Goal: Task Accomplishment & Management: Manage account settings

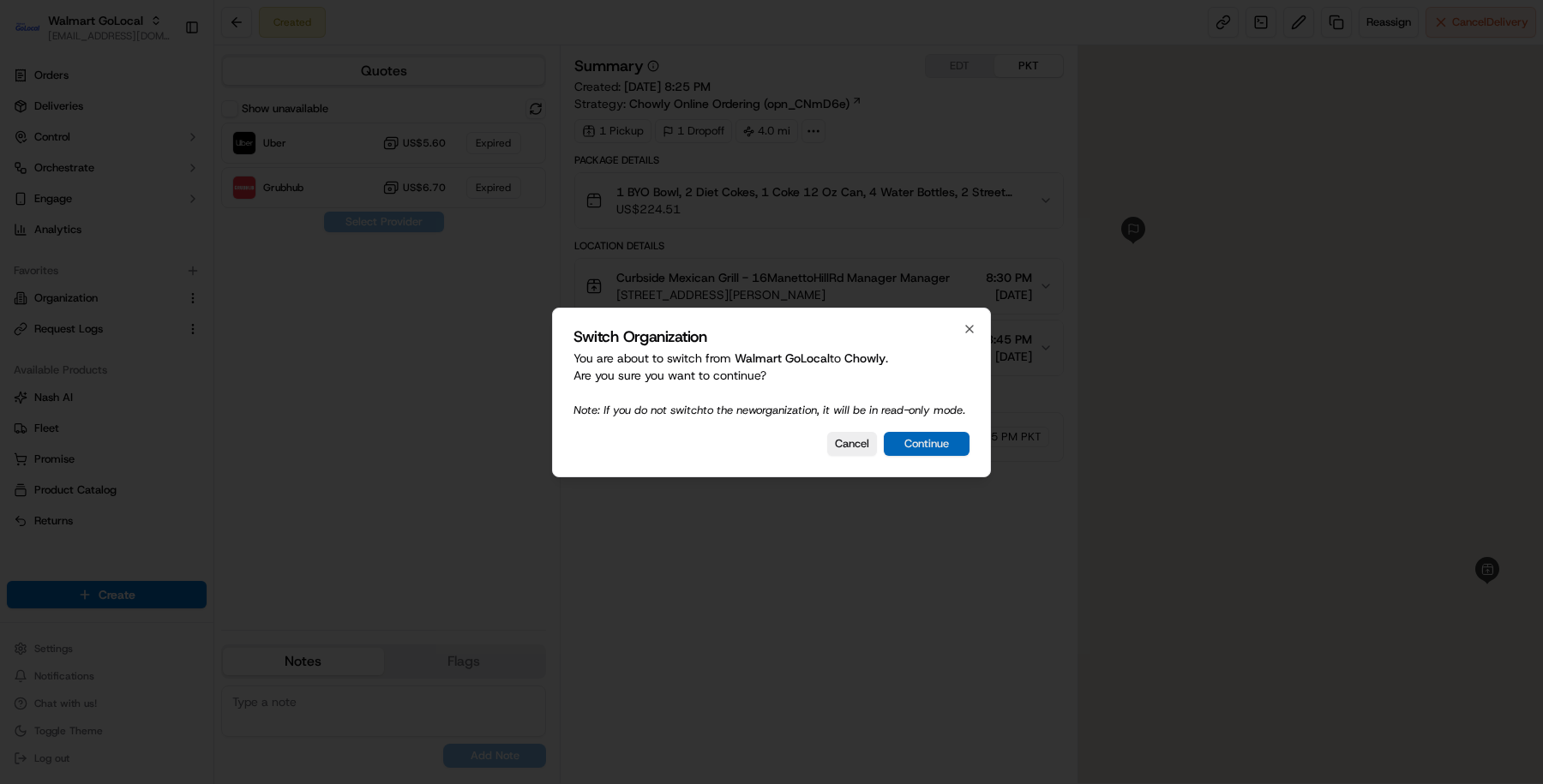
click at [912, 456] on button "Continue" at bounding box center [926, 444] width 85 height 24
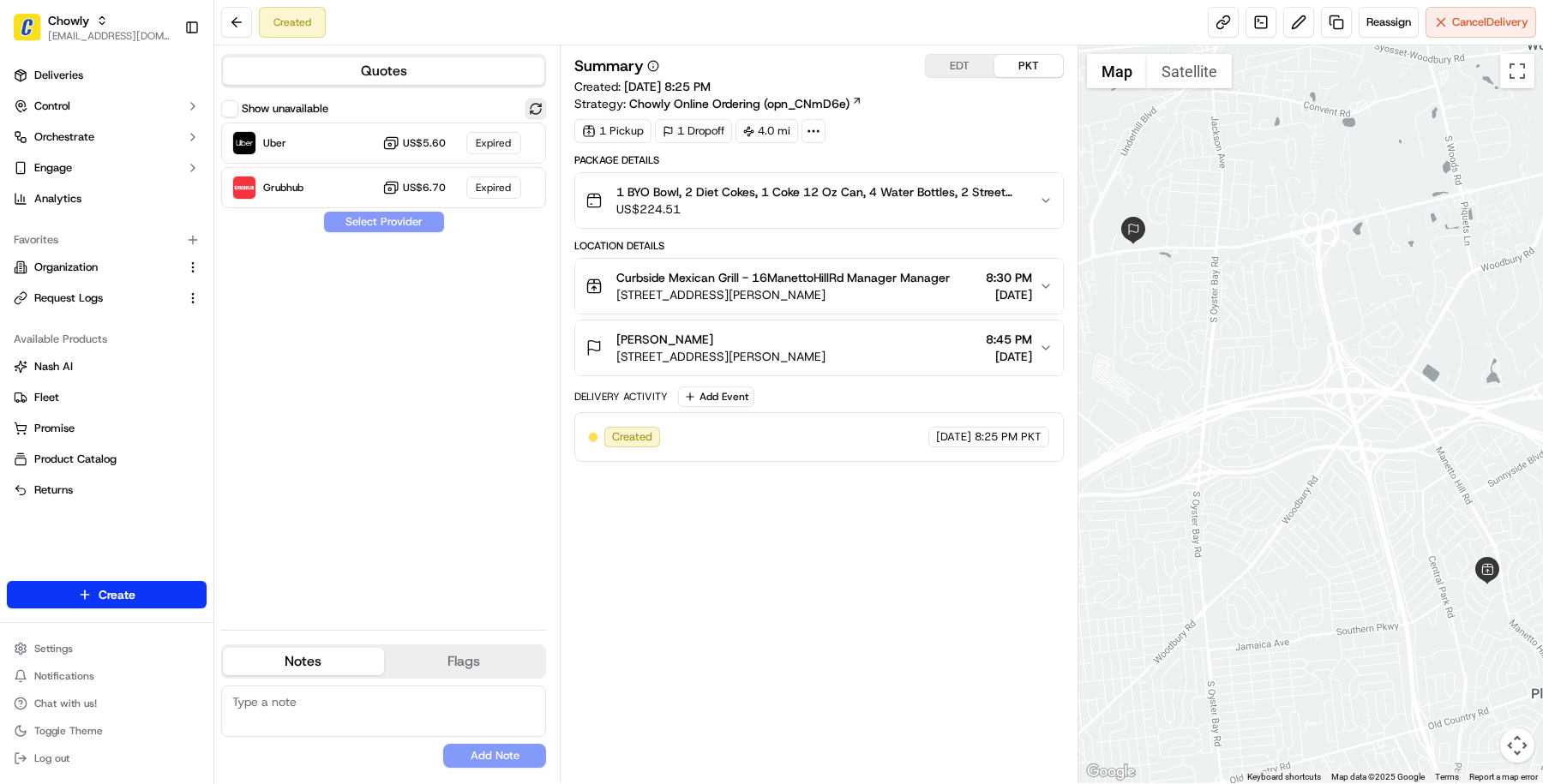
click at [545, 113] on button at bounding box center [536, 109] width 21 height 21
click at [422, 118] on div "Show unavailable" at bounding box center [383, 109] width 325 height 21
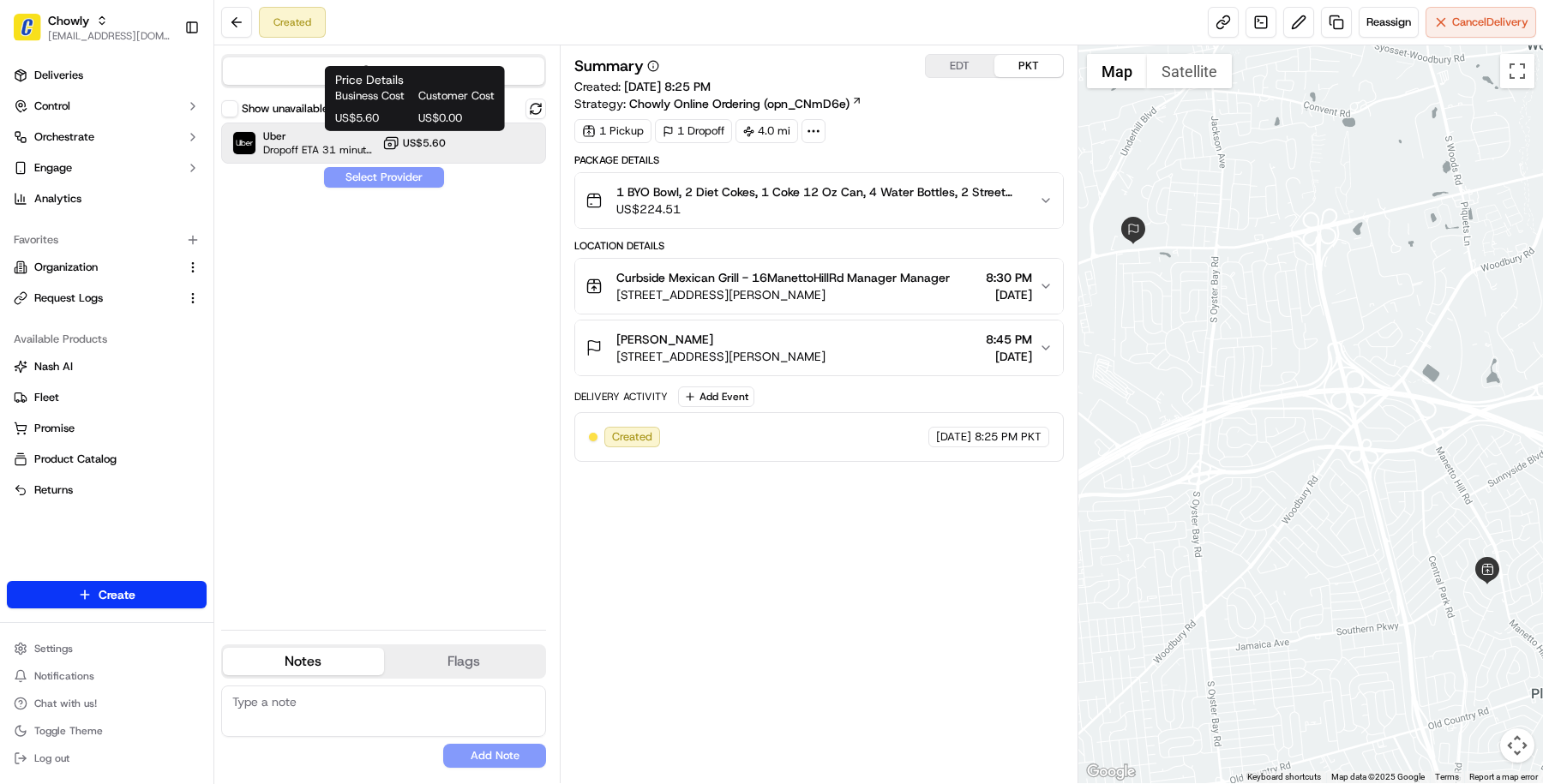
click at [409, 136] on span "US$5.60" at bounding box center [423, 143] width 43 height 14
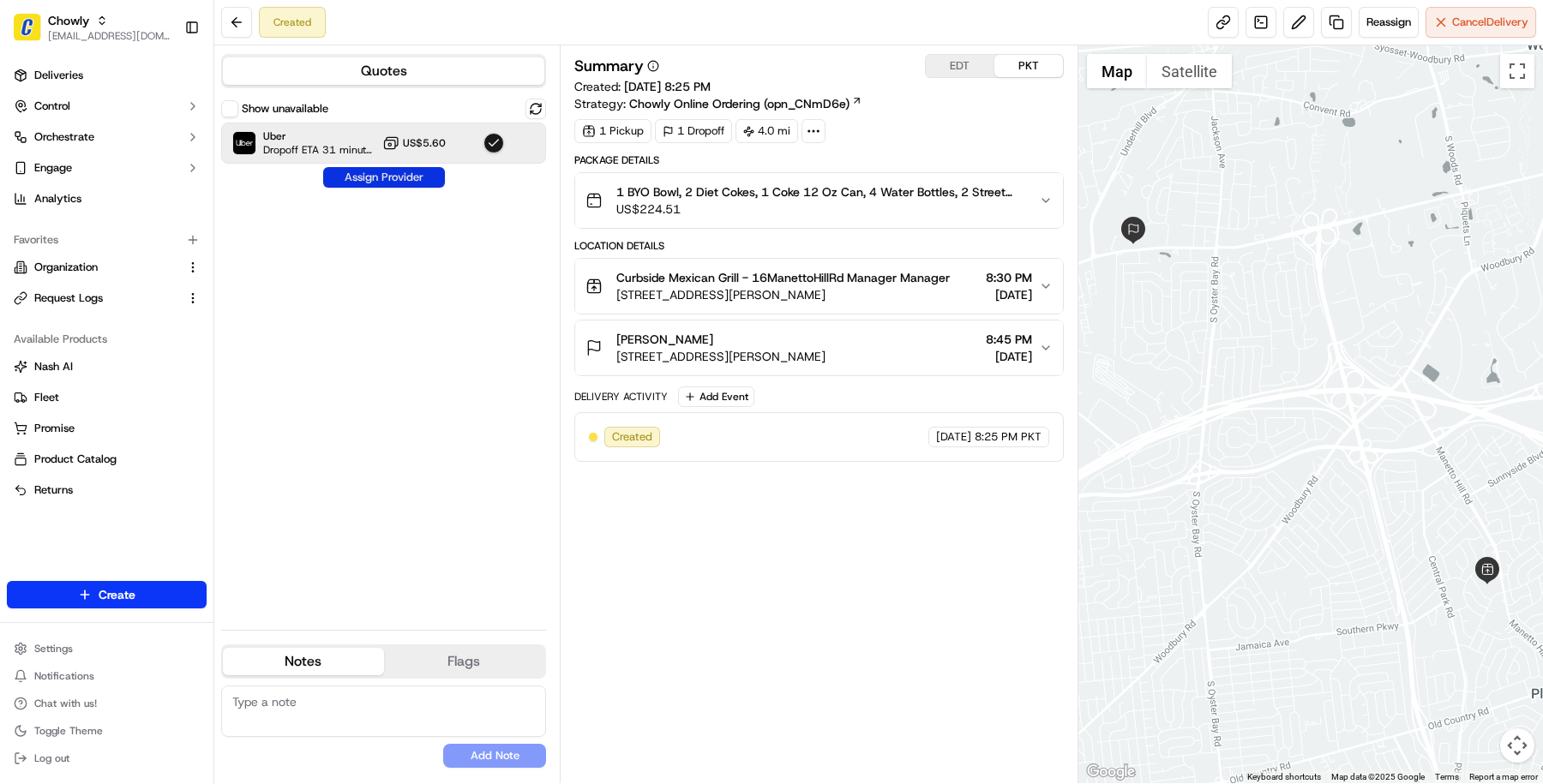
click at [397, 172] on button "Assign Provider" at bounding box center [384, 178] width 122 height 21
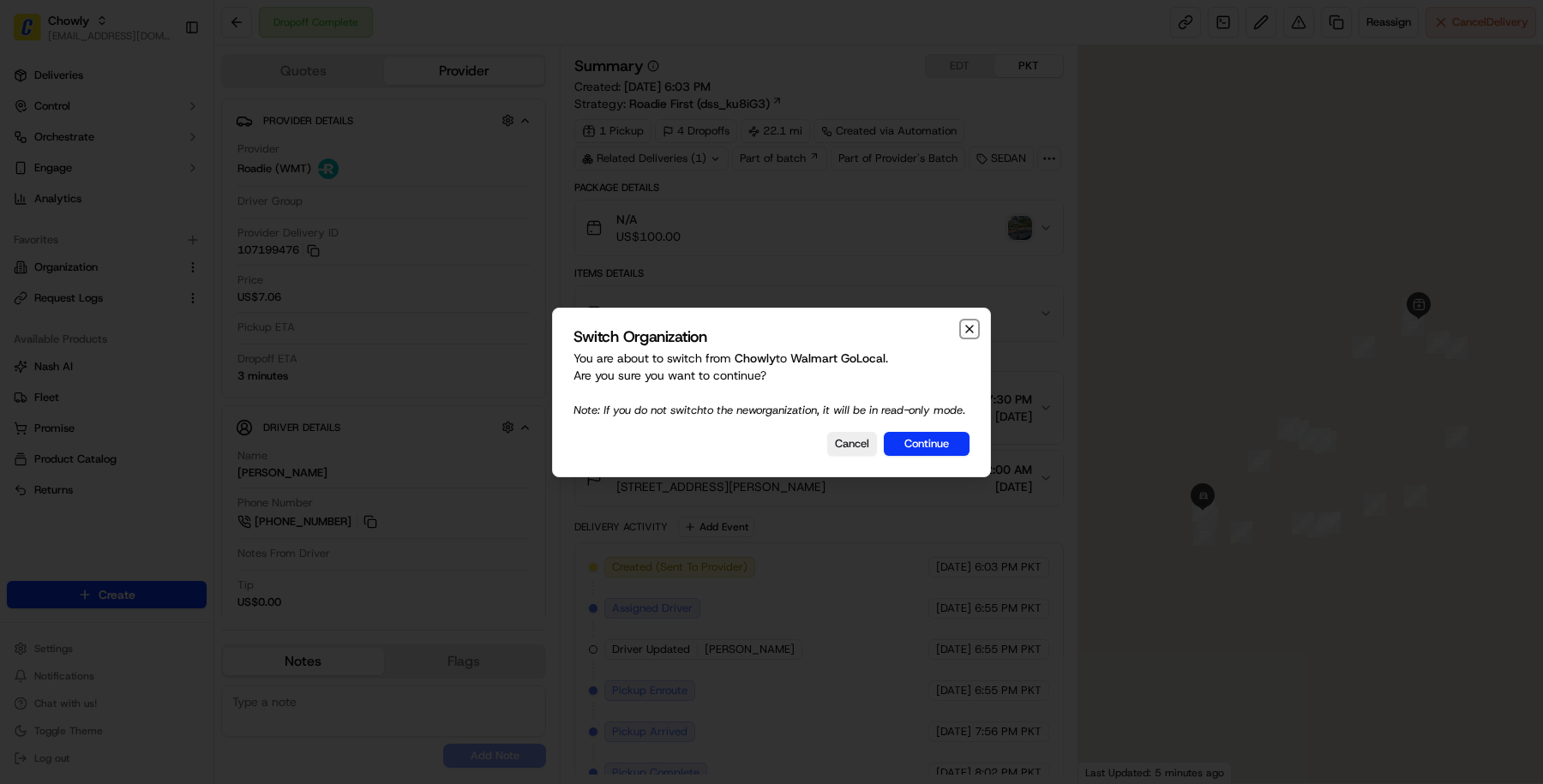
click at [976, 322] on icon "button" at bounding box center [970, 329] width 14 height 14
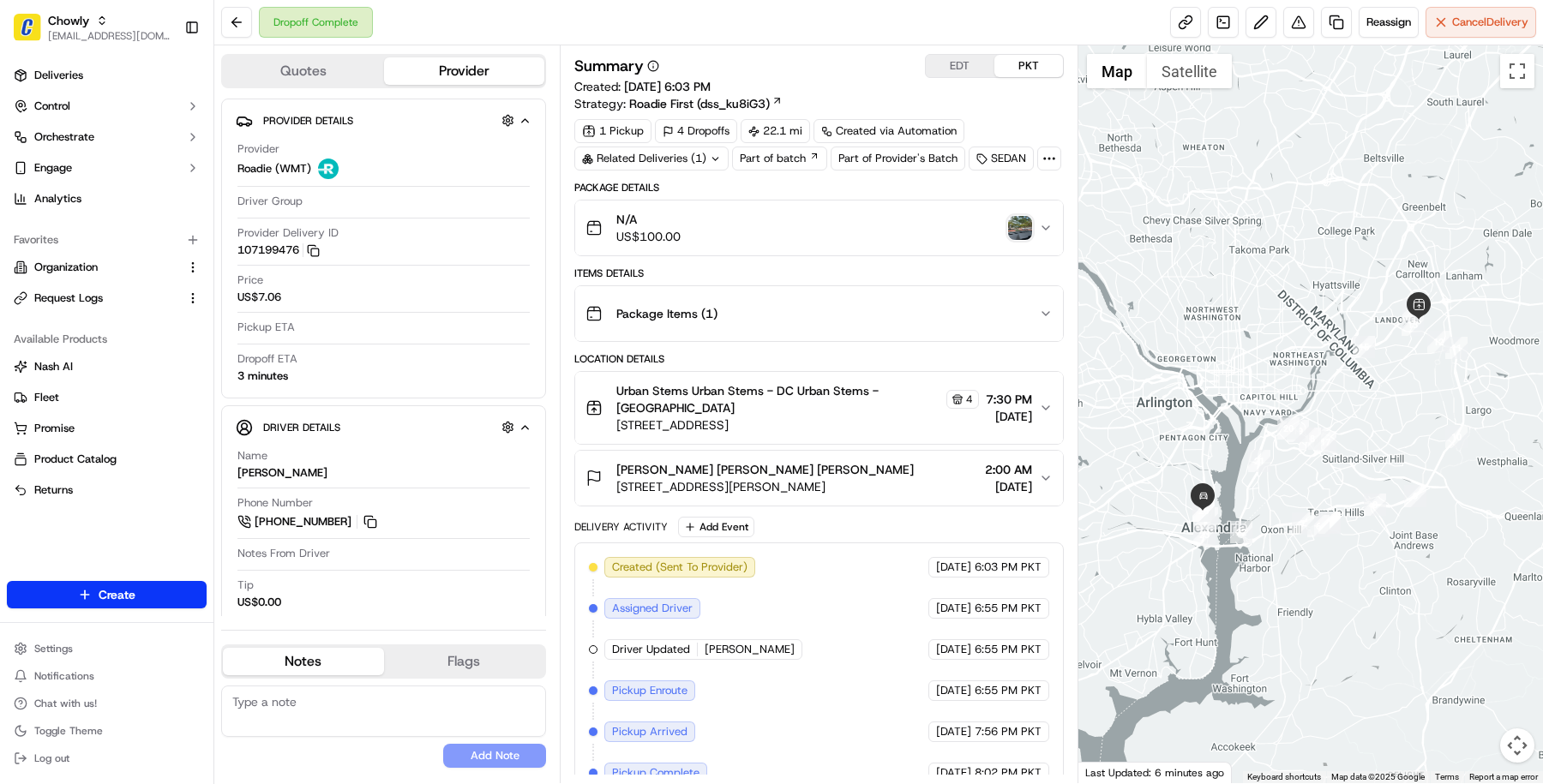
scroll to position [119, 0]
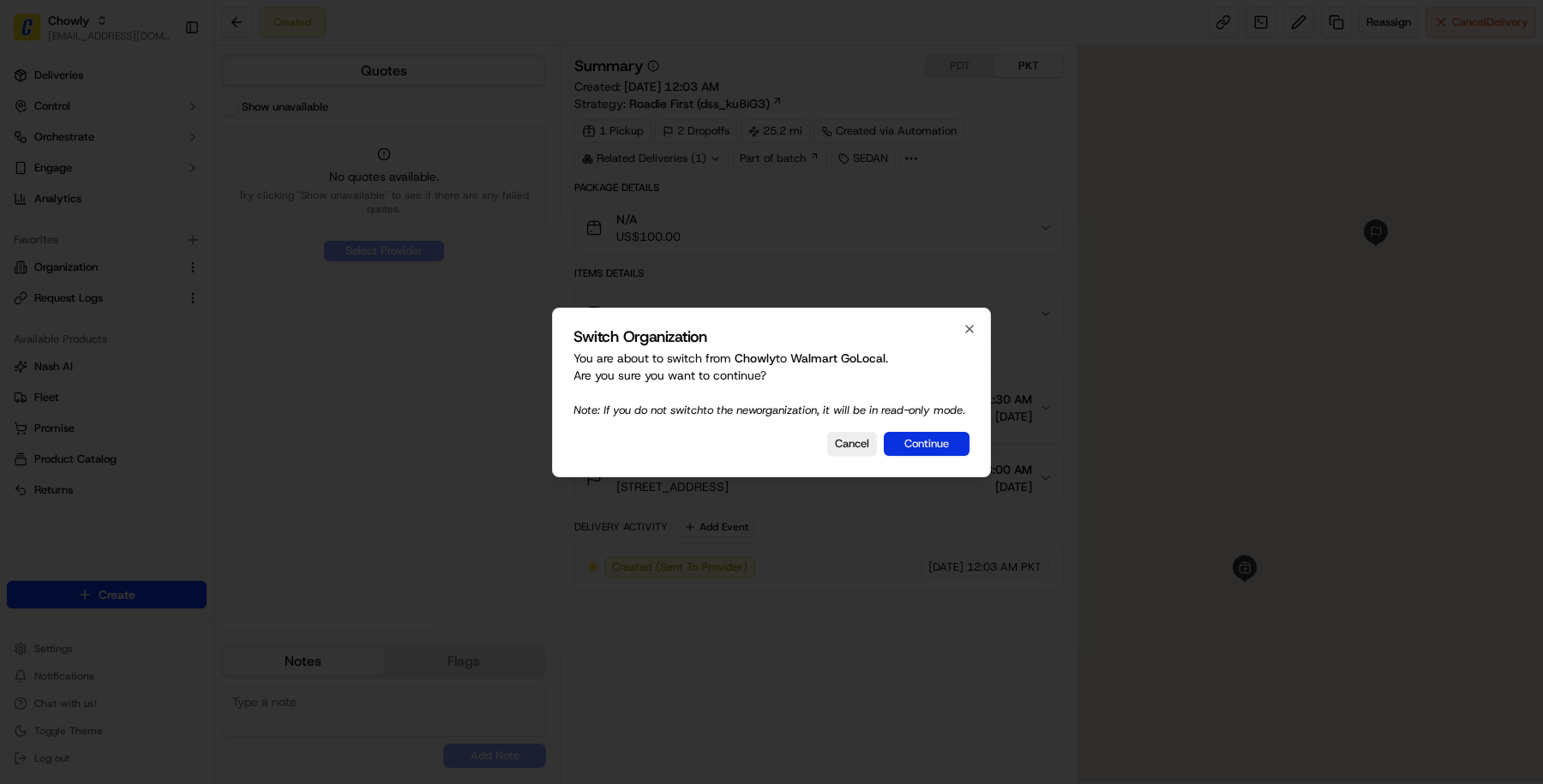
click at [940, 444] on button "Continue" at bounding box center [926, 444] width 85 height 24
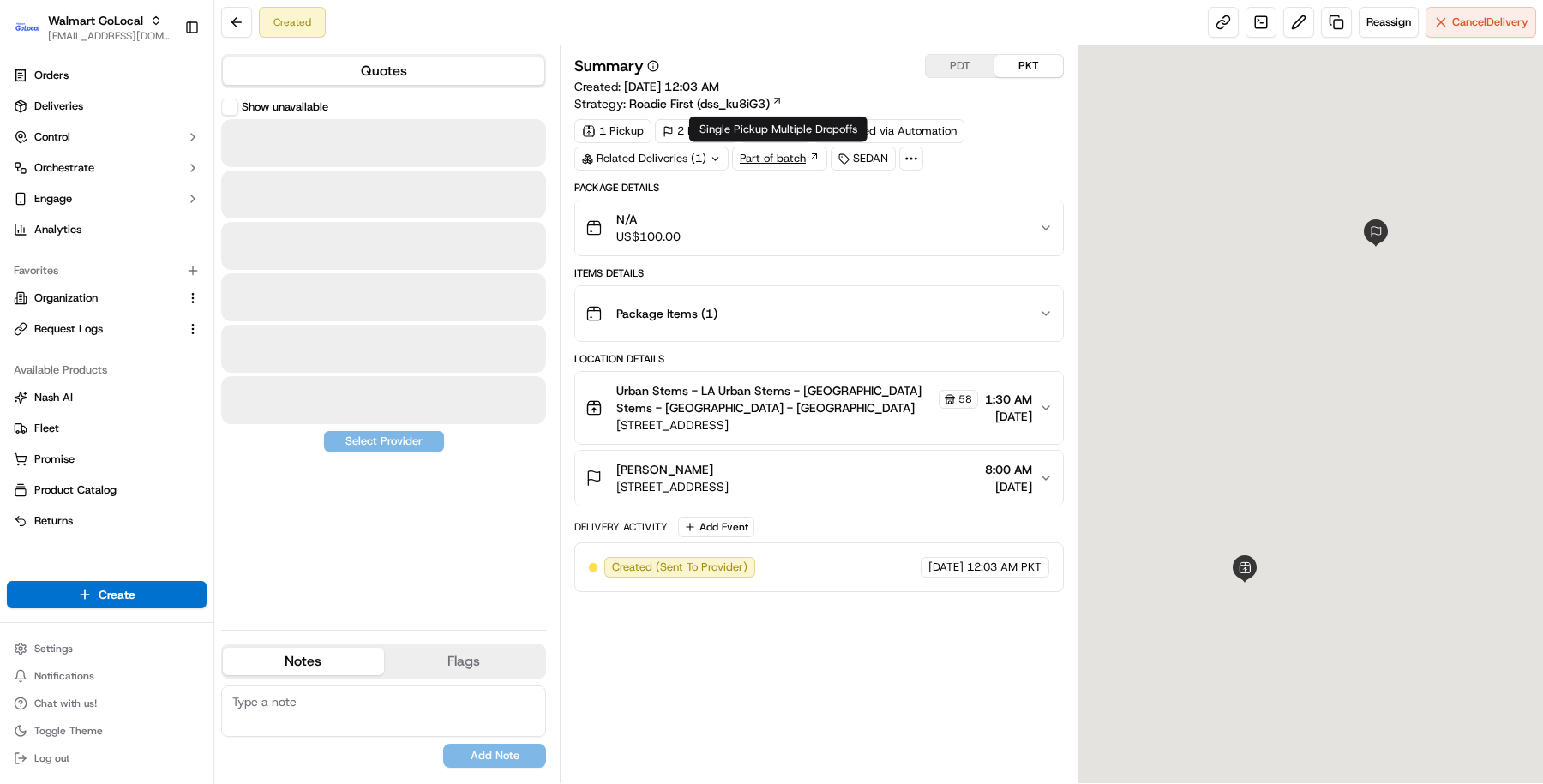
click at [798, 157] on link "Part of batch" at bounding box center [779, 159] width 95 height 24
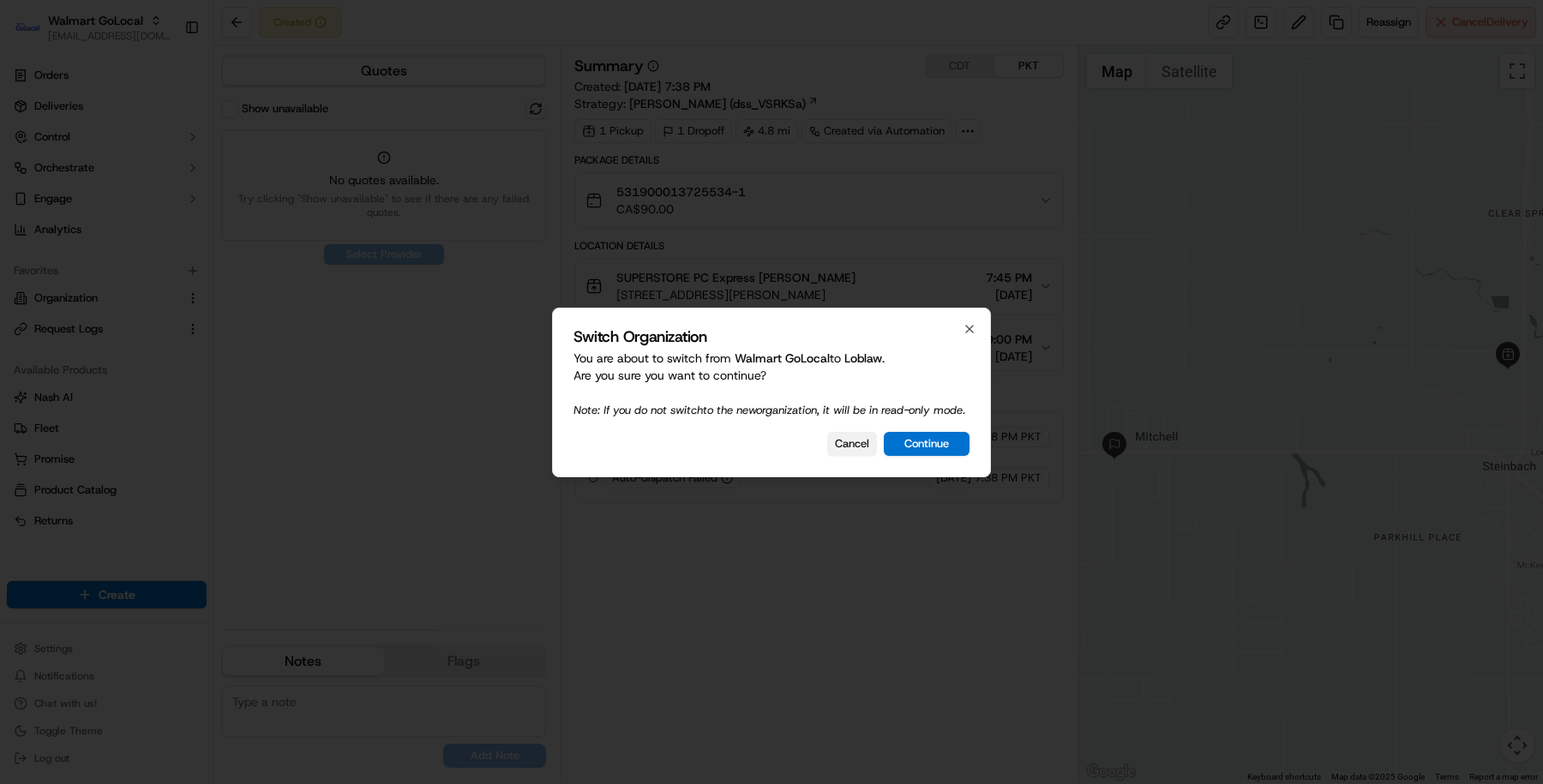
click at [834, 450] on button "Cancel" at bounding box center [851, 444] width 50 height 24
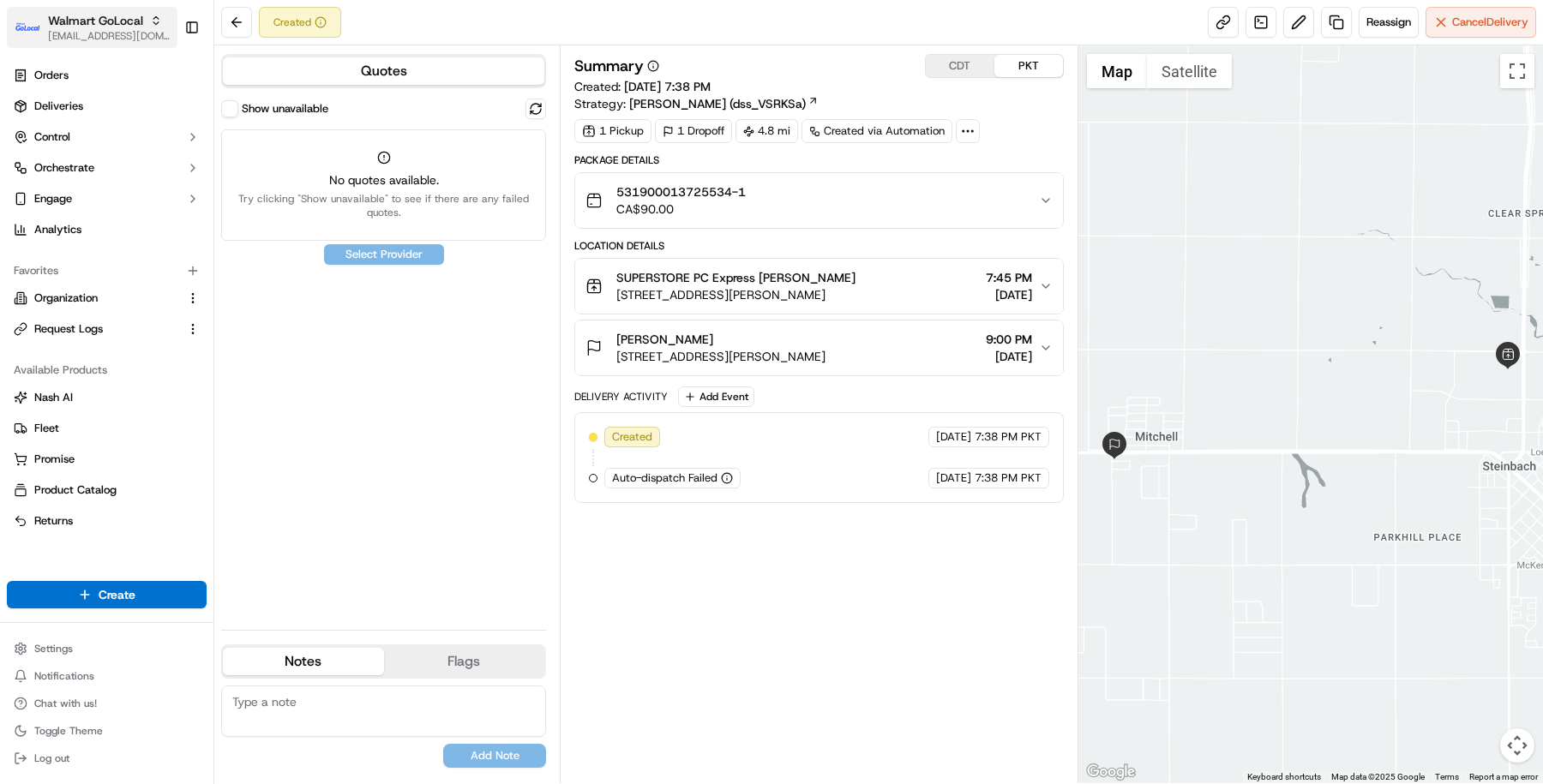
click at [61, 39] on span "[EMAIL_ADDRESS][DOMAIN_NAME]" at bounding box center [109, 36] width 123 height 14
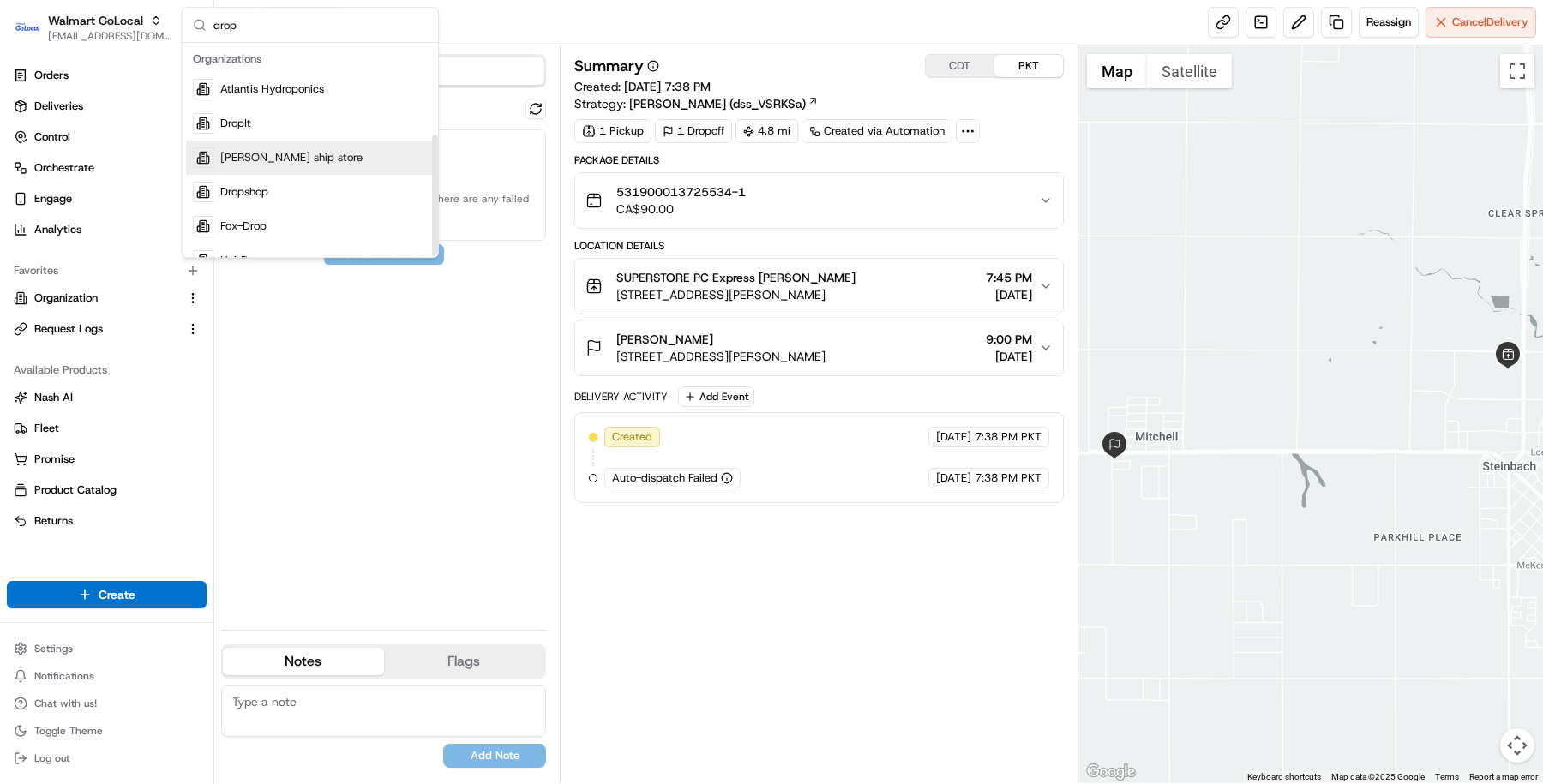
scroll to position [161, 0]
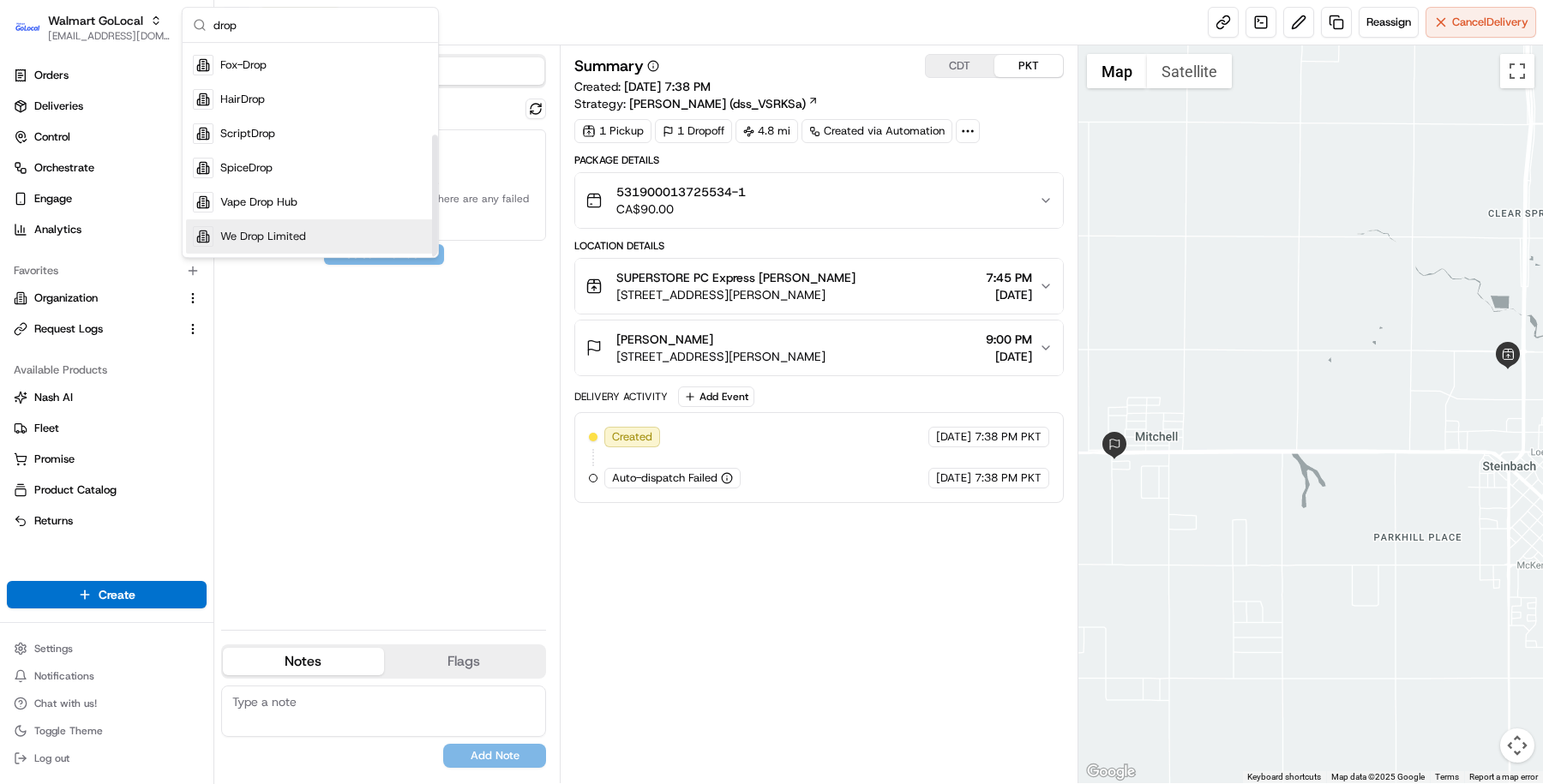
type input "drop"
click at [265, 239] on span "We Drop Limited" at bounding box center [263, 237] width 85 height 16
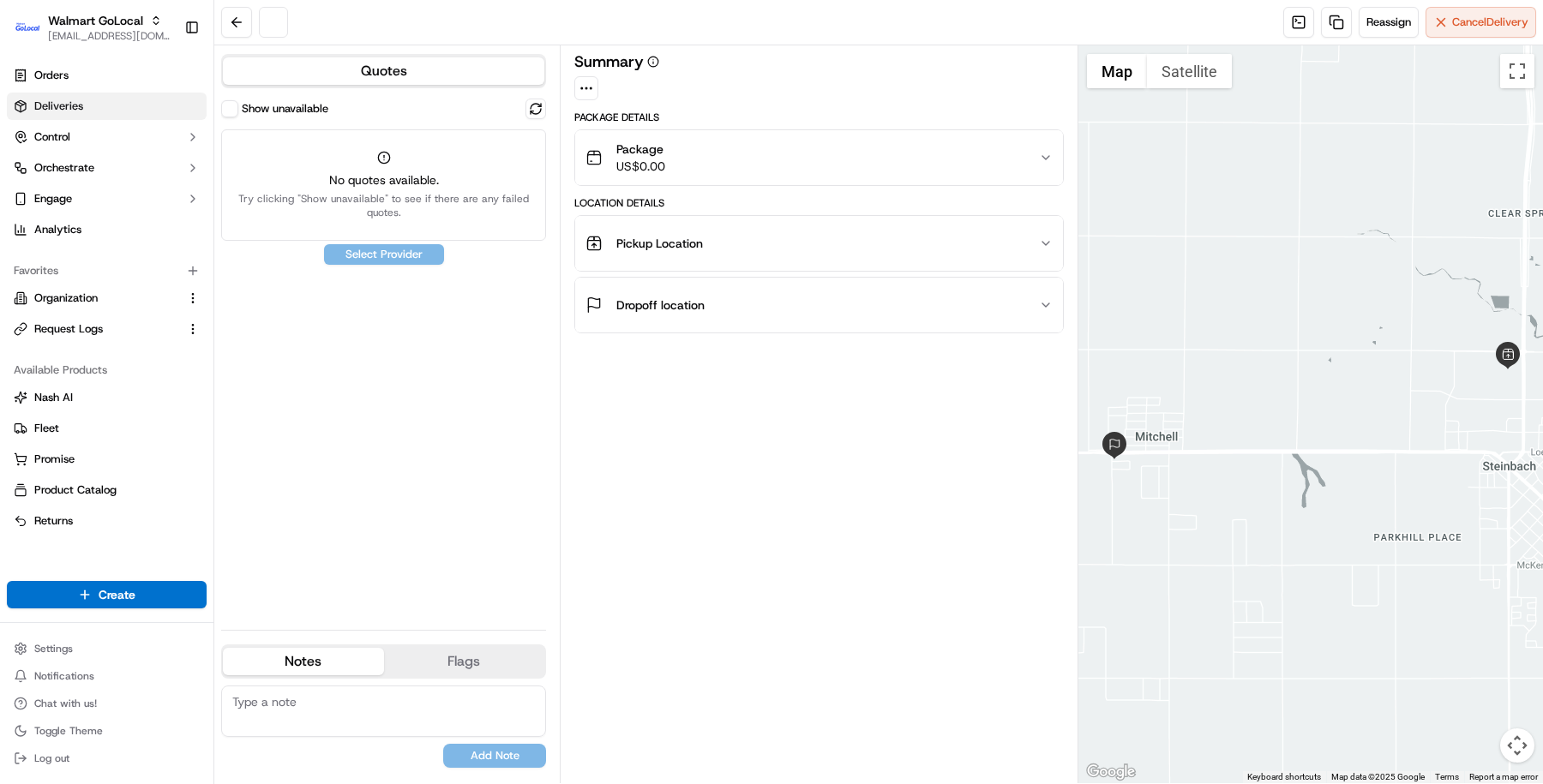
click at [91, 108] on link "Deliveries" at bounding box center [106, 105] width 200 height 27
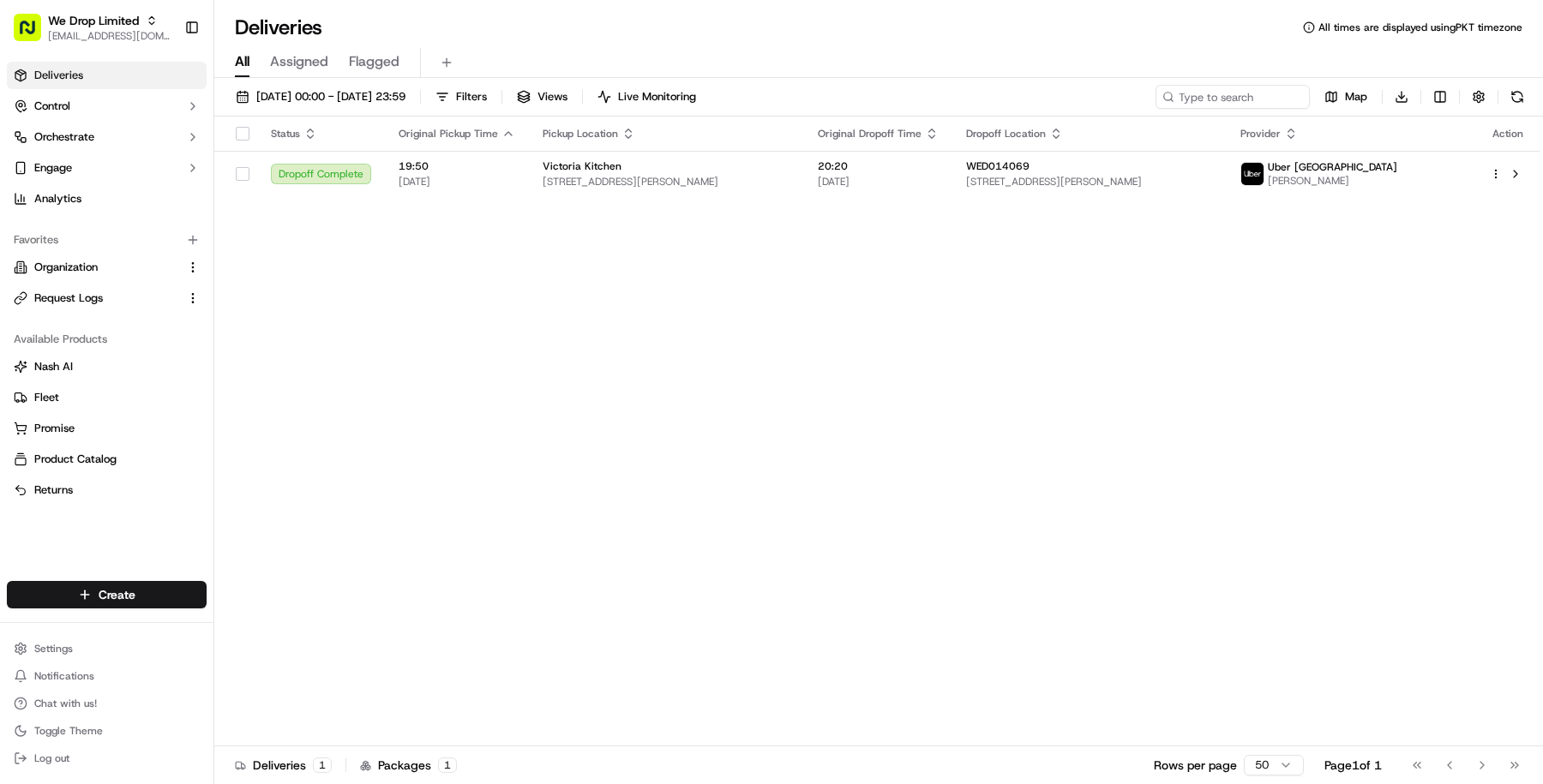
click at [911, 199] on div "Status Original Pickup Time Pickup Location Original Dropoff Time Dropoff Locat…" at bounding box center [876, 431] width 1325 height 630
click at [113, 605] on html "We Drop Limited masood@usenash.com Toggle Sidebar Deliveries Control Orchestrat…" at bounding box center [771, 392] width 1543 height 784
click at [284, 622] on link "Delivery" at bounding box center [310, 625] width 191 height 30
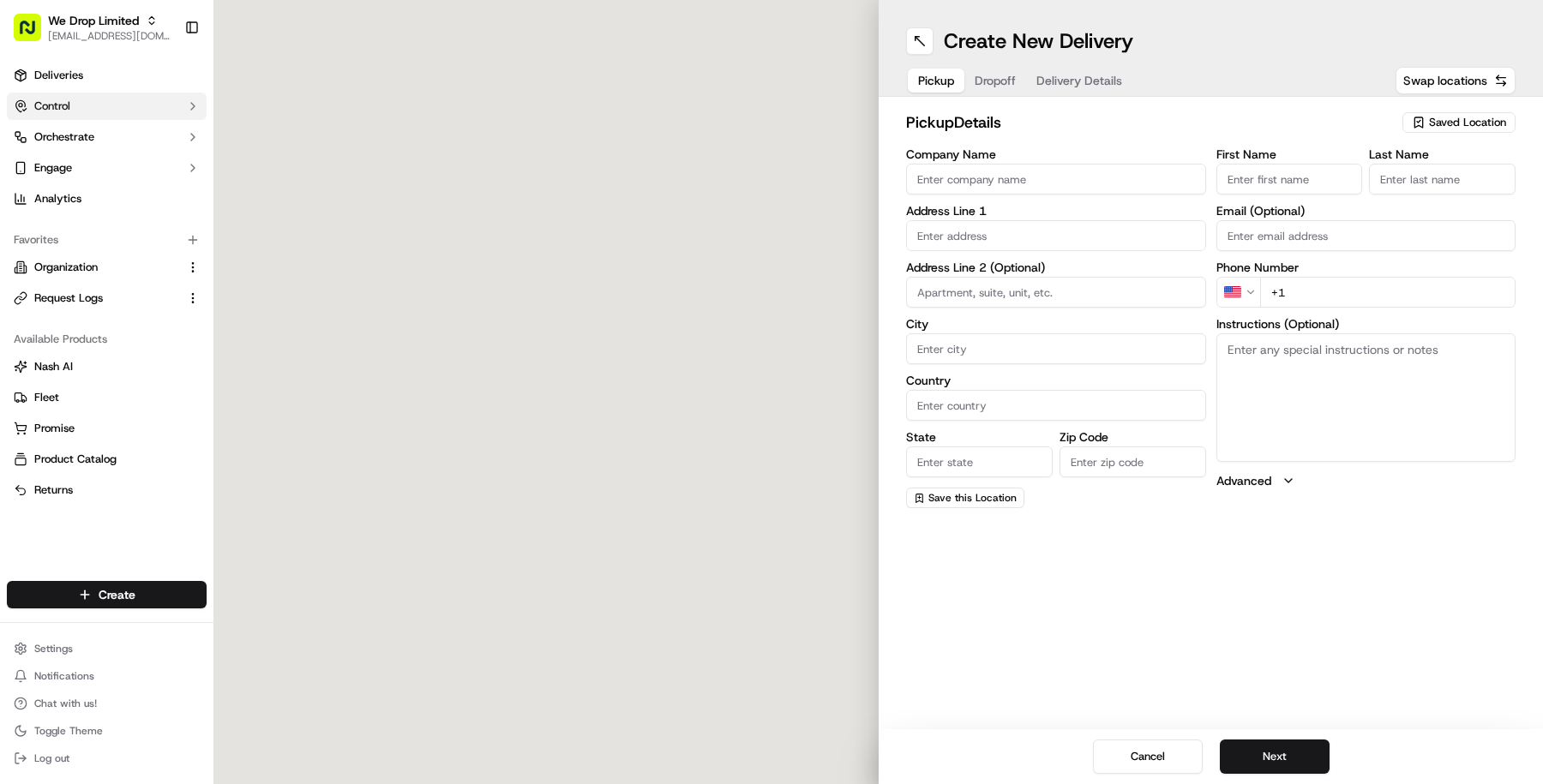
click at [137, 109] on button "Control" at bounding box center [106, 105] width 200 height 27
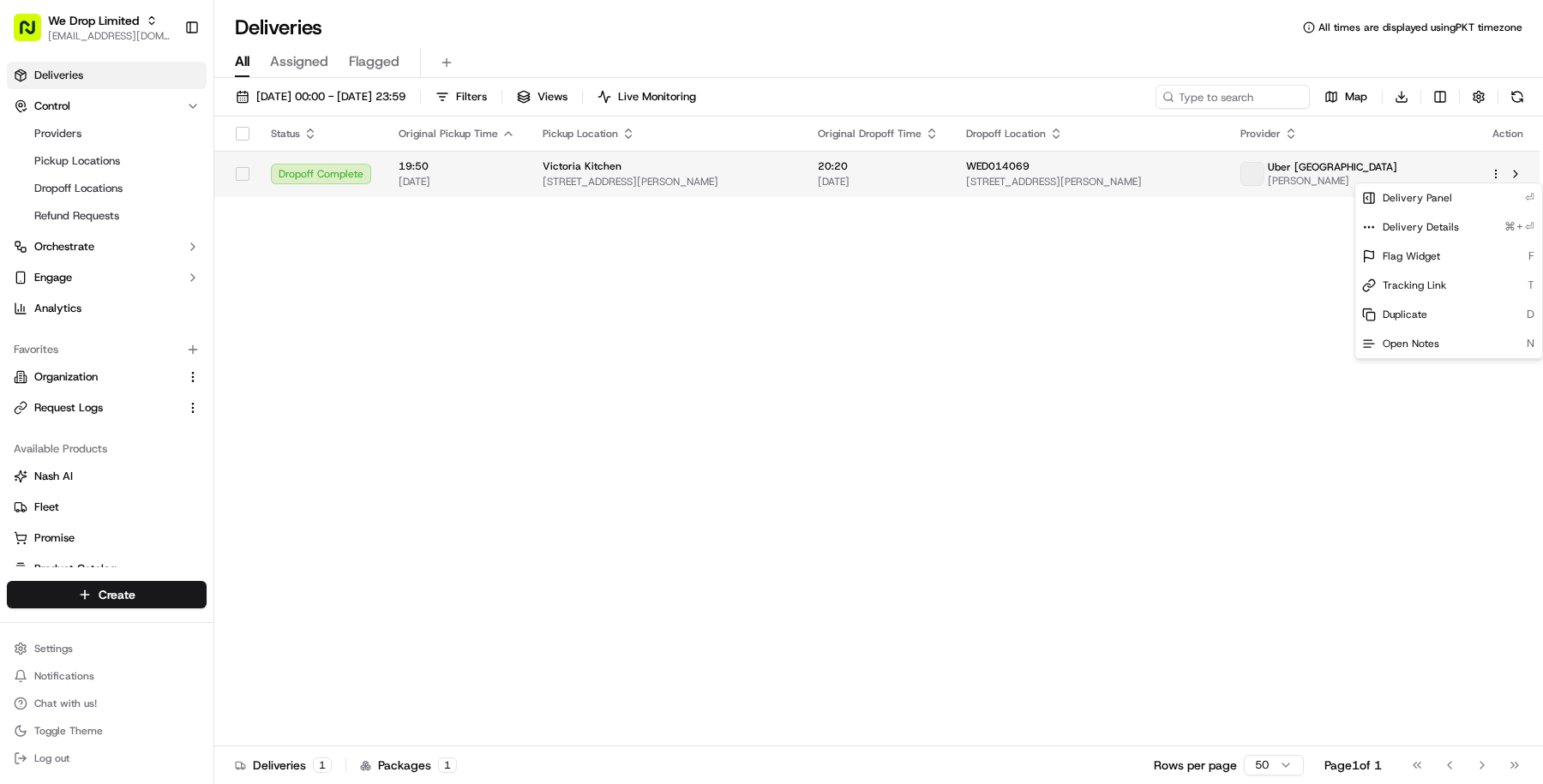
click at [1497, 177] on html "We Drop Limited masood@usenash.com Toggle Sidebar Deliveries Control Providers …" at bounding box center [771, 392] width 1543 height 784
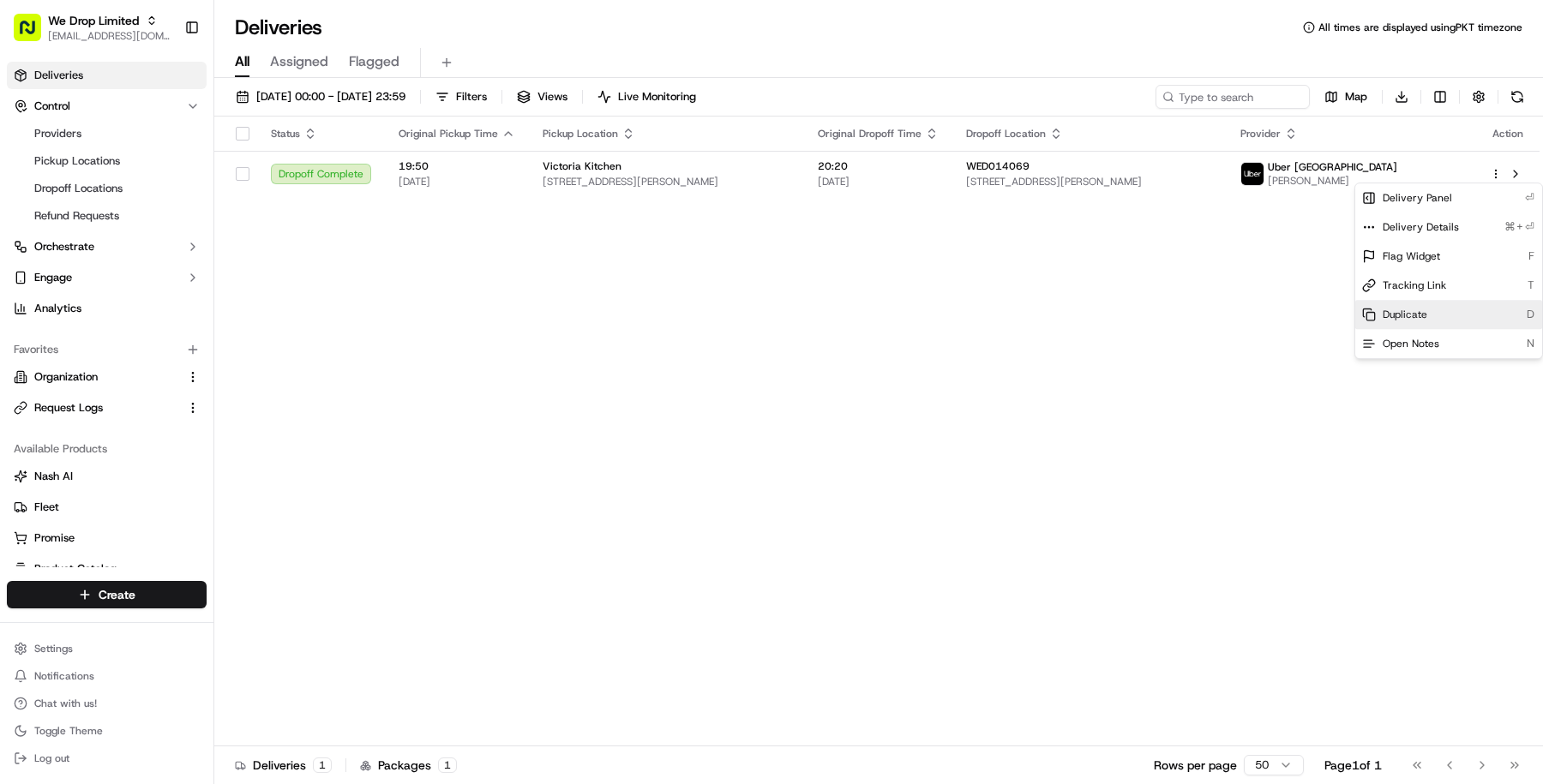
click at [1425, 310] on span "Duplicate" at bounding box center [1404, 314] width 44 height 14
click at [918, 186] on html "We Drop Limited masood@usenash.com Toggle Sidebar Deliveries Control Providers …" at bounding box center [771, 392] width 1543 height 784
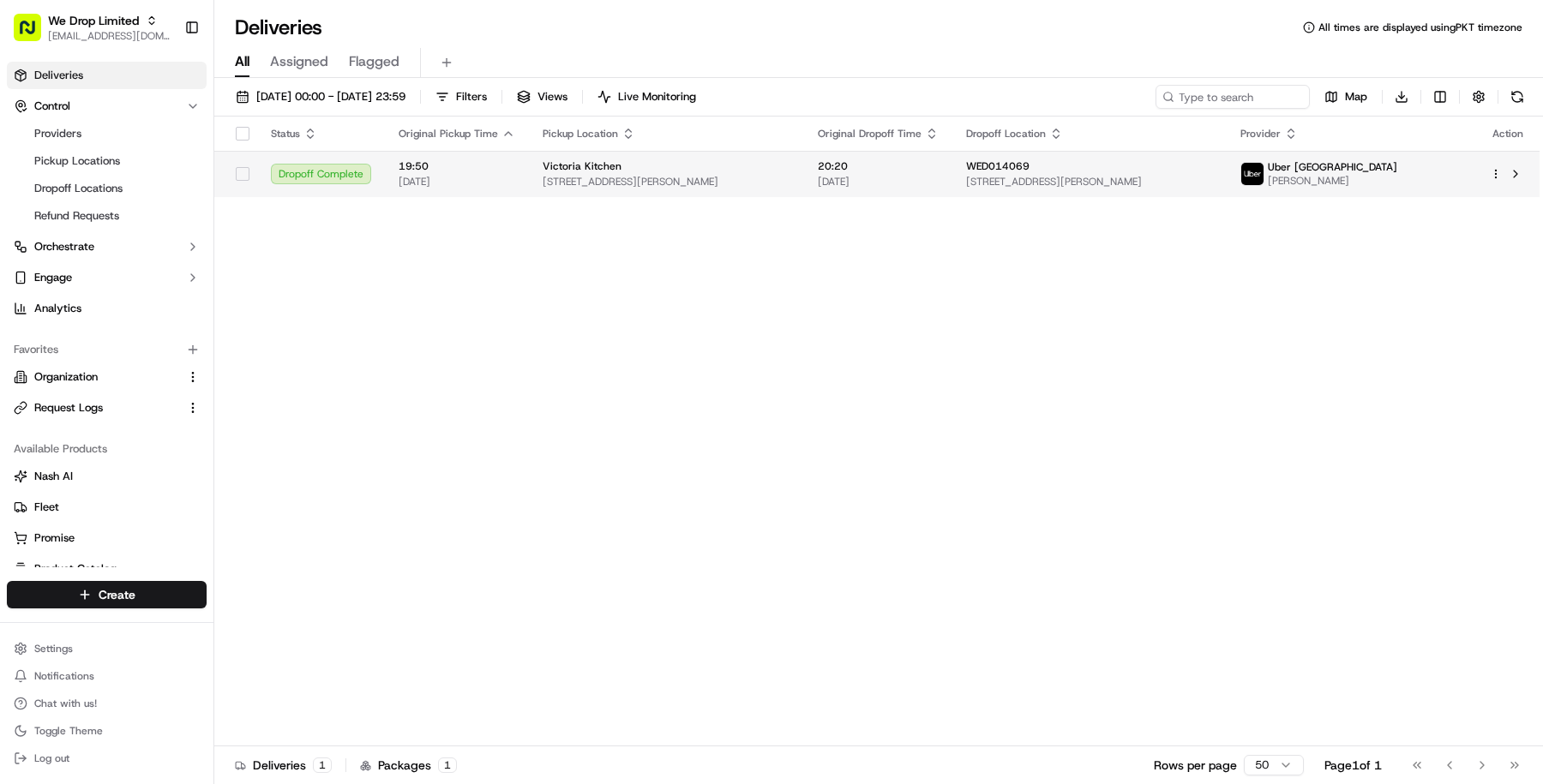
click at [938, 181] on span "18/09/2025" at bounding box center [878, 182] width 121 height 14
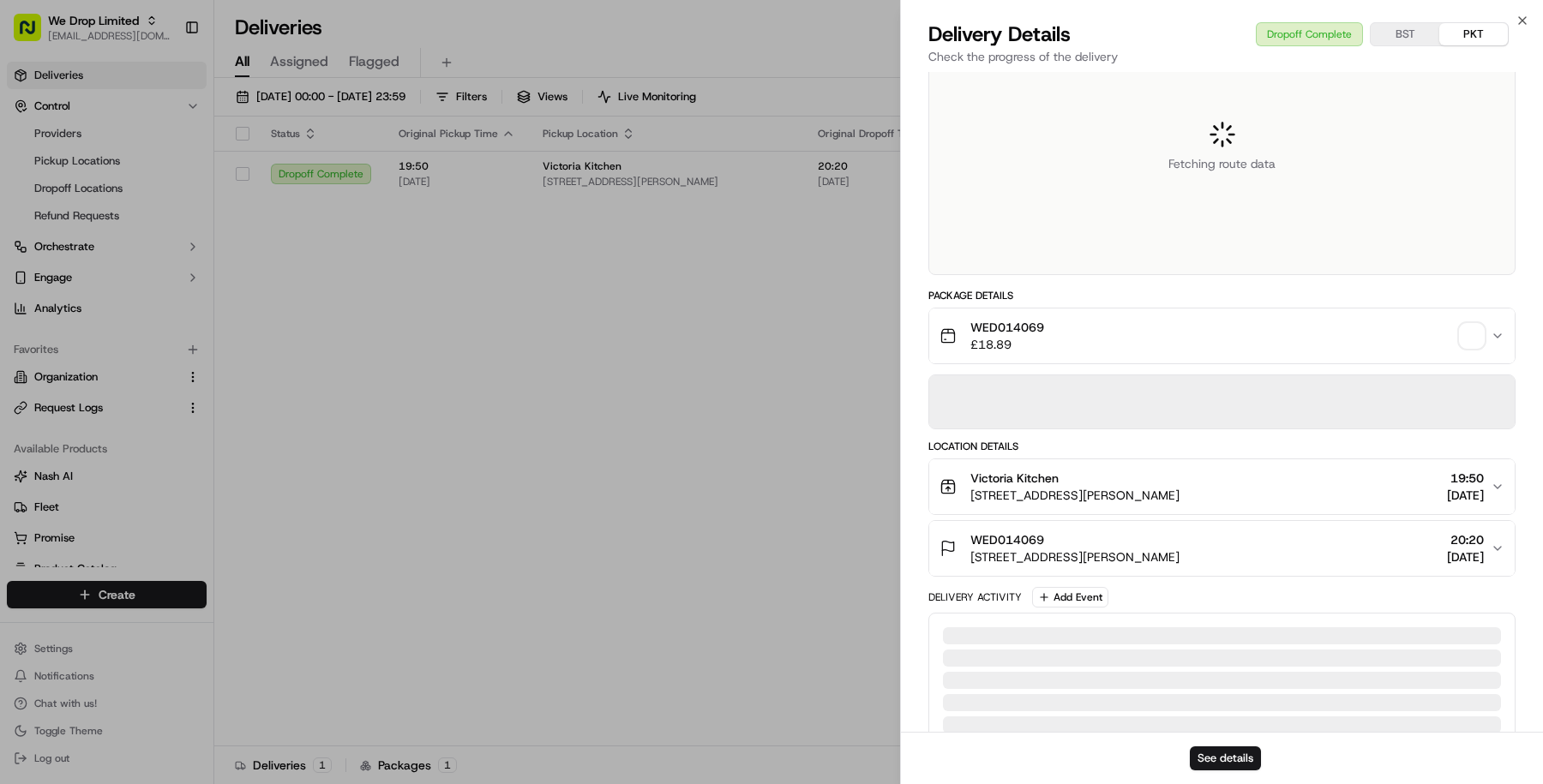
scroll to position [257, 0]
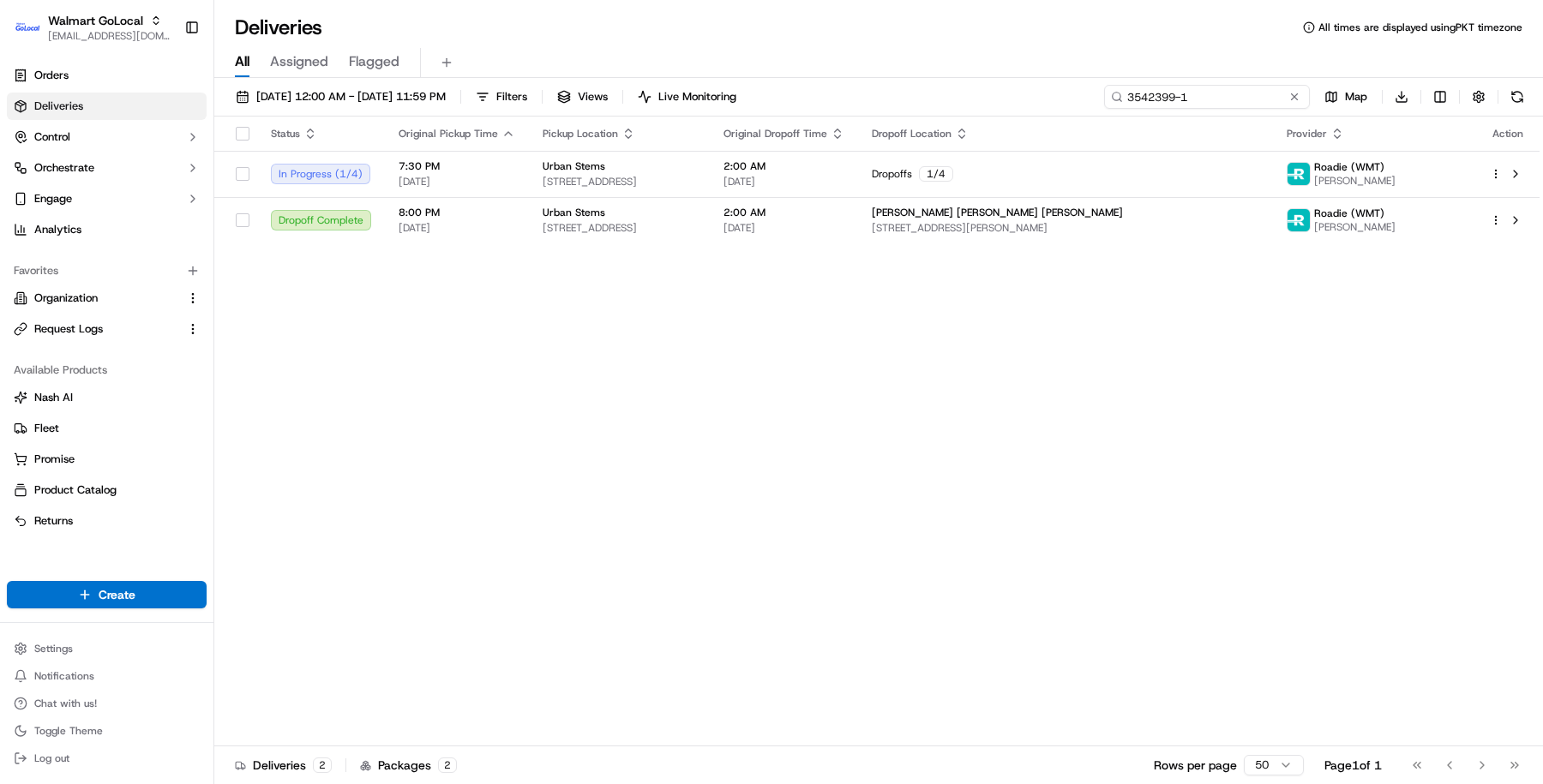
click at [1193, 102] on input "3542399-1" at bounding box center [1207, 97] width 206 height 24
click at [991, 432] on div "Status Original Pickup Time Pickup Location Original Dropoff Time Dropoff Locat…" at bounding box center [876, 431] width 1325 height 630
click at [1192, 84] on input "3542399-1" at bounding box center [1207, 97] width 206 height 24
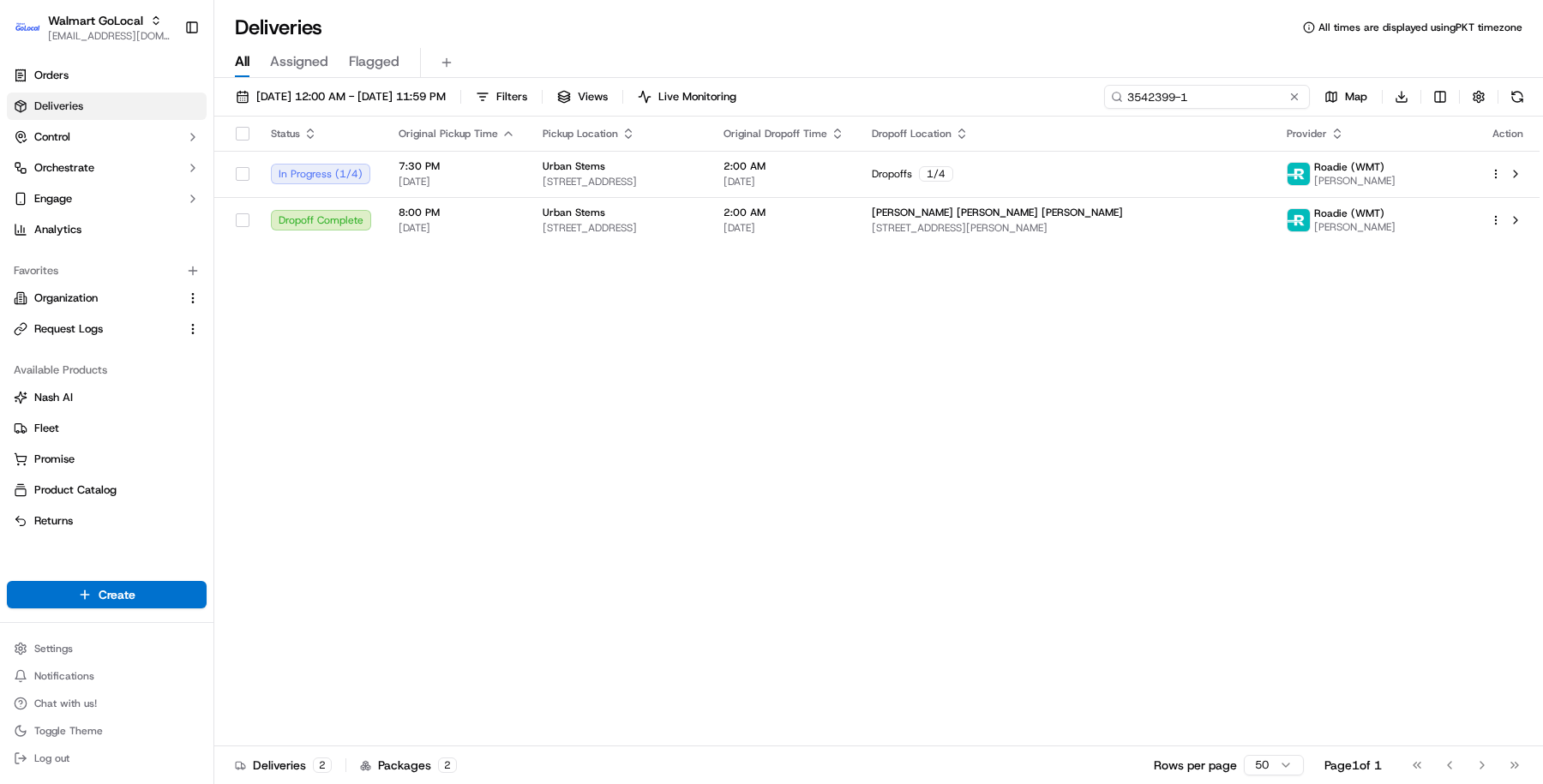
click at [1192, 84] on input "3542399-1" at bounding box center [1207, 97] width 206 height 24
paste input "-1"
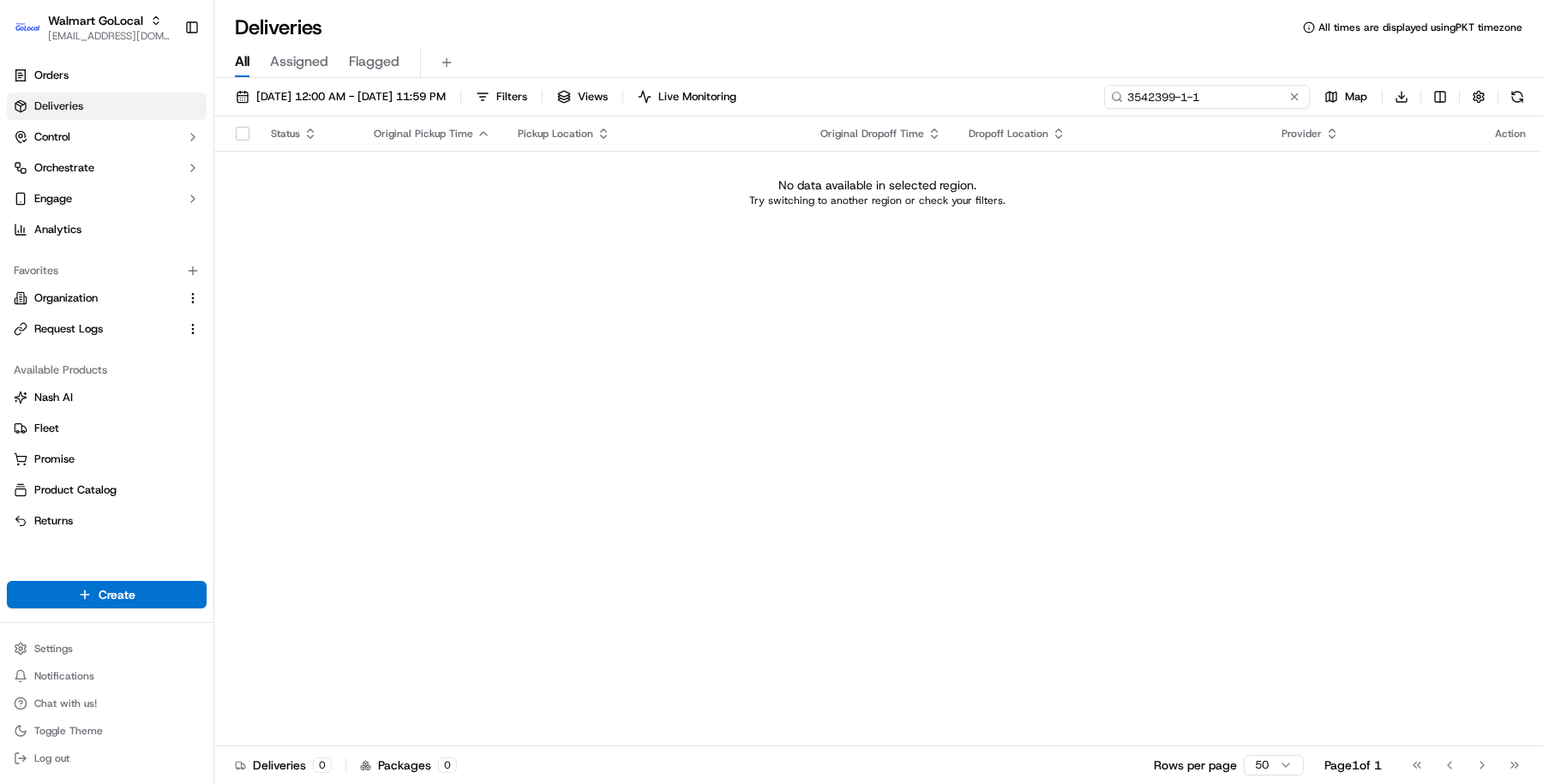
click at [1150, 101] on input "3542399-1-1" at bounding box center [1207, 97] width 206 height 24
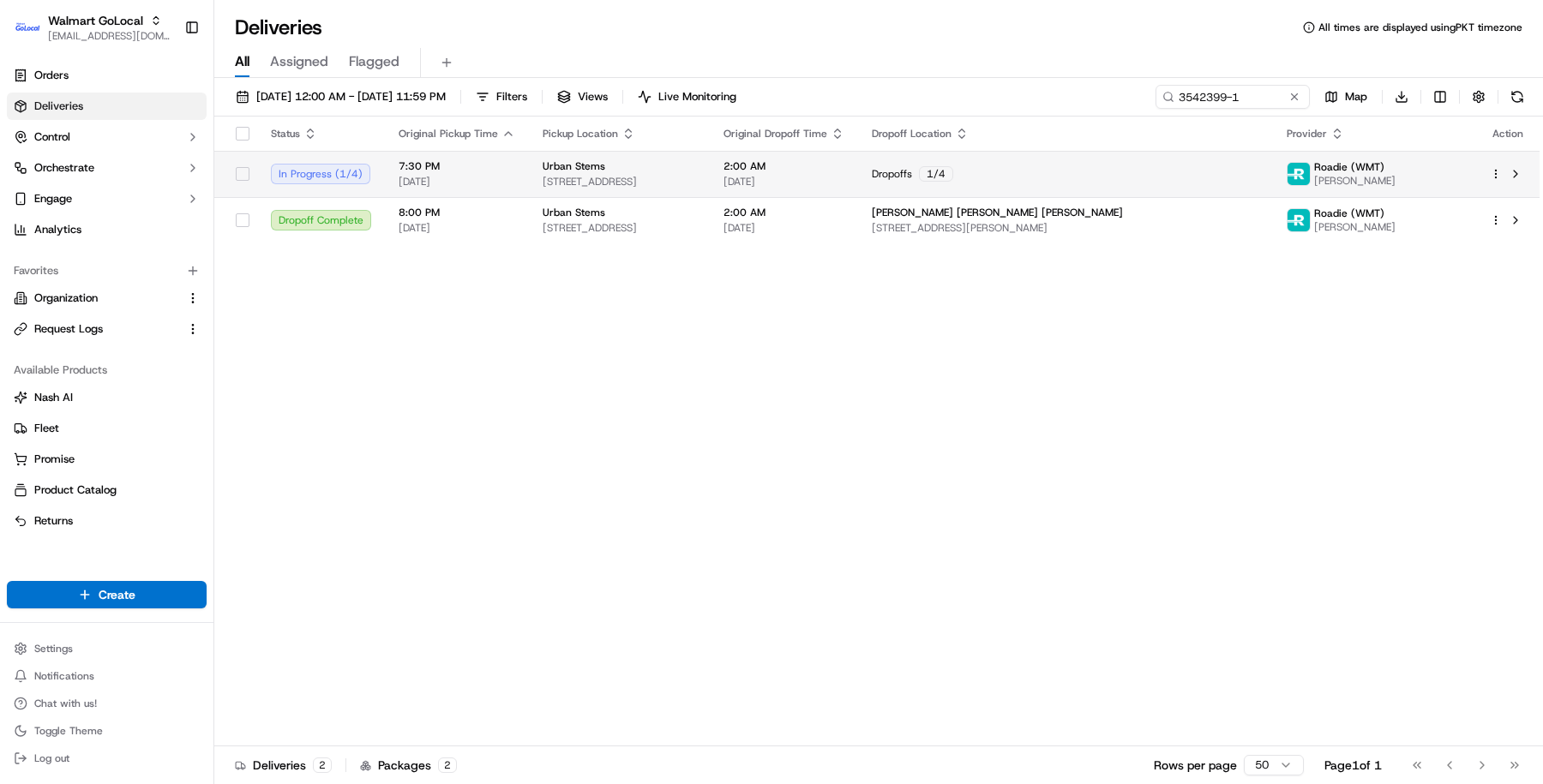
click at [844, 175] on span "09/19/2025" at bounding box center [783, 182] width 121 height 14
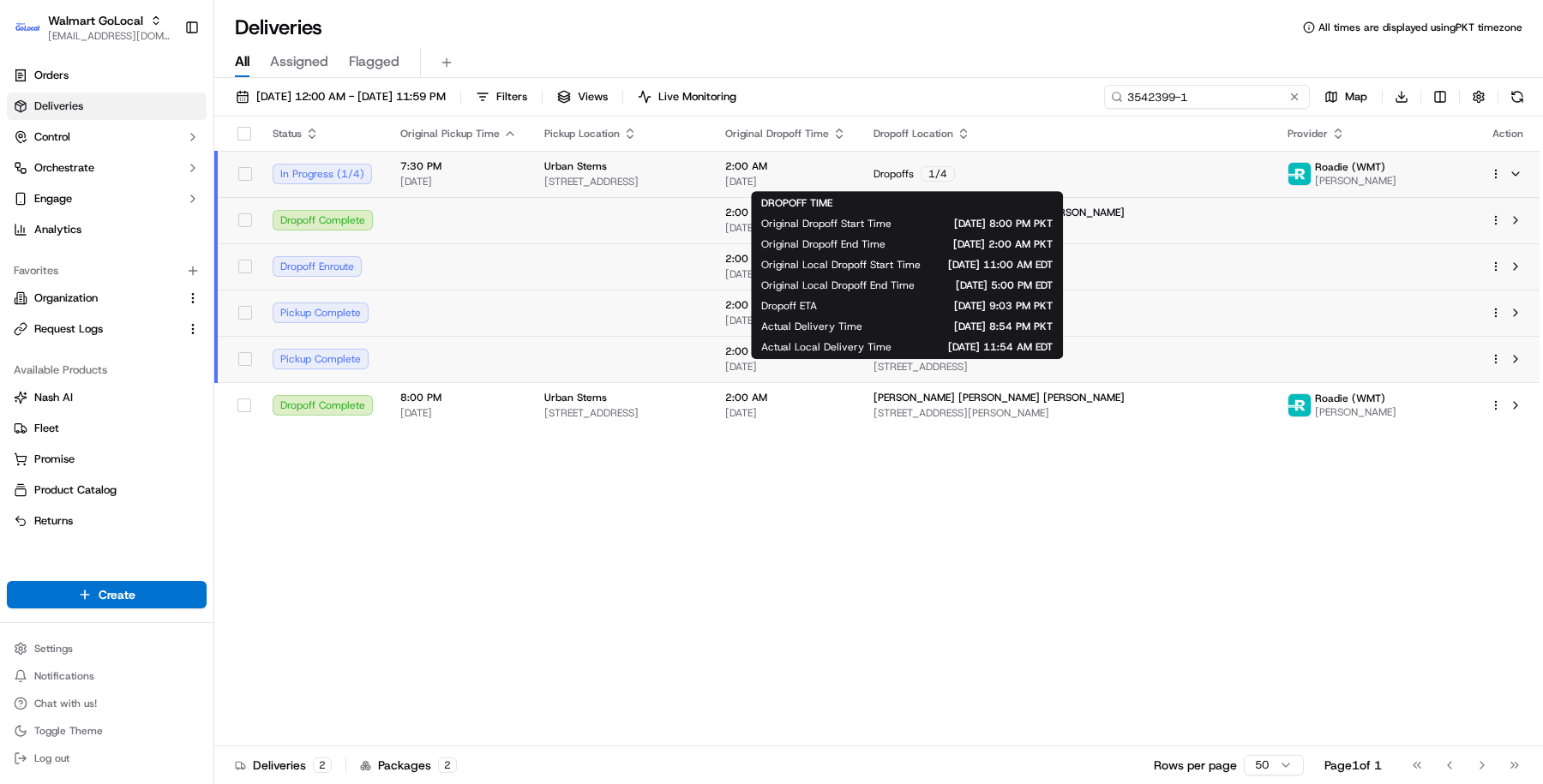
click at [1211, 100] on input "3542399-1" at bounding box center [1207, 97] width 206 height 24
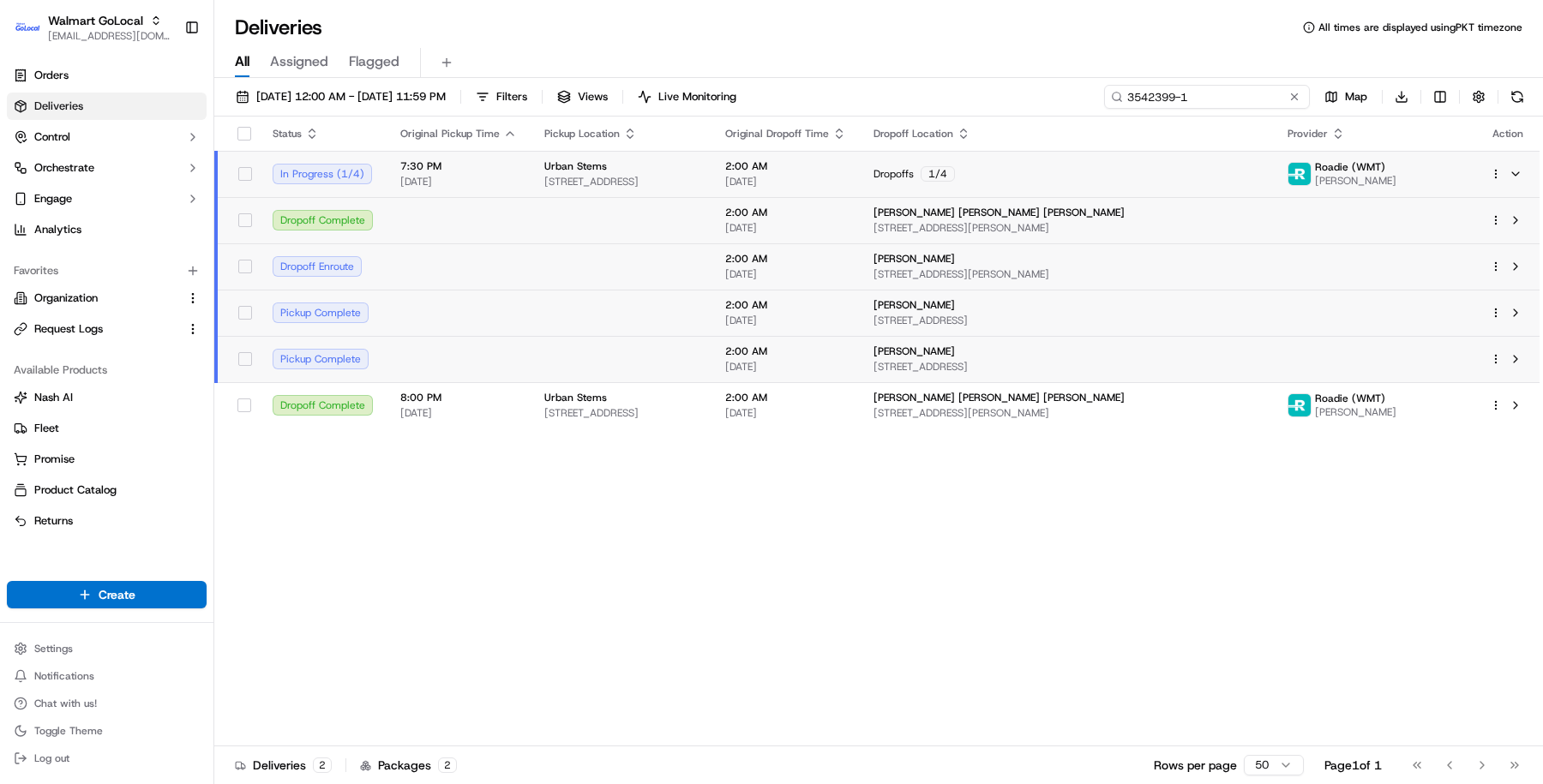
click at [1211, 100] on input "3542399-1" at bounding box center [1207, 97] width 206 height 24
paste input "1141"
type input "3541141-1"
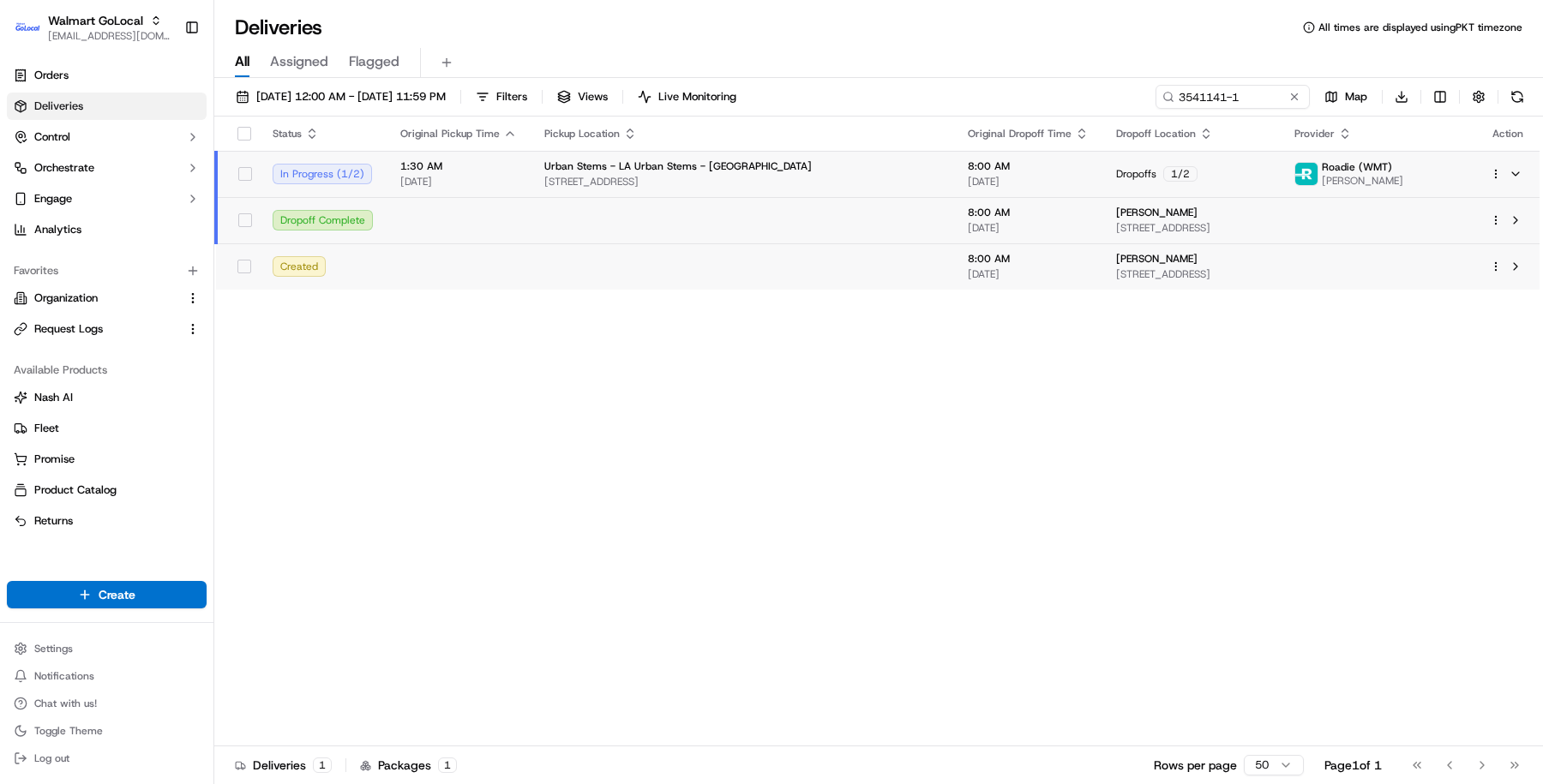
click at [1128, 581] on div "Status Original Pickup Time Pickup Location Original Dropoff Time Dropoff Locat…" at bounding box center [876, 431] width 1325 height 630
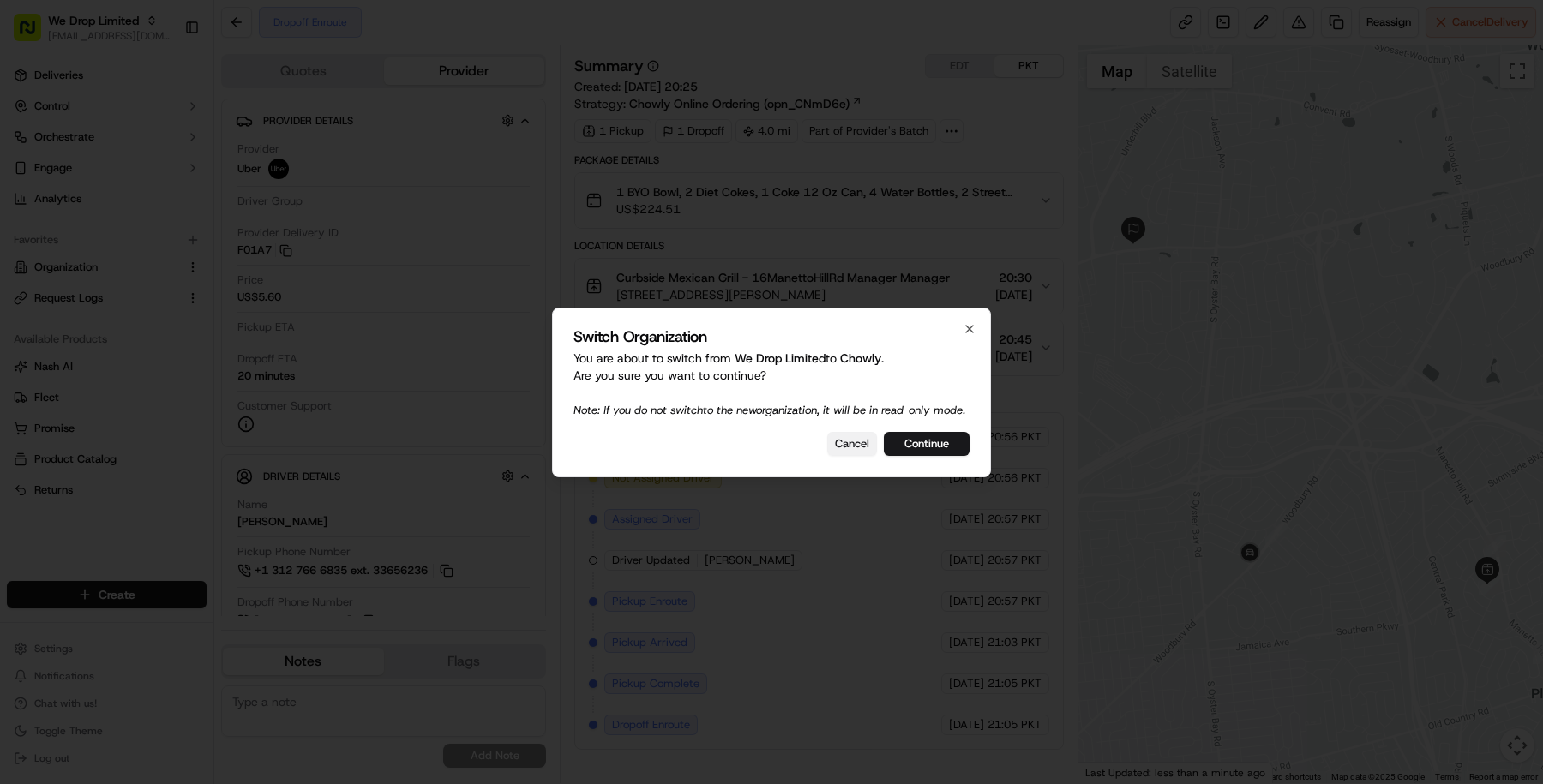
click at [843, 443] on button "Cancel" at bounding box center [851, 444] width 50 height 24
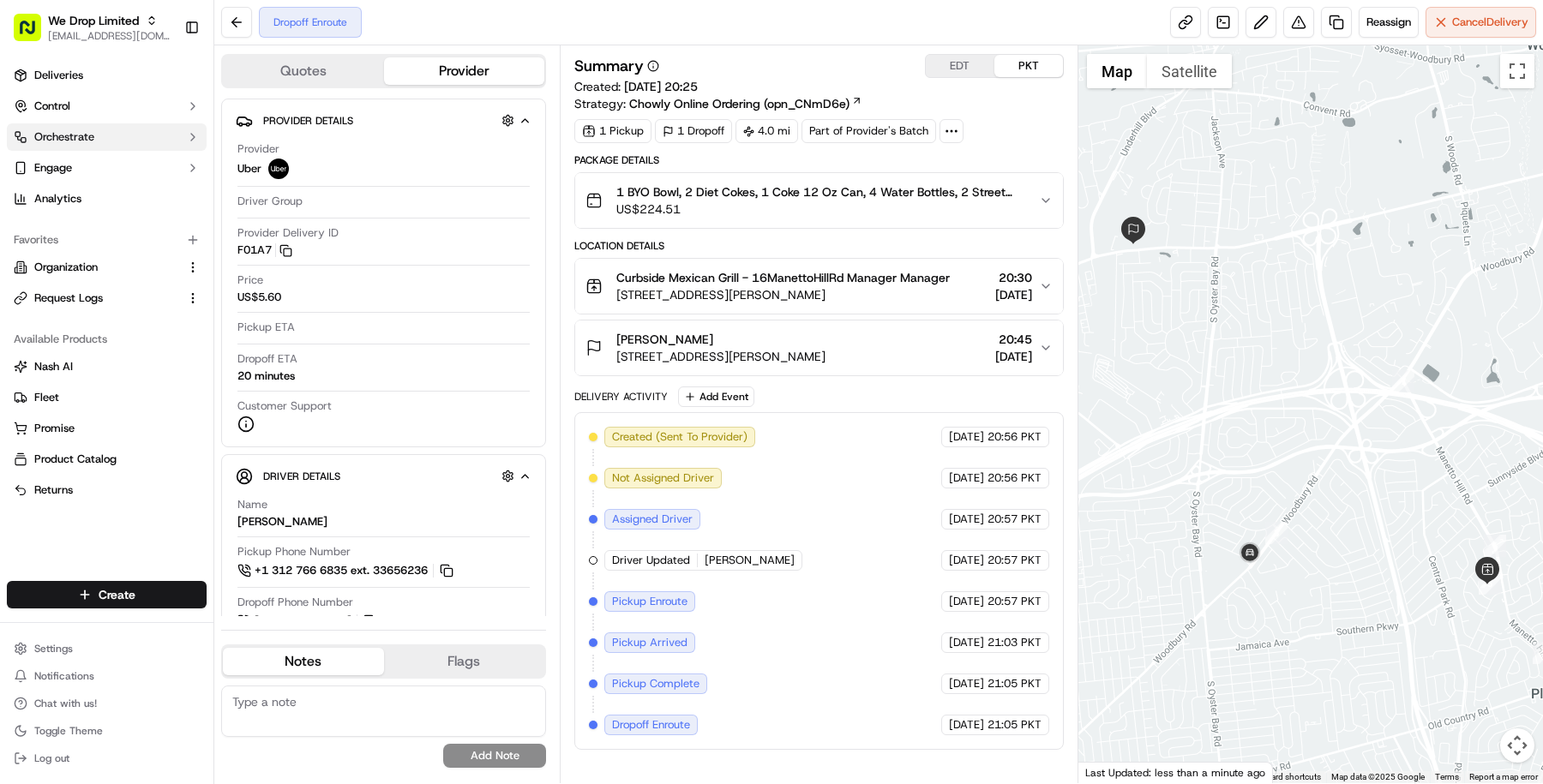
click at [129, 132] on button "Orchestrate" at bounding box center [106, 137] width 200 height 27
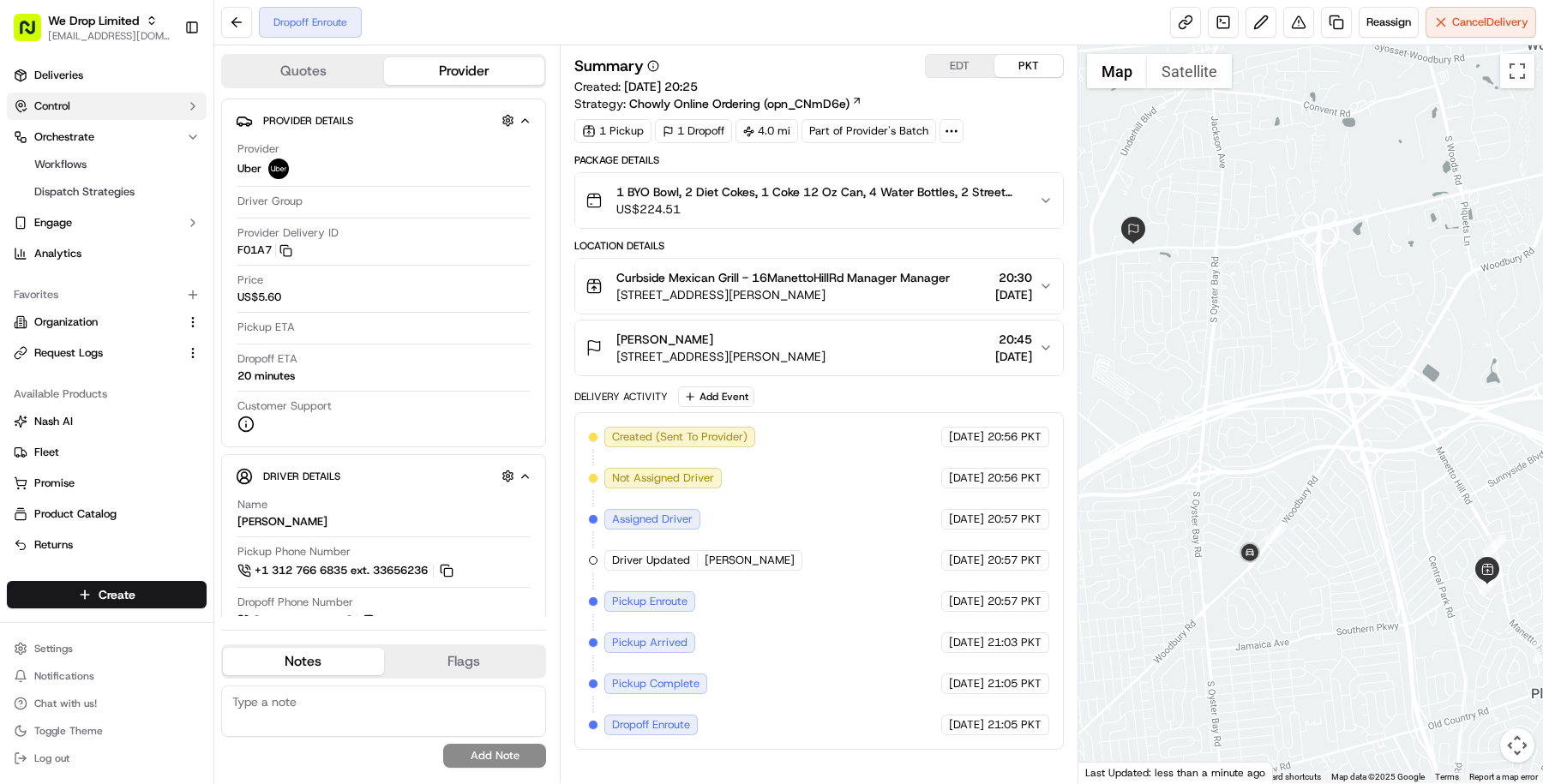
click at [147, 108] on button "Control" at bounding box center [106, 105] width 200 height 27
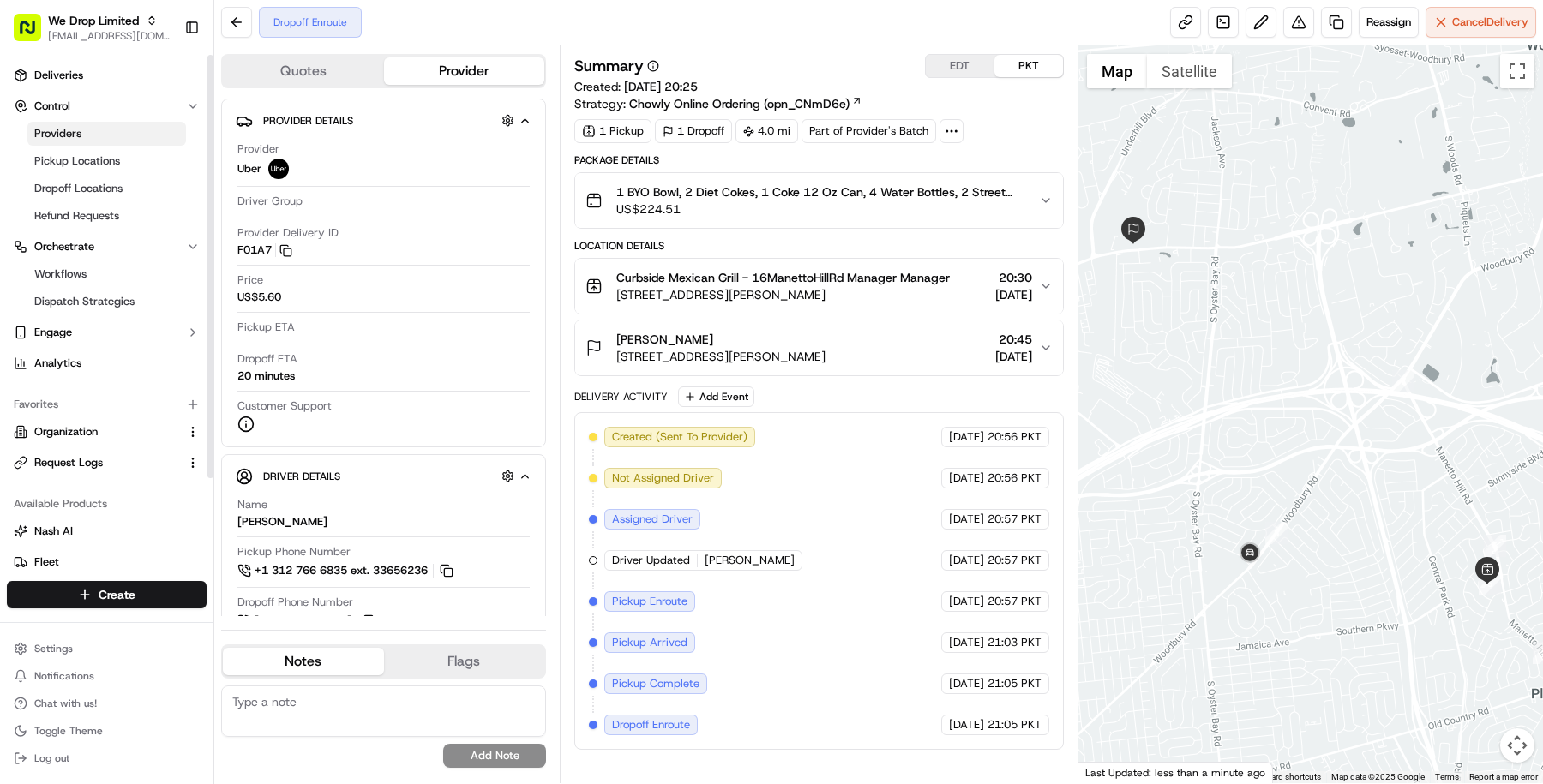
click at [142, 142] on link "Providers" at bounding box center [106, 134] width 159 height 24
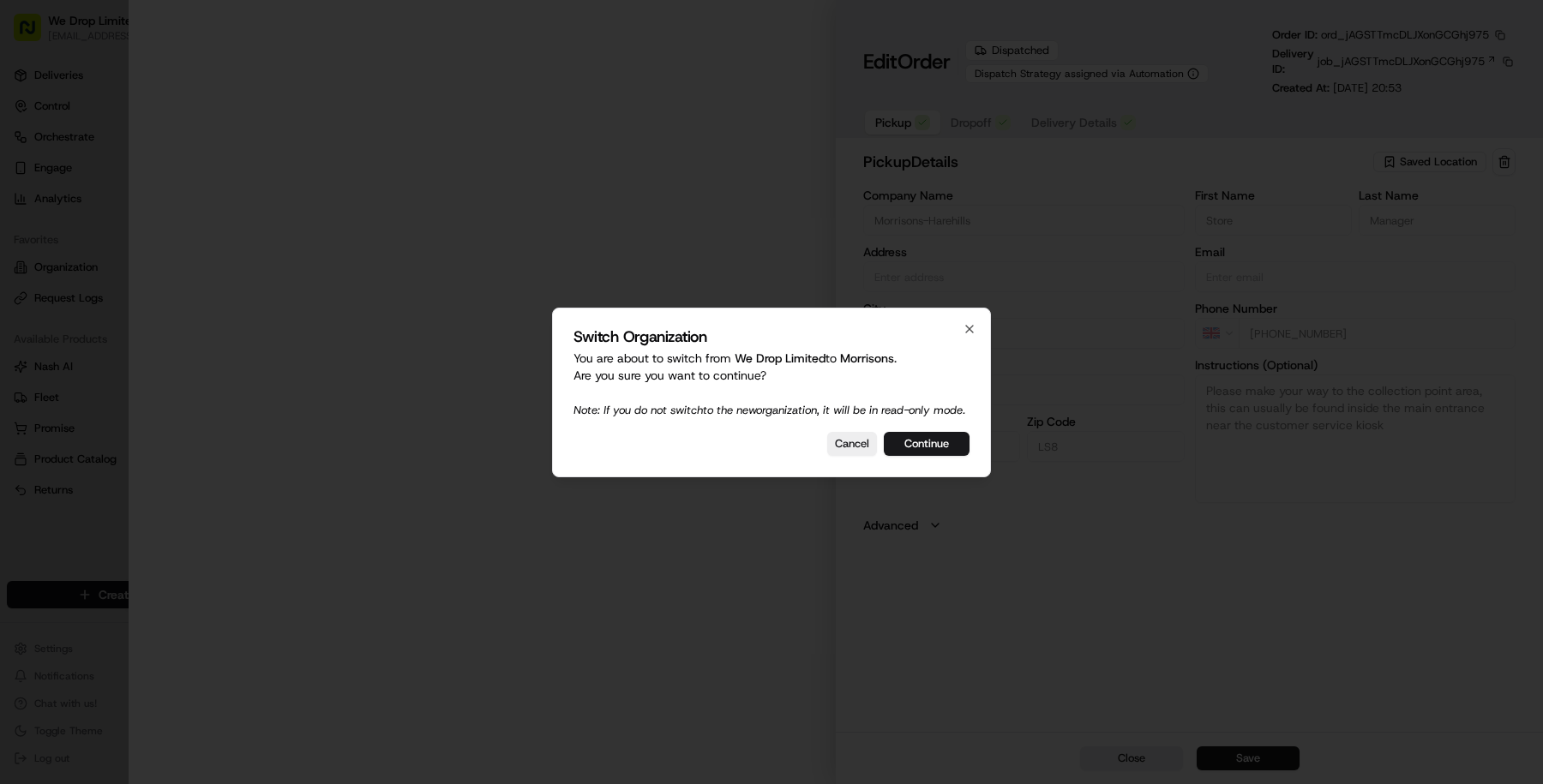
type input "Chatsworth Rd, Harehills, [GEOGRAPHIC_DATA] LS8, [GEOGRAPHIC_DATA]"
click at [946, 445] on button "Continue" at bounding box center [926, 444] width 85 height 24
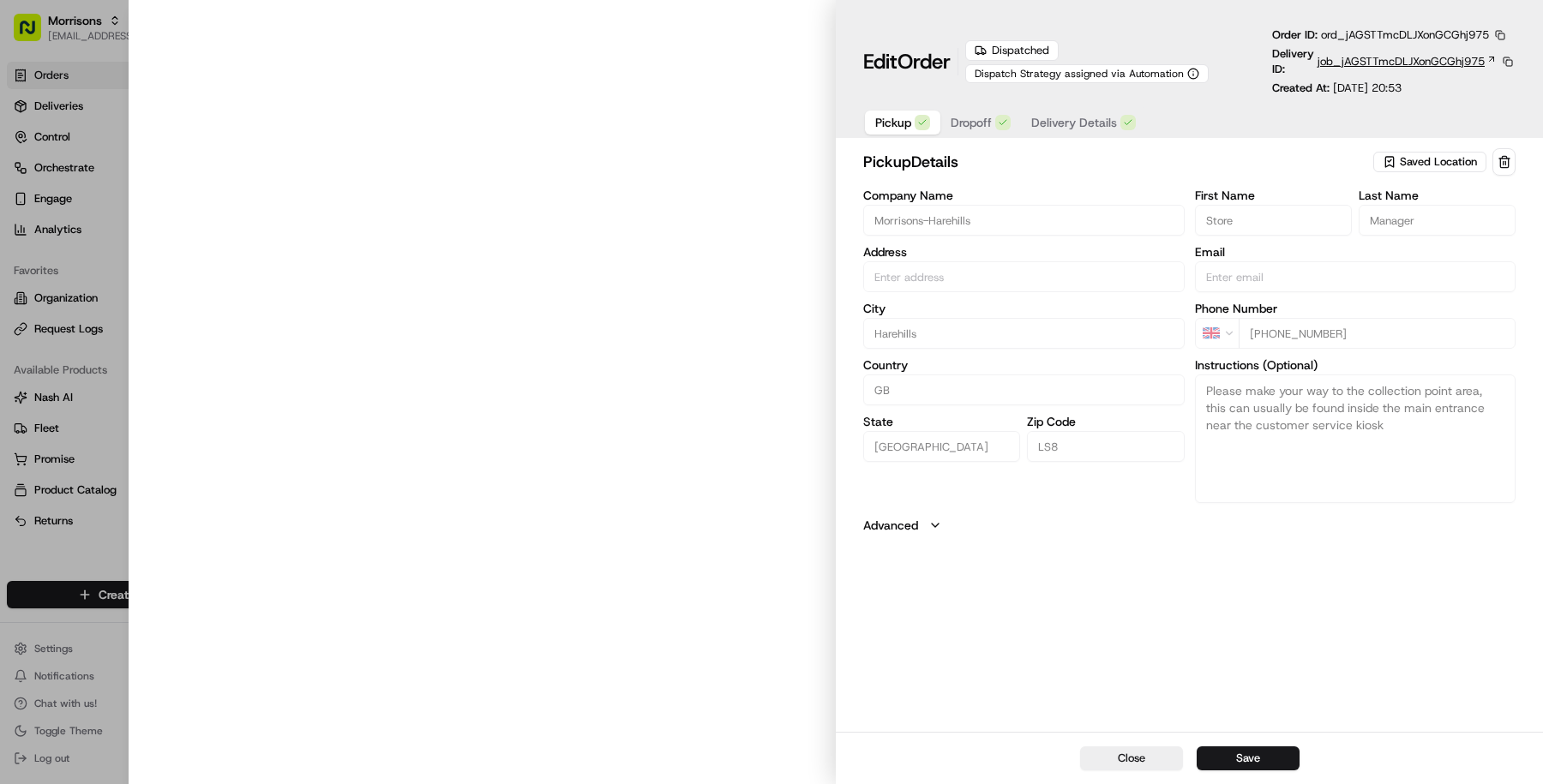
type input "Chatsworth Rd, Harehills, [GEOGRAPHIC_DATA] LS8, [GEOGRAPHIC_DATA]"
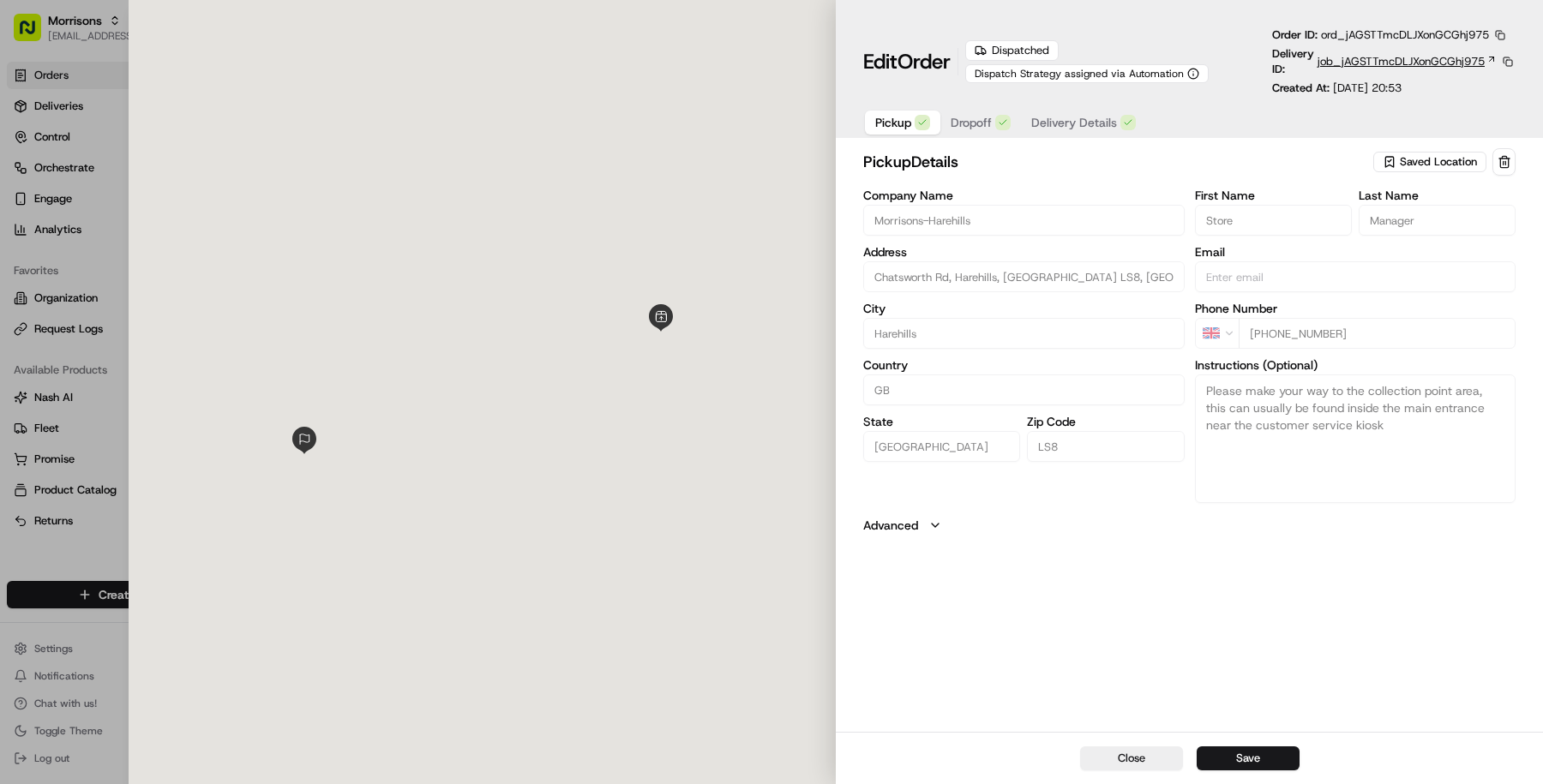
click at [1375, 60] on span "job_jAGSTTmcDLJXonGCGhj975" at bounding box center [1401, 62] width 167 height 16
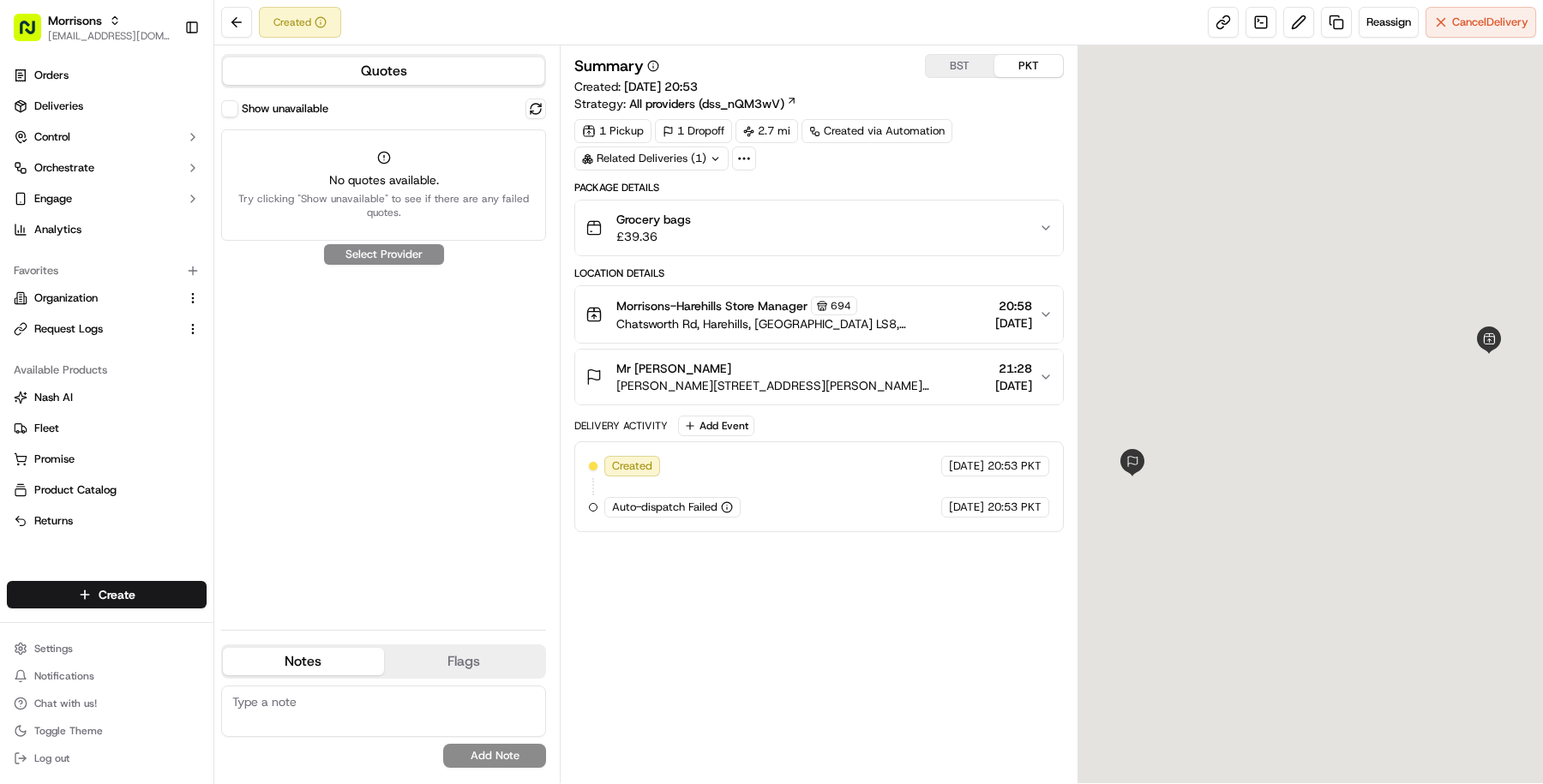
click at [230, 110] on button "Show unavailable" at bounding box center [230, 109] width 17 height 17
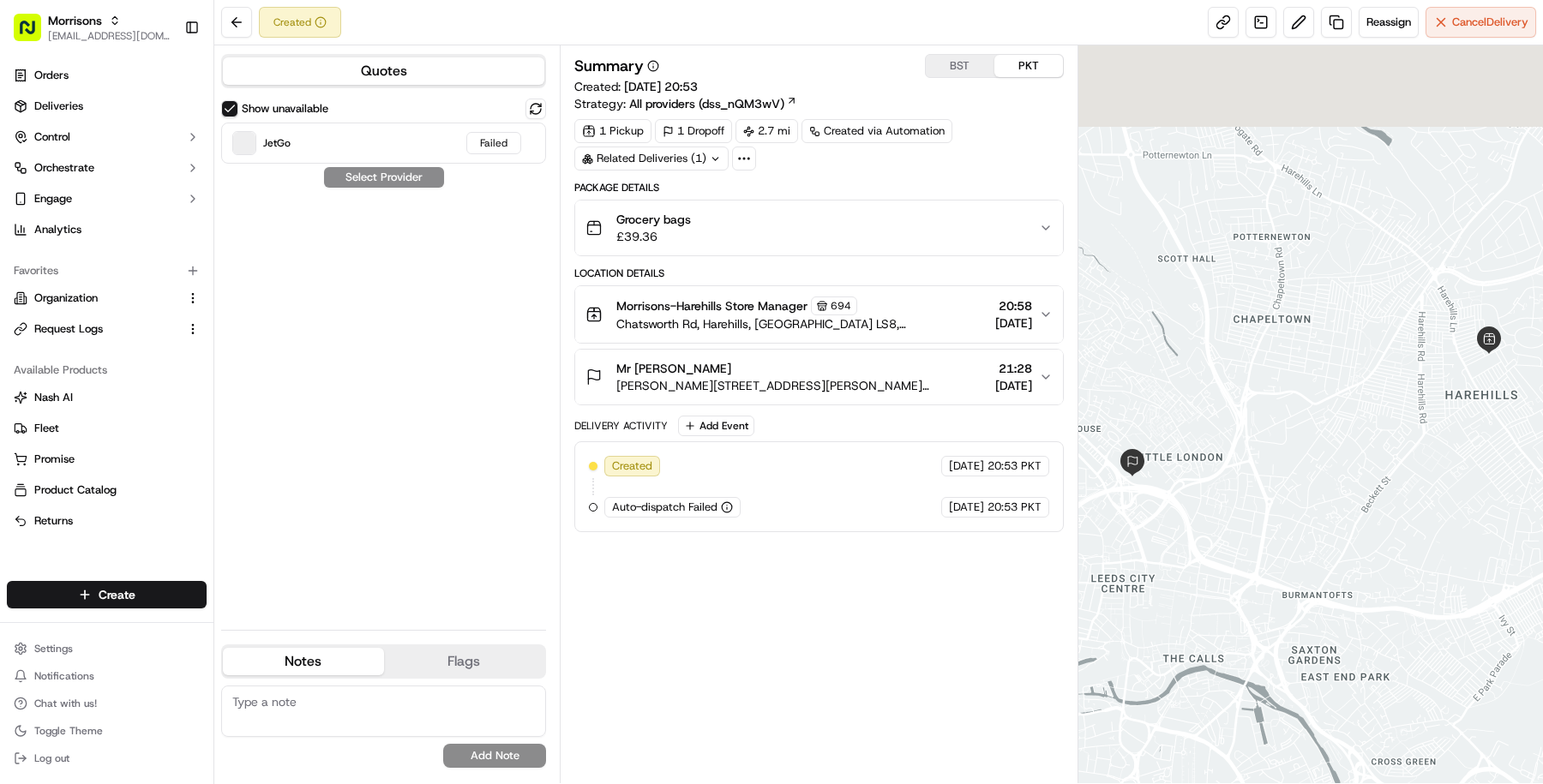
click at [925, 298] on div "Morrisons-Harehills Store Manager 694 Chatsworth Rd, Harehills, England LS8, GB…" at bounding box center [812, 314] width 453 height 36
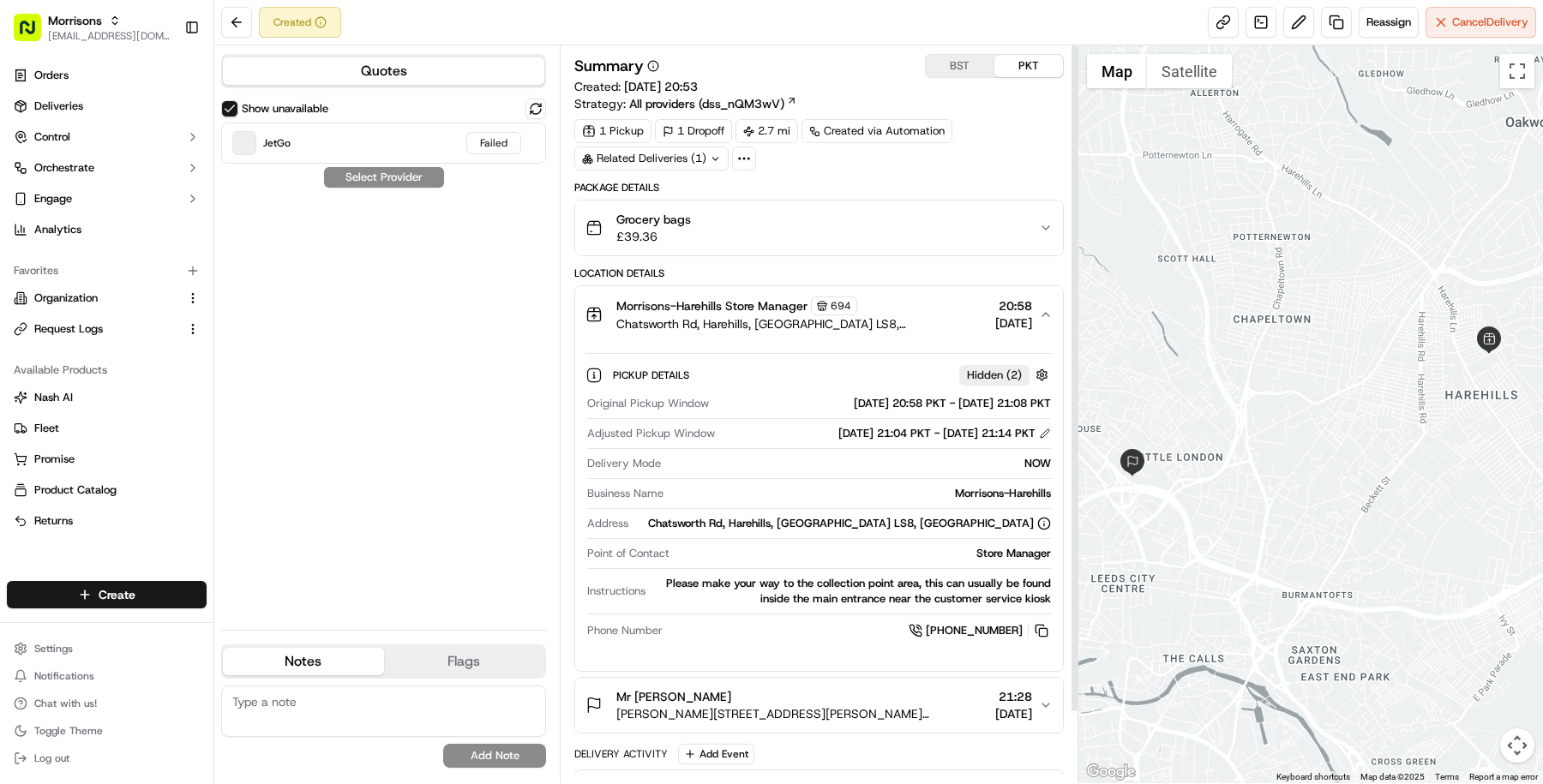
click at [913, 233] on div "Grocery bags £39.36" at bounding box center [812, 227] width 453 height 34
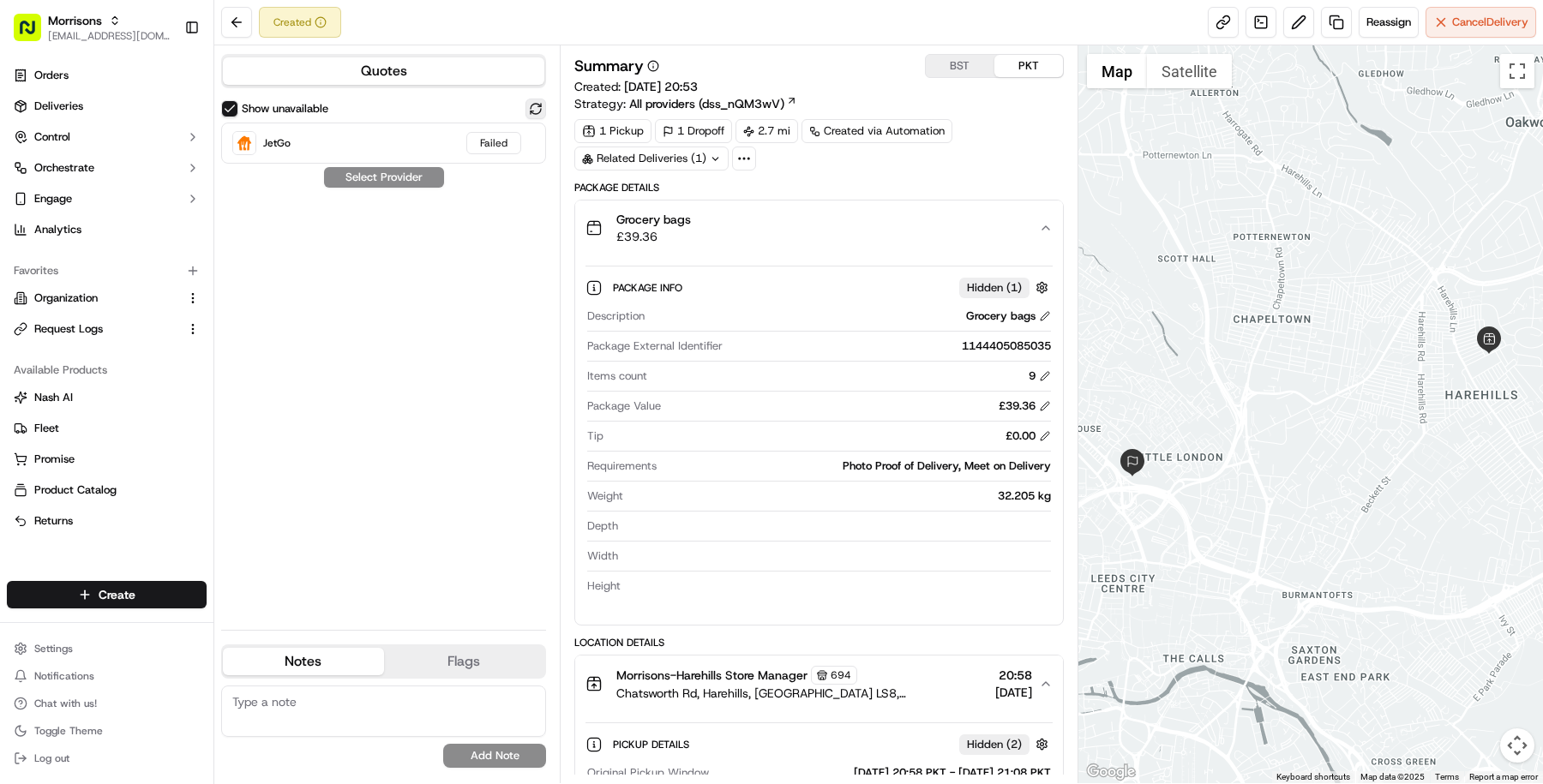
click at [535, 110] on button at bounding box center [536, 109] width 21 height 21
click at [59, 29] on span "masood@usenash.com" at bounding box center [109, 36] width 123 height 14
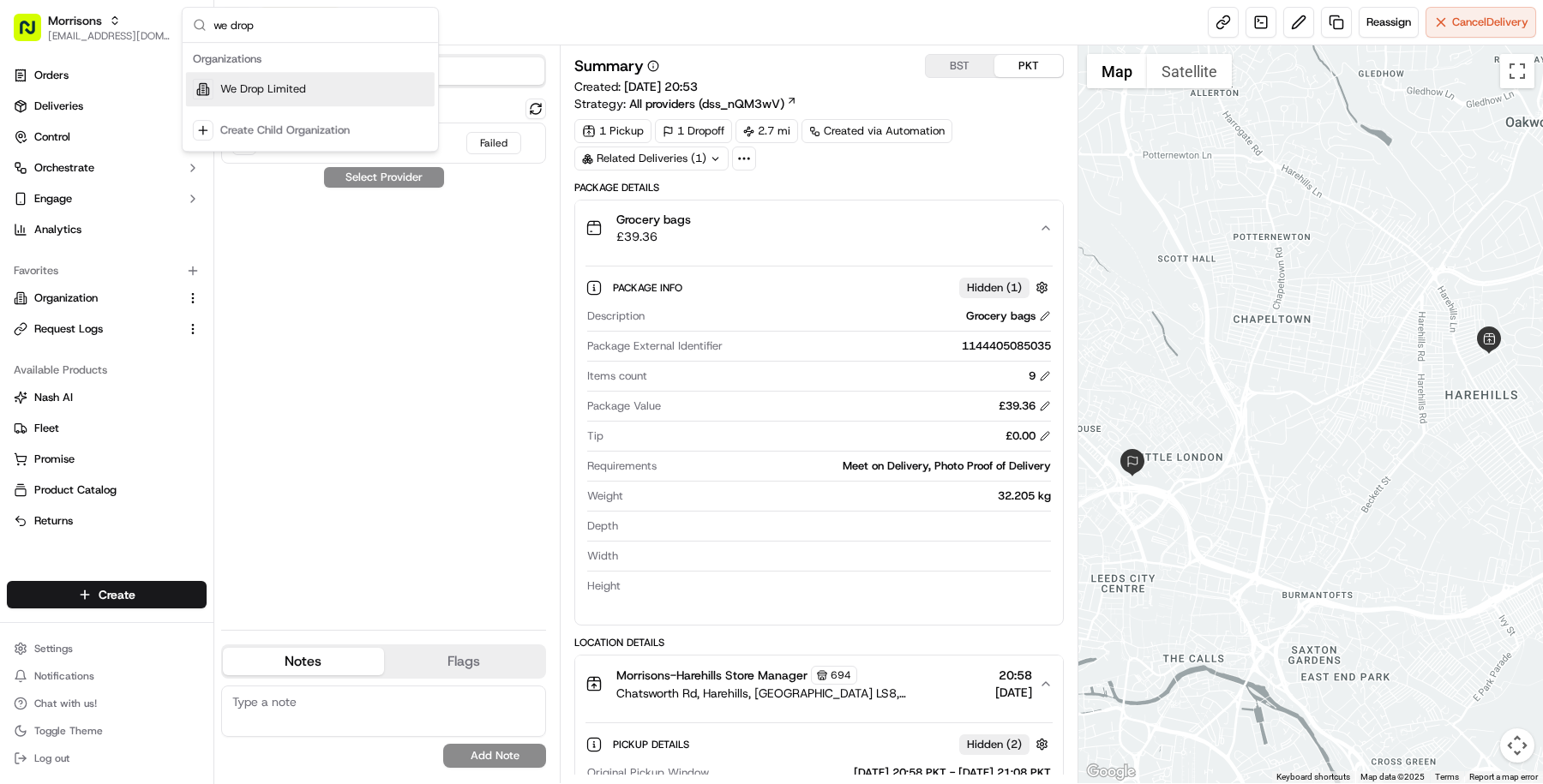
type input "we drop"
click at [282, 71] on div "Organizations" at bounding box center [309, 59] width 248 height 26
click at [281, 87] on span "We Drop Limited" at bounding box center [263, 89] width 85 height 16
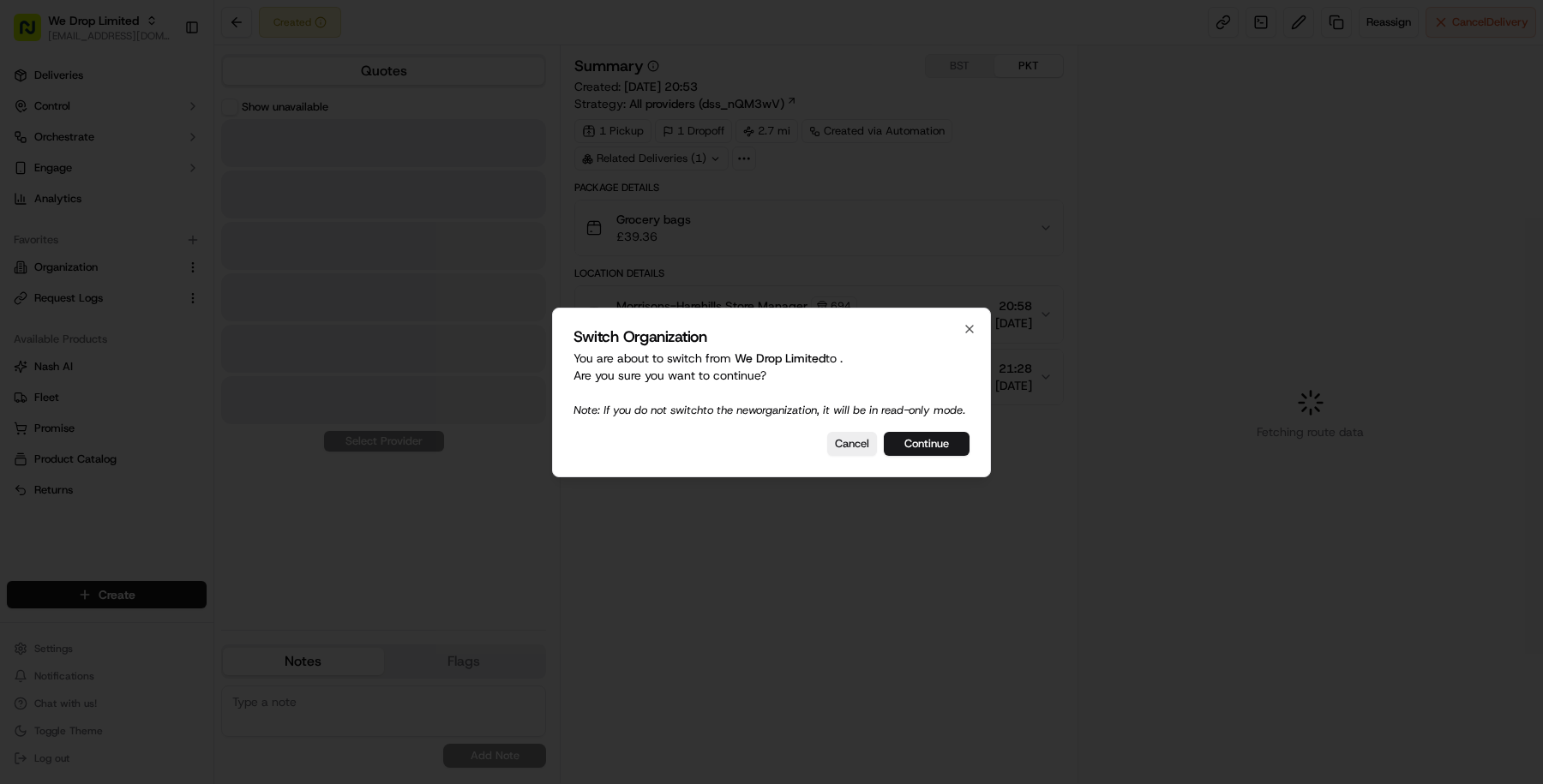
click at [104, 64] on div at bounding box center [771, 392] width 1543 height 784
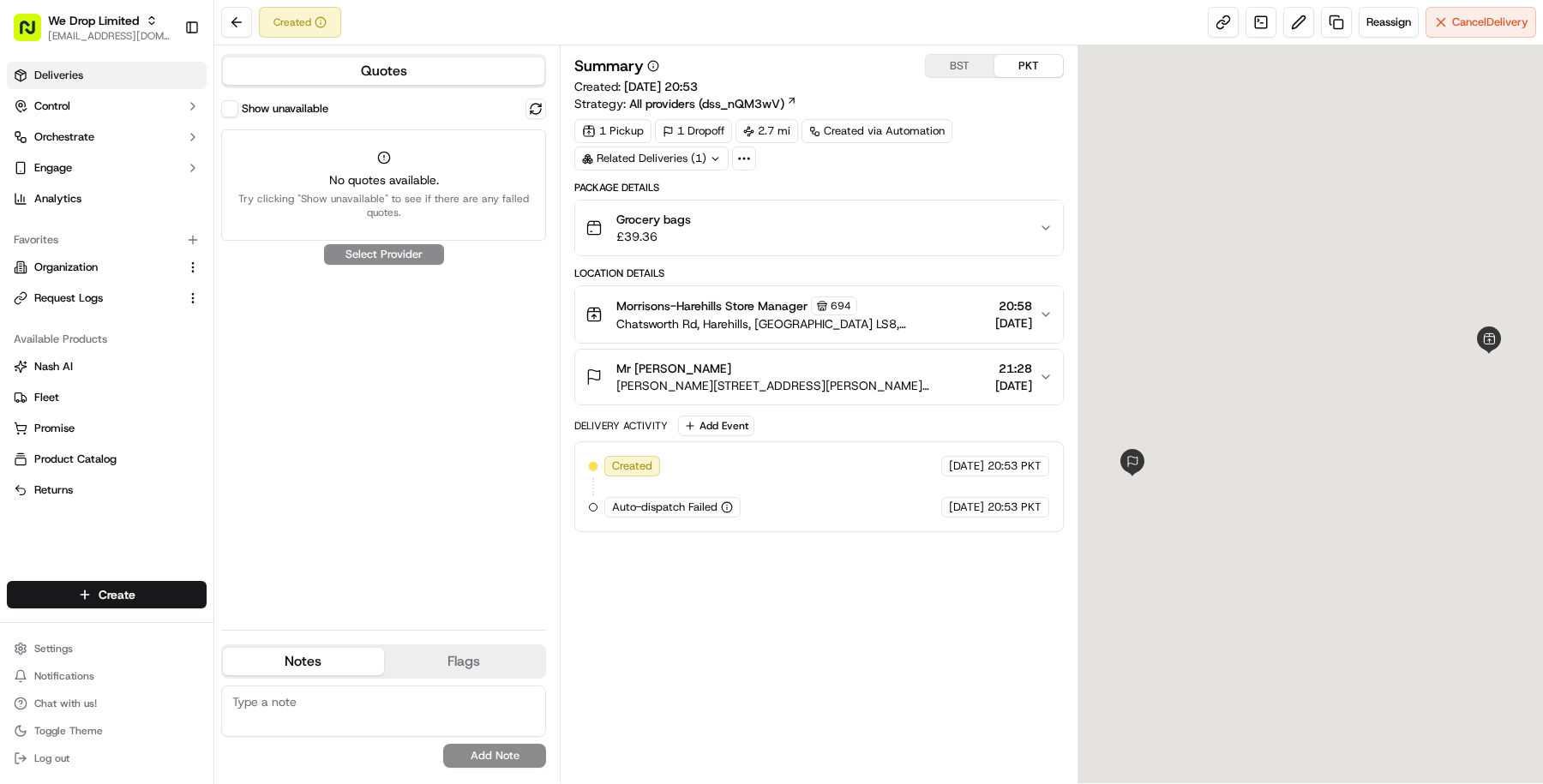
click at [104, 84] on link "Deliveries" at bounding box center [106, 75] width 200 height 27
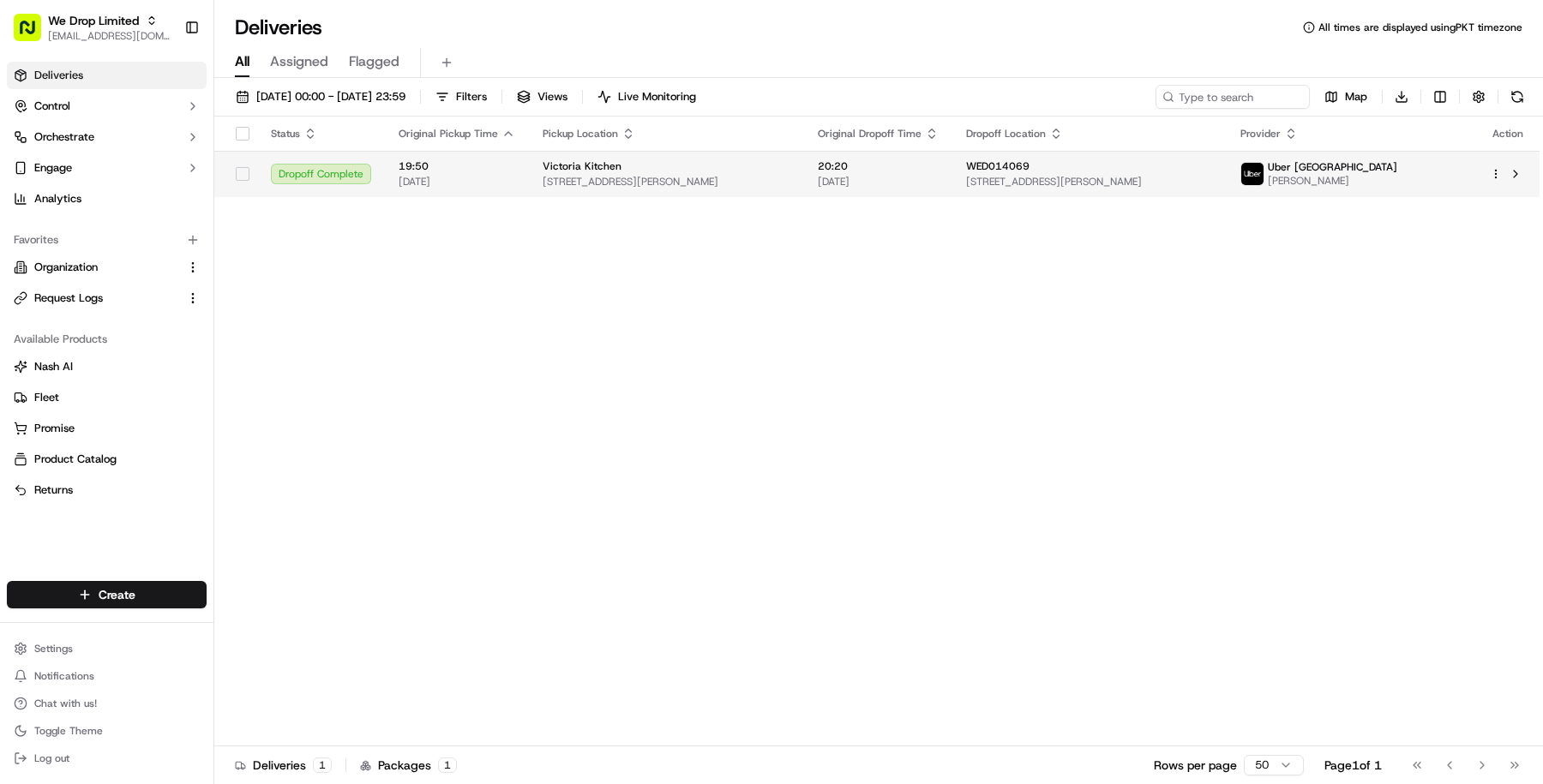
click at [842, 166] on span "20:20" at bounding box center [878, 166] width 121 height 14
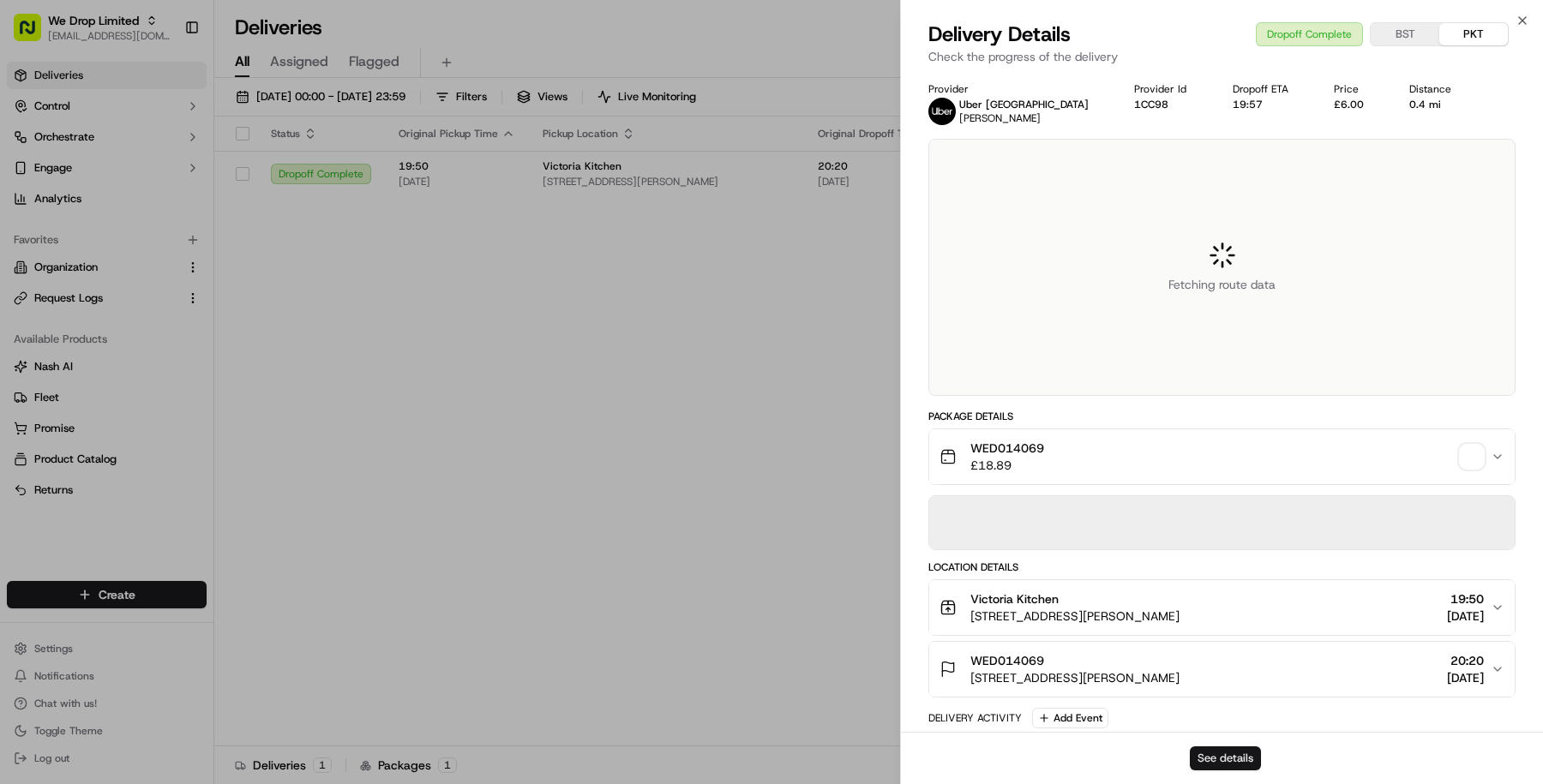
click at [1235, 756] on button "See details" at bounding box center [1226, 759] width 71 height 24
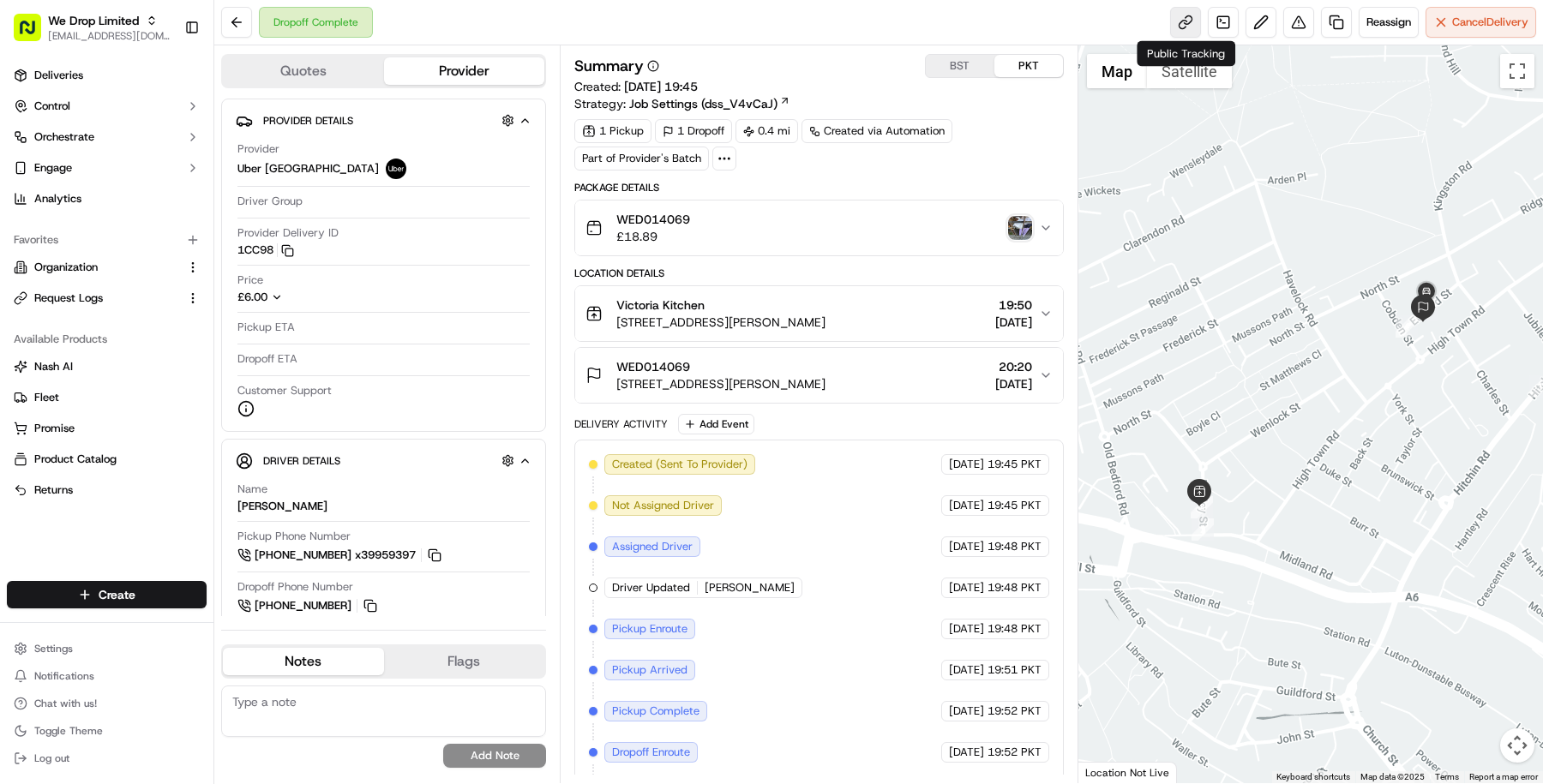
click at [1187, 26] on link at bounding box center [1185, 22] width 30 height 30
click at [101, 648] on html "We Drop Limited masood@usenash.com Toggle Sidebar Deliveries Control Orchestrat…" at bounding box center [771, 392] width 1543 height 784
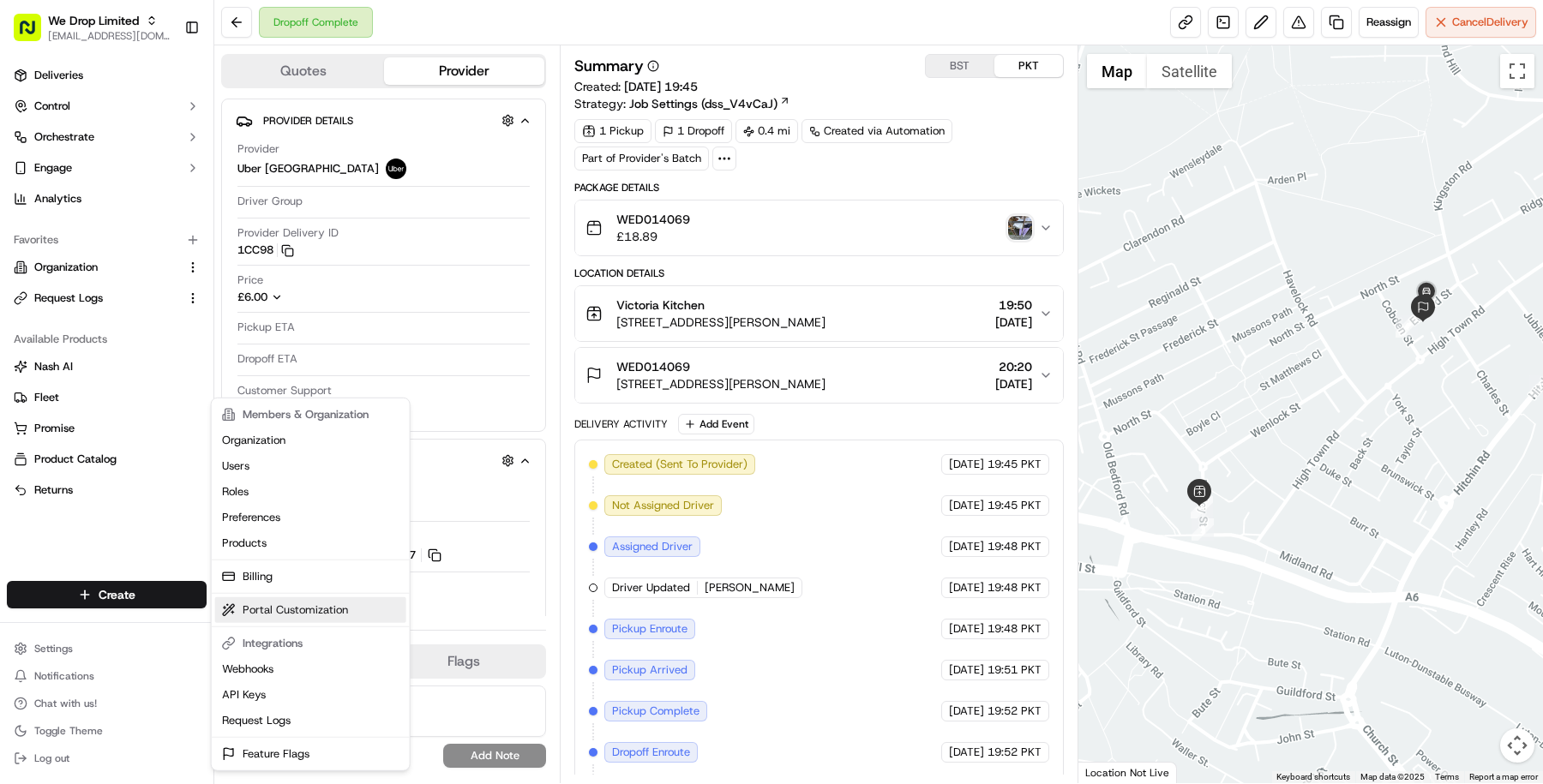
click at [262, 609] on link "Portal Customization" at bounding box center [310, 611] width 191 height 26
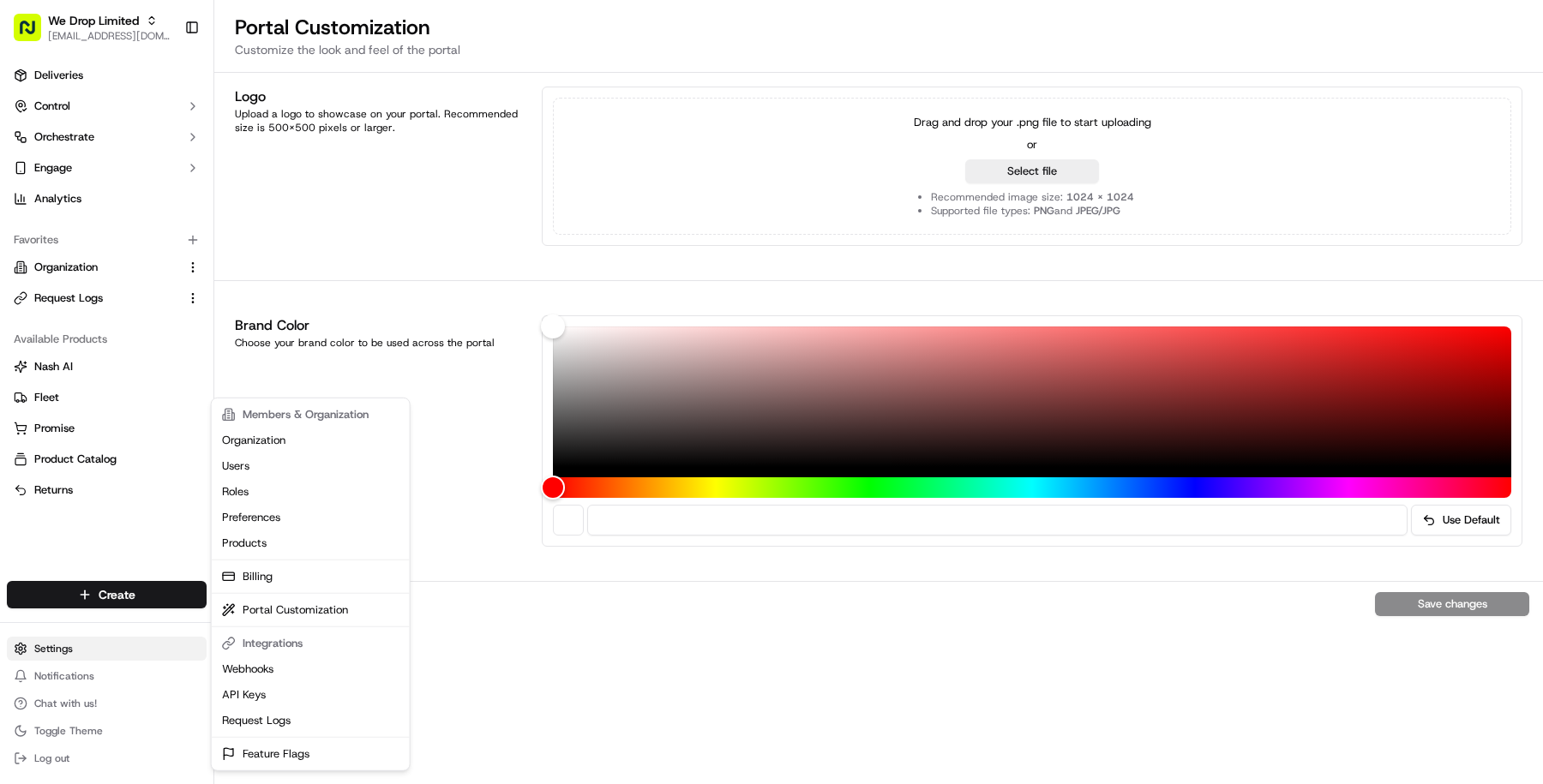
click at [77, 652] on html "We Drop Limited masood@usenash.com Toggle Sidebar Deliveries Control Orchestrat…" at bounding box center [771, 392] width 1543 height 784
click at [261, 750] on link "Feature Flags" at bounding box center [310, 754] width 191 height 26
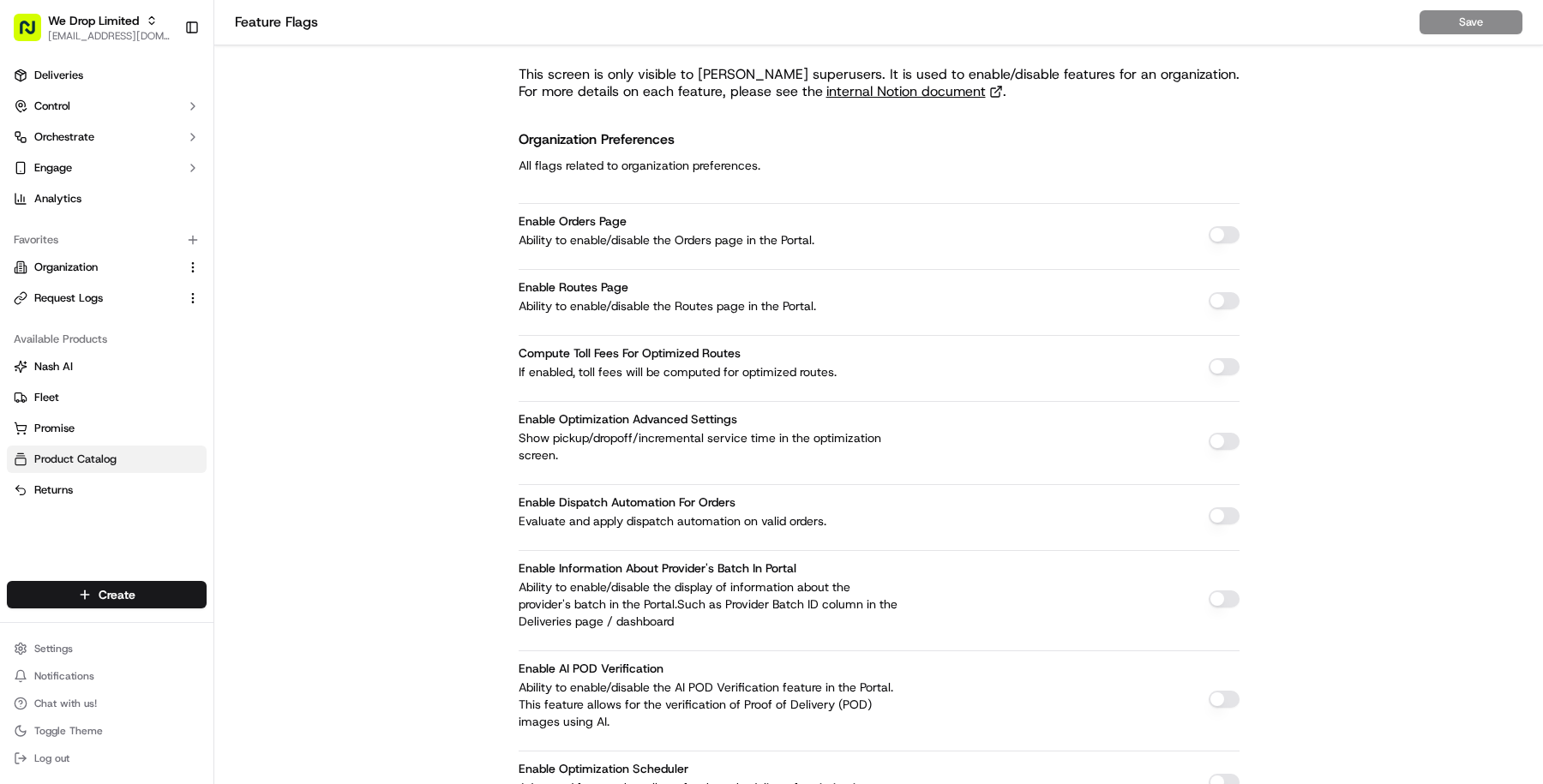
click at [107, 449] on button "Product Catalog" at bounding box center [106, 459] width 200 height 27
click at [114, 354] on button "Nash AI" at bounding box center [106, 366] width 200 height 27
click at [99, 662] on ul "Settings Notifications Chat with us! Toggle Theme Log out" at bounding box center [106, 703] width 200 height 133
click at [99, 654] on html "We Drop Limited masood@usenash.com Toggle Sidebar Deliveries Control Orchestrat…" at bounding box center [771, 392] width 1543 height 784
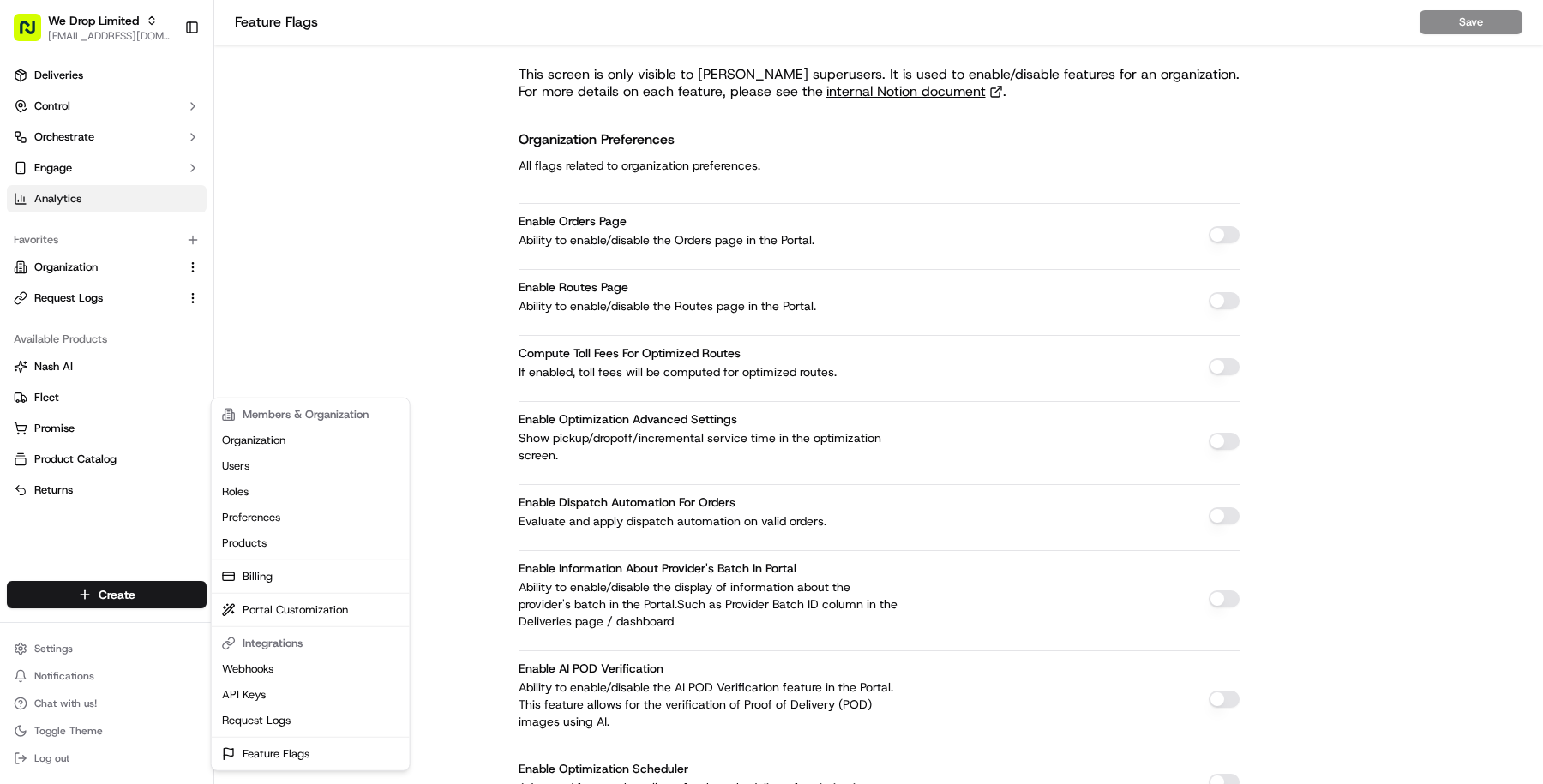
click at [128, 192] on html "We Drop Limited masood@usenash.com Toggle Sidebar Deliveries Control Orchestrat…" at bounding box center [771, 392] width 1543 height 784
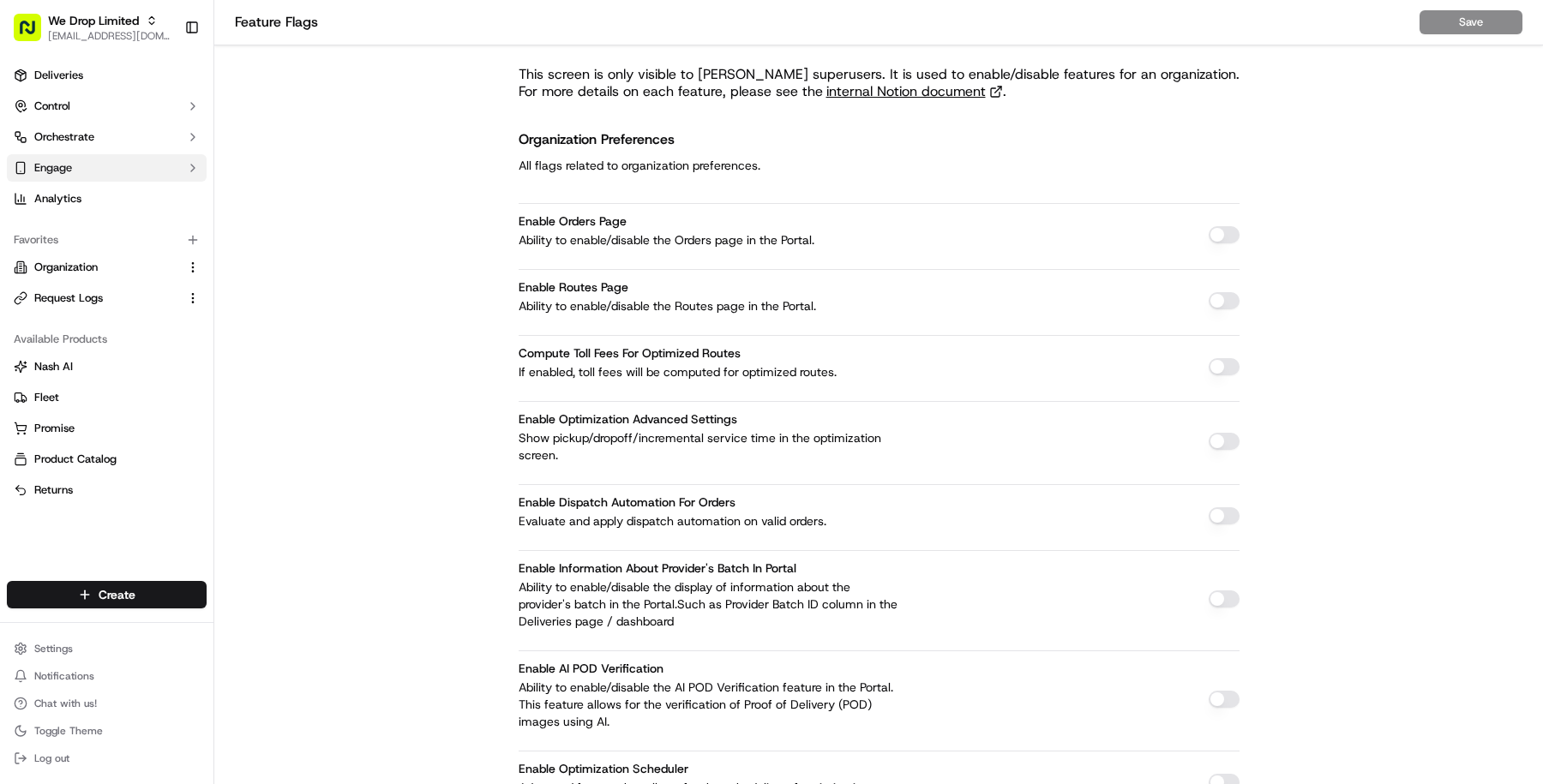
click at [167, 165] on button "Engage" at bounding box center [106, 167] width 200 height 27
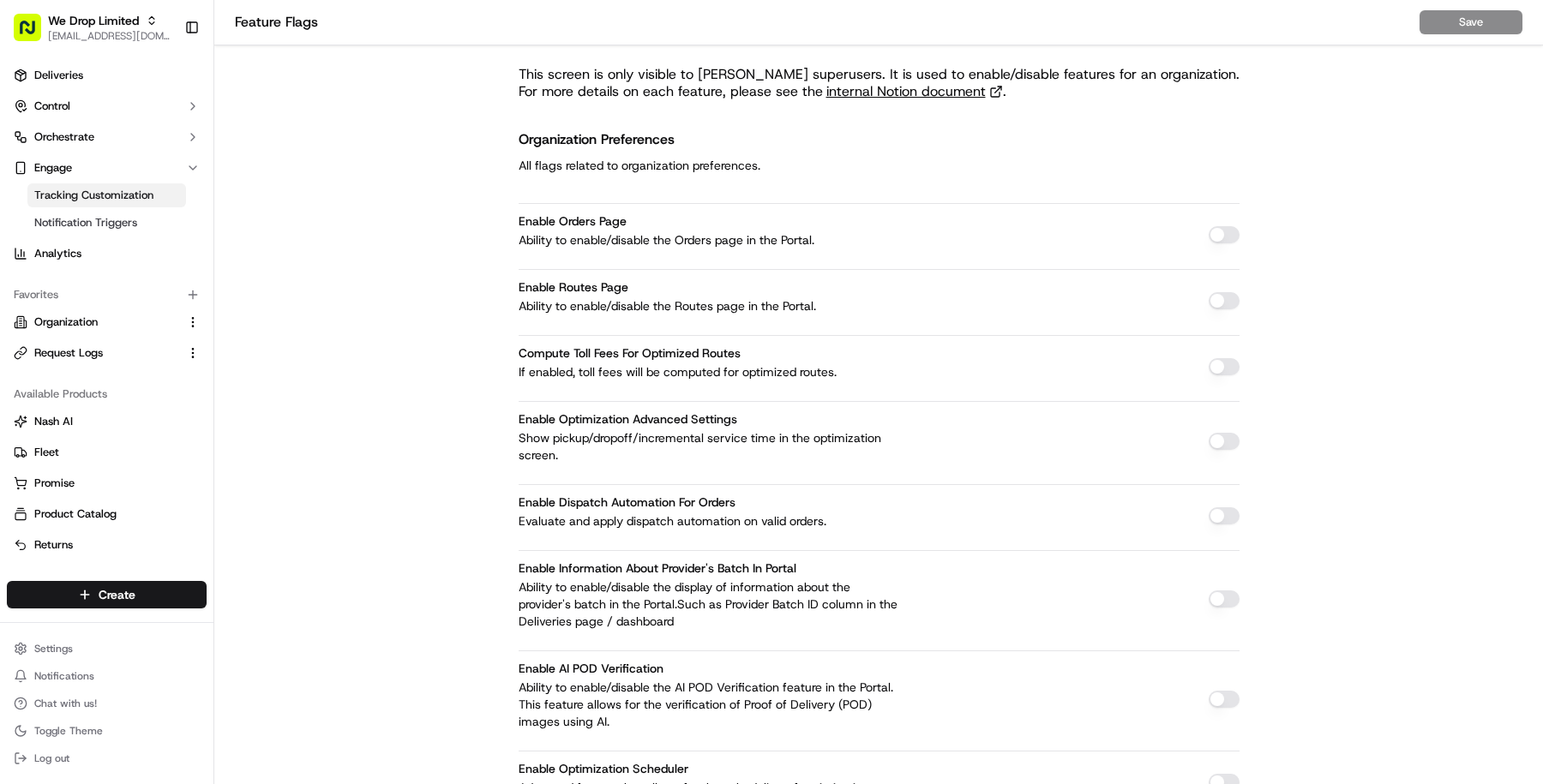
click at [149, 188] on span "Tracking Customization" at bounding box center [93, 195] width 119 height 16
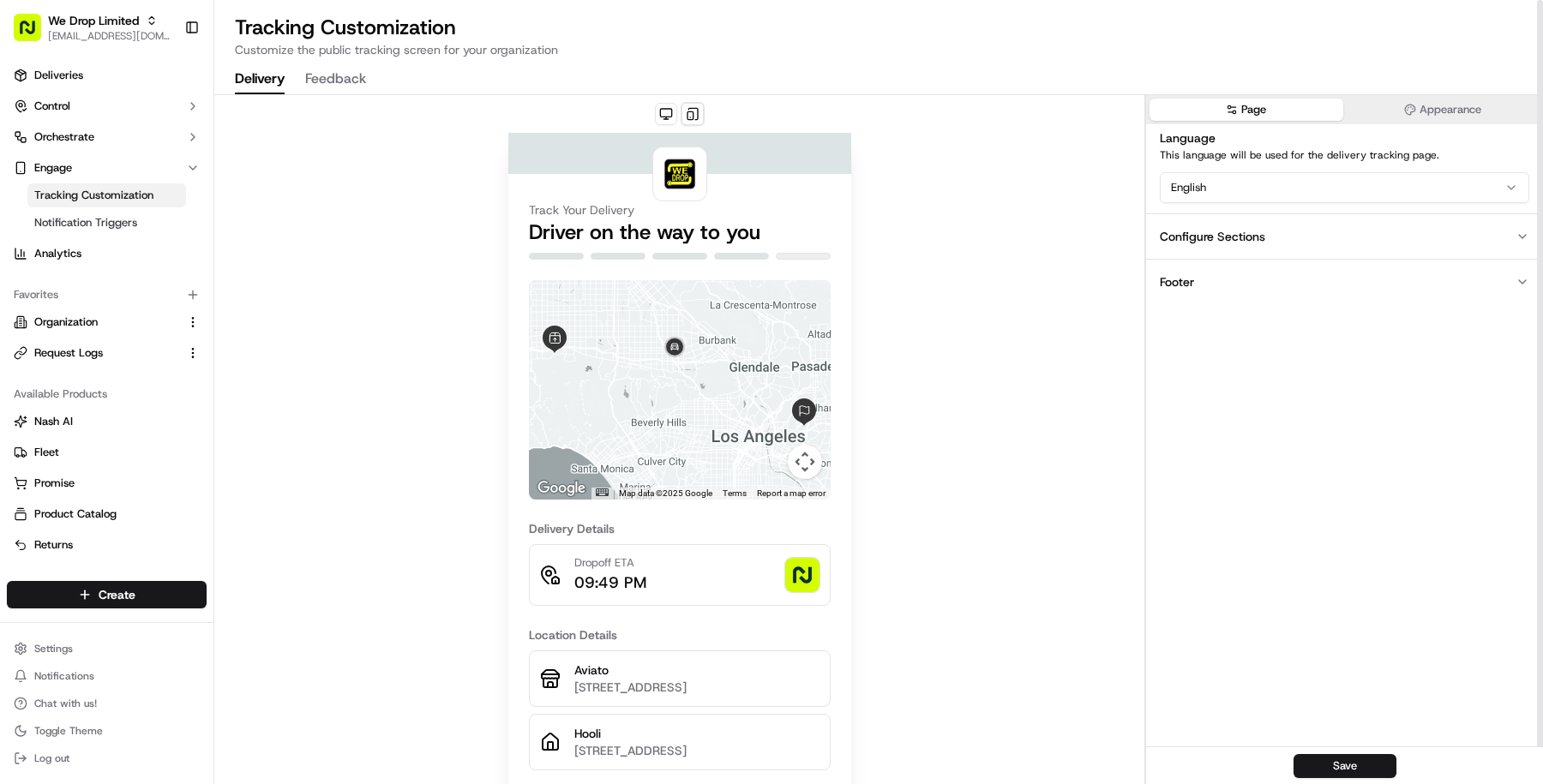
click at [1217, 284] on button "Footer" at bounding box center [1344, 281] width 397 height 45
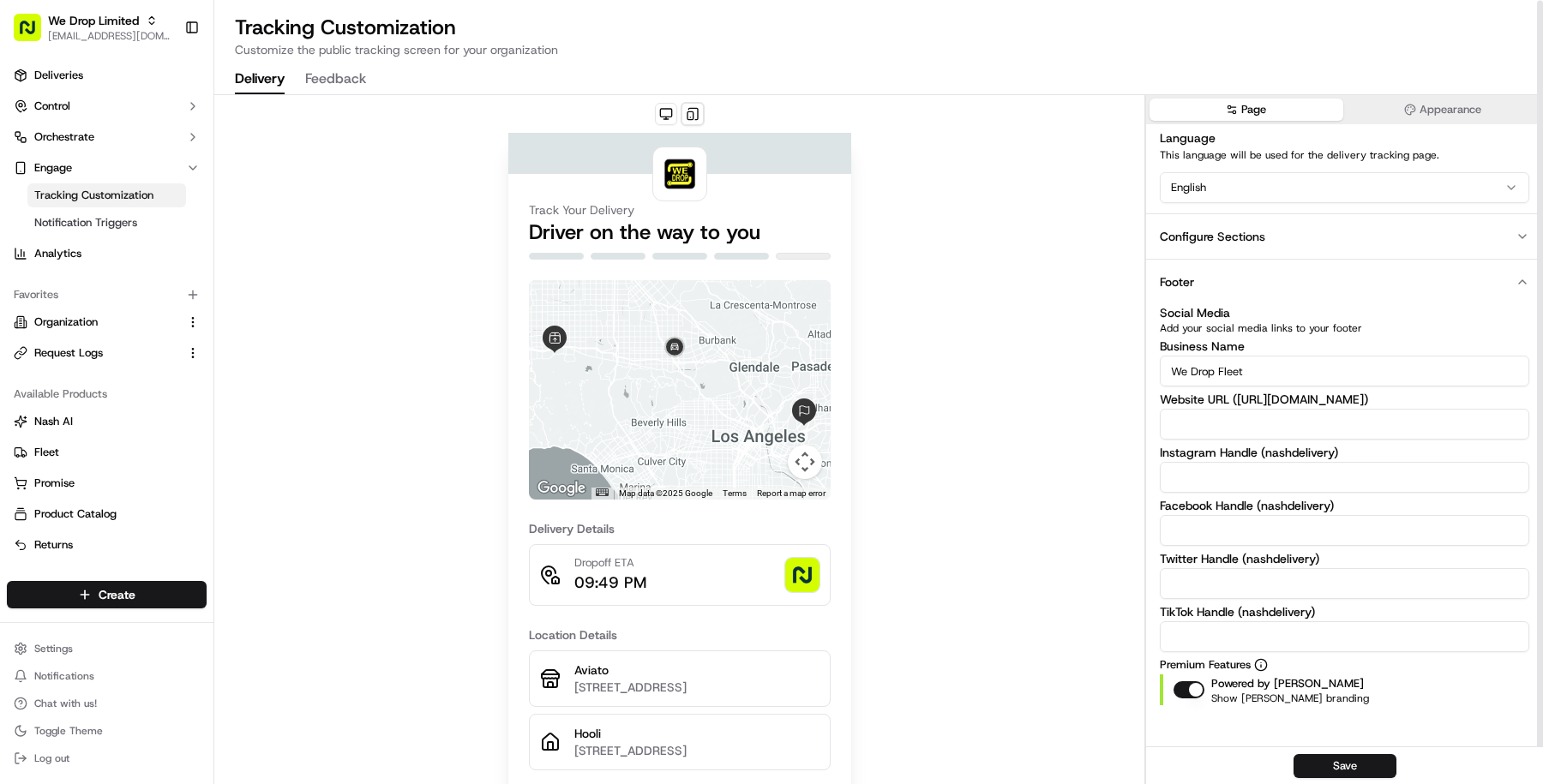
click at [1191, 688] on button "button" at bounding box center [1188, 690] width 30 height 17
click at [1368, 756] on button "Save" at bounding box center [1345, 767] width 103 height 24
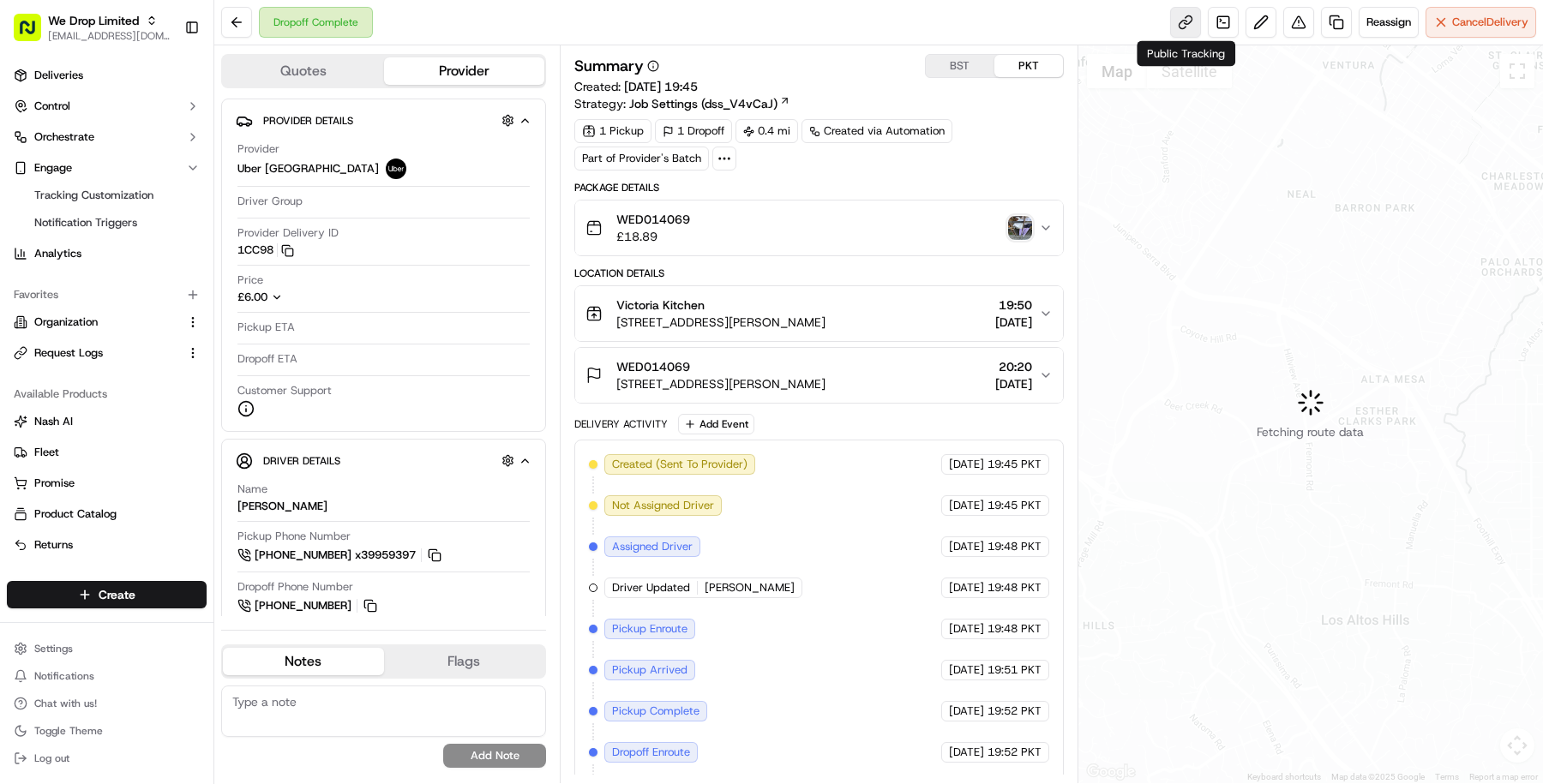
click at [1193, 16] on link at bounding box center [1185, 22] width 30 height 30
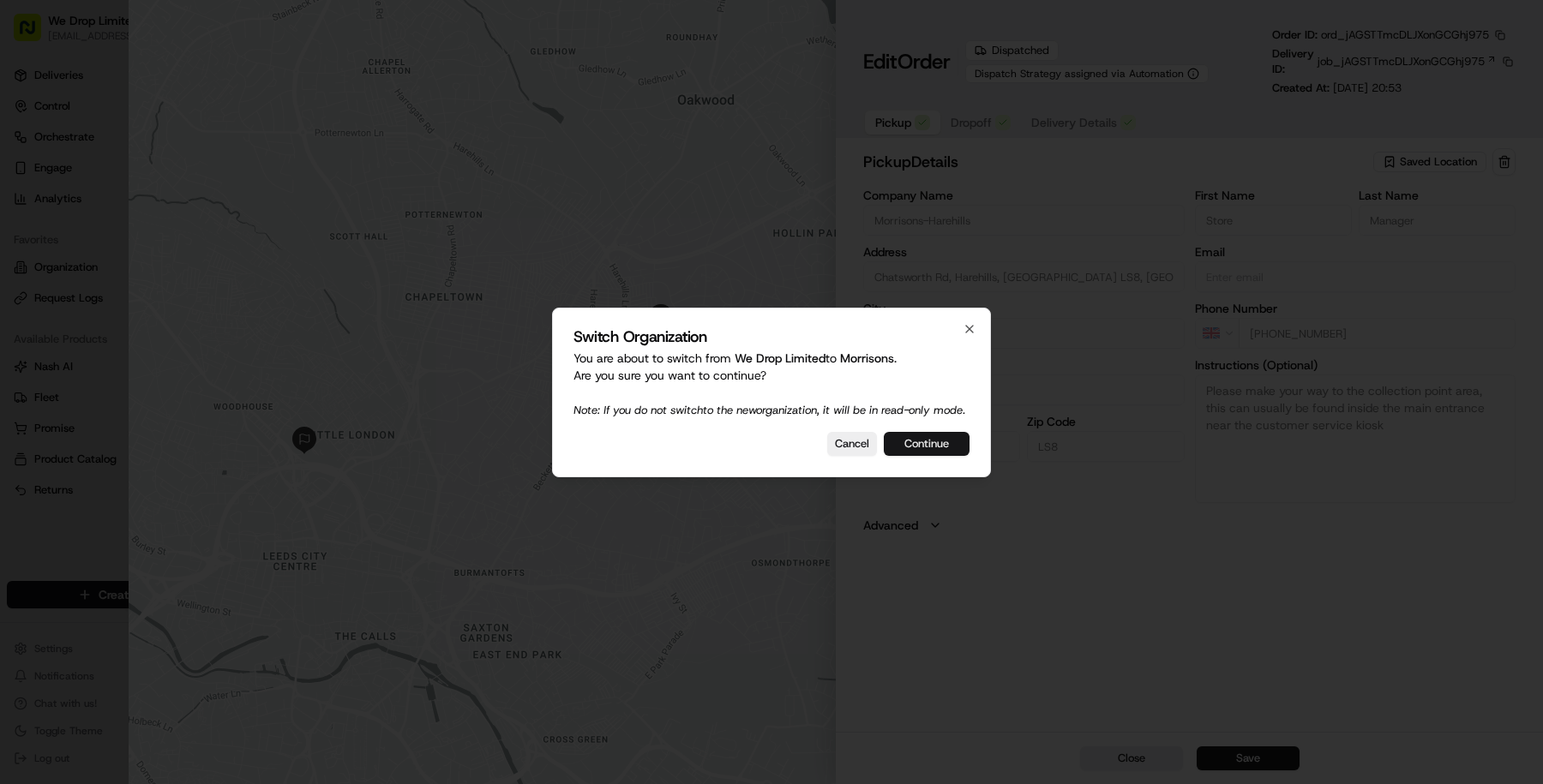
click at [966, 442] on button "Continue" at bounding box center [926, 444] width 85 height 24
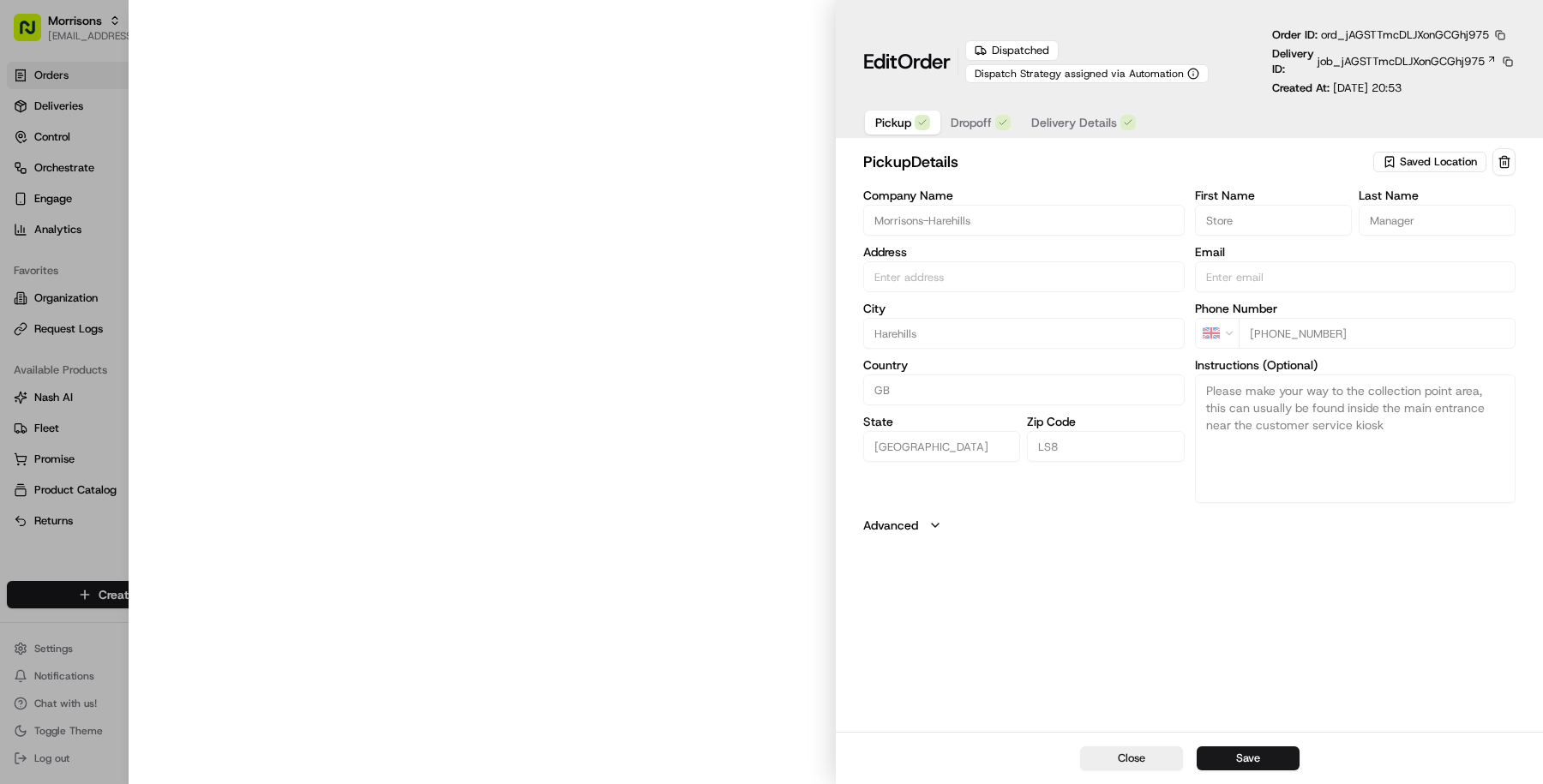
type input "Chatsworth Rd, Harehills, [GEOGRAPHIC_DATA] LS8, [GEOGRAPHIC_DATA]"
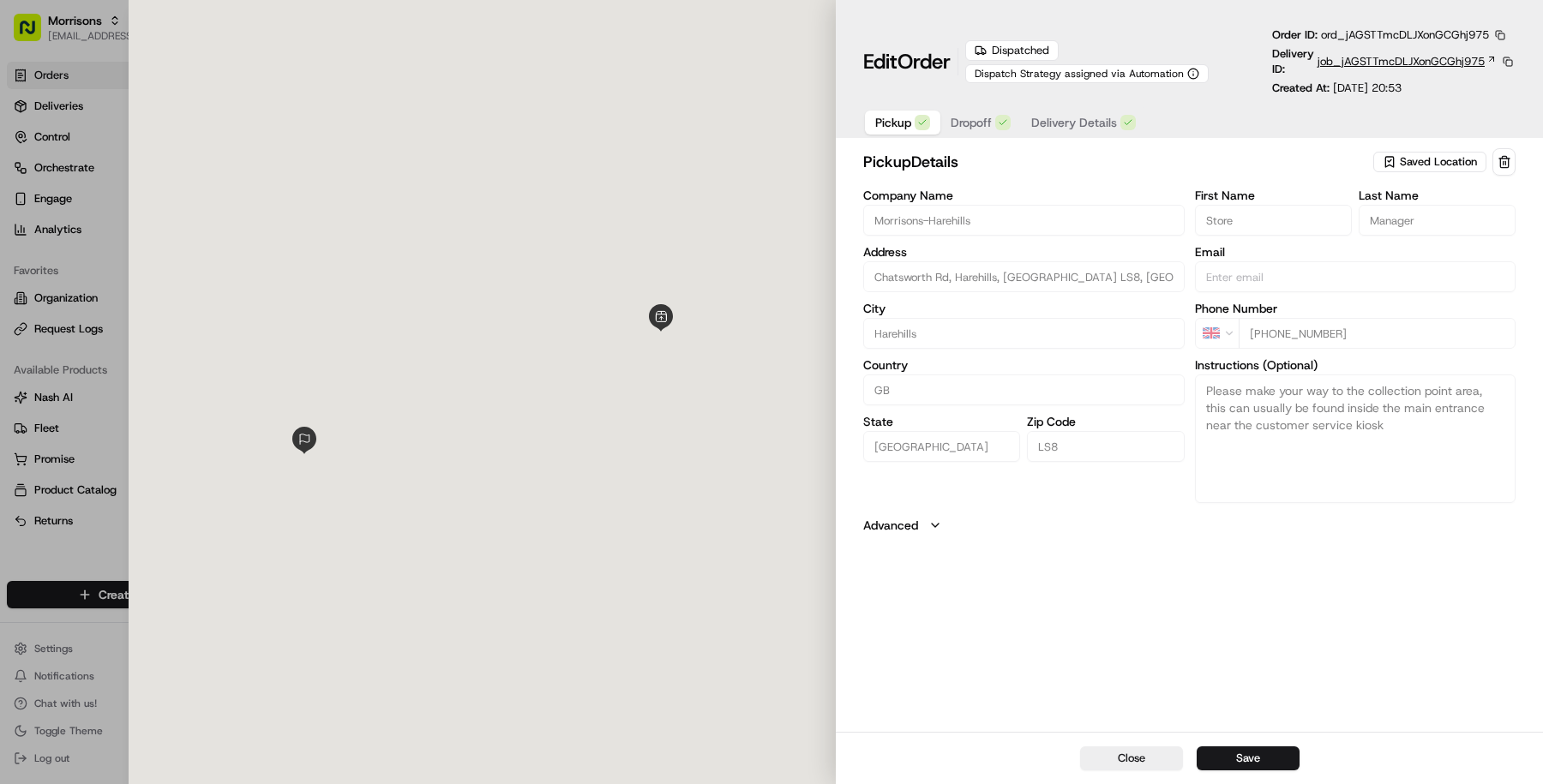
click at [1421, 59] on span "job_jAGSTTmcDLJXonGCGhj975" at bounding box center [1401, 62] width 167 height 16
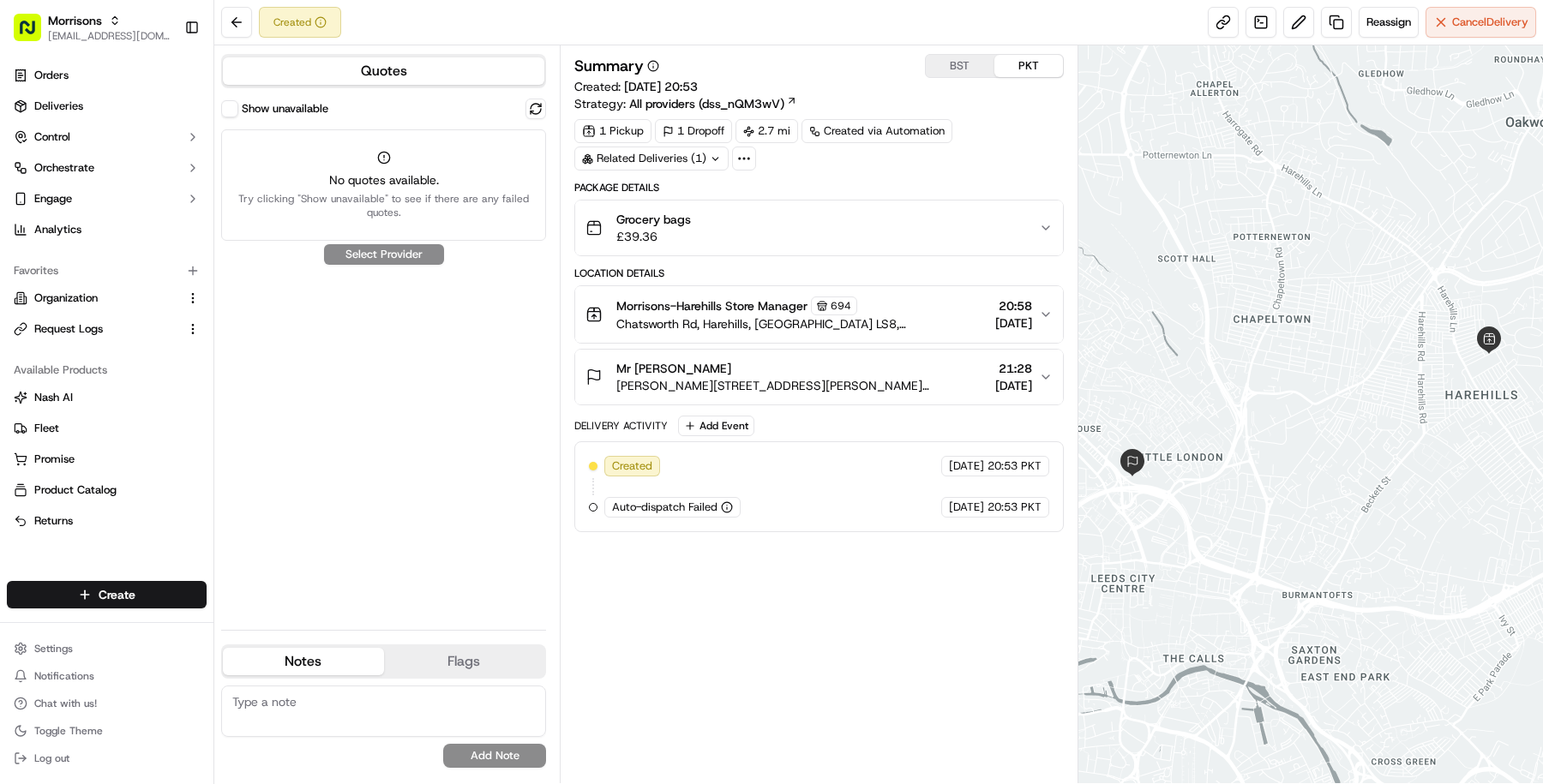
click at [226, 112] on button "Show unavailable" at bounding box center [230, 109] width 17 height 17
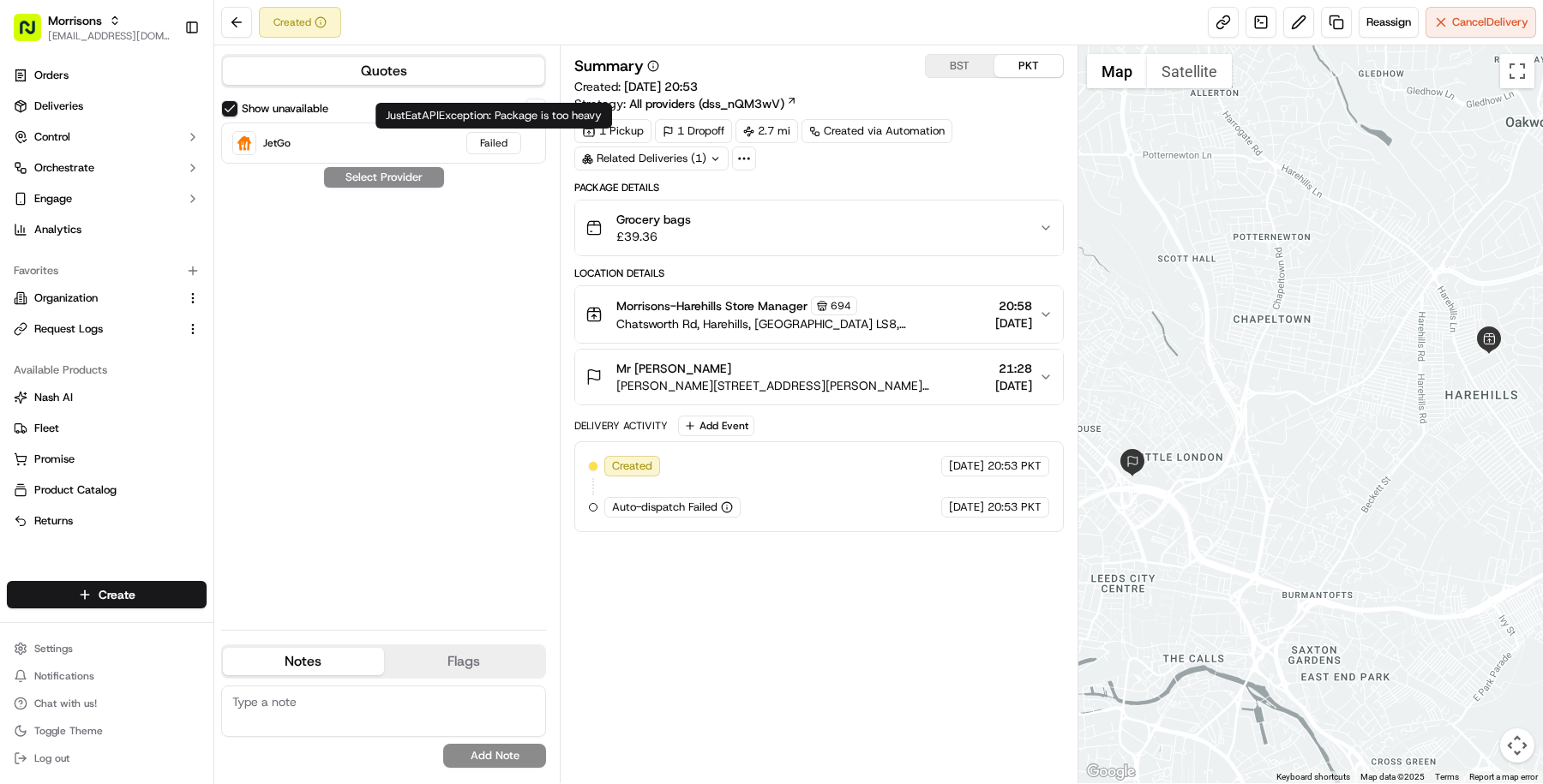
click at [382, 121] on div "JustEatAPIException: Package is too heavy JustEatAPIException: Package is too h…" at bounding box center [494, 116] width 237 height 26
click at [132, 100] on link "Deliveries" at bounding box center [106, 105] width 200 height 27
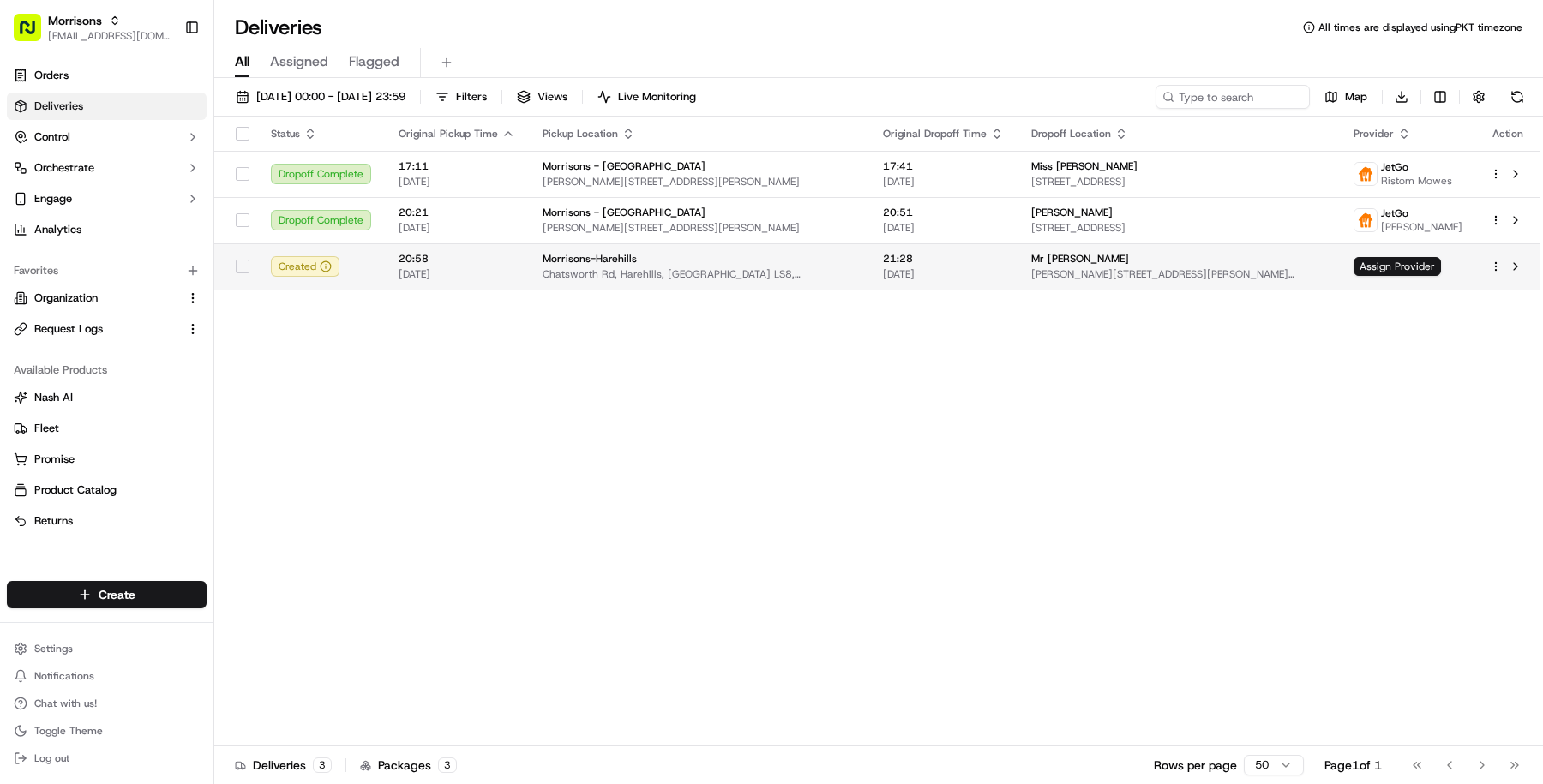
click at [1105, 250] on td "Mr [PERSON_NAME] [PERSON_NAME][STREET_ADDRESS][PERSON_NAME][PERSON_NAME]" at bounding box center [1179, 266] width 322 height 46
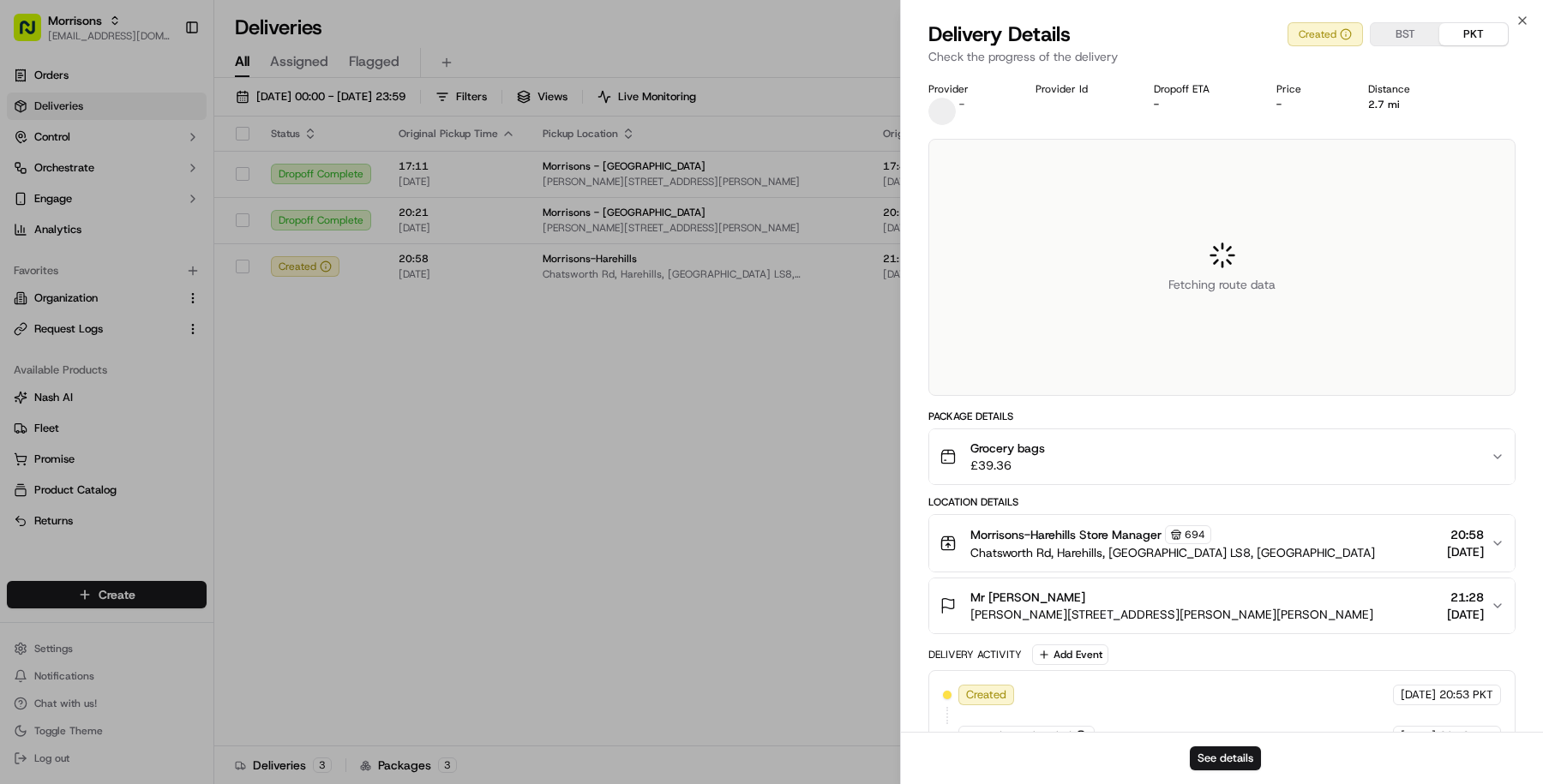
click at [1093, 205] on div "Provider - Provider Id Dropoff ETA - Price - Distance 2.7 mi Fetching route dat…" at bounding box center [1222, 422] width 642 height 700
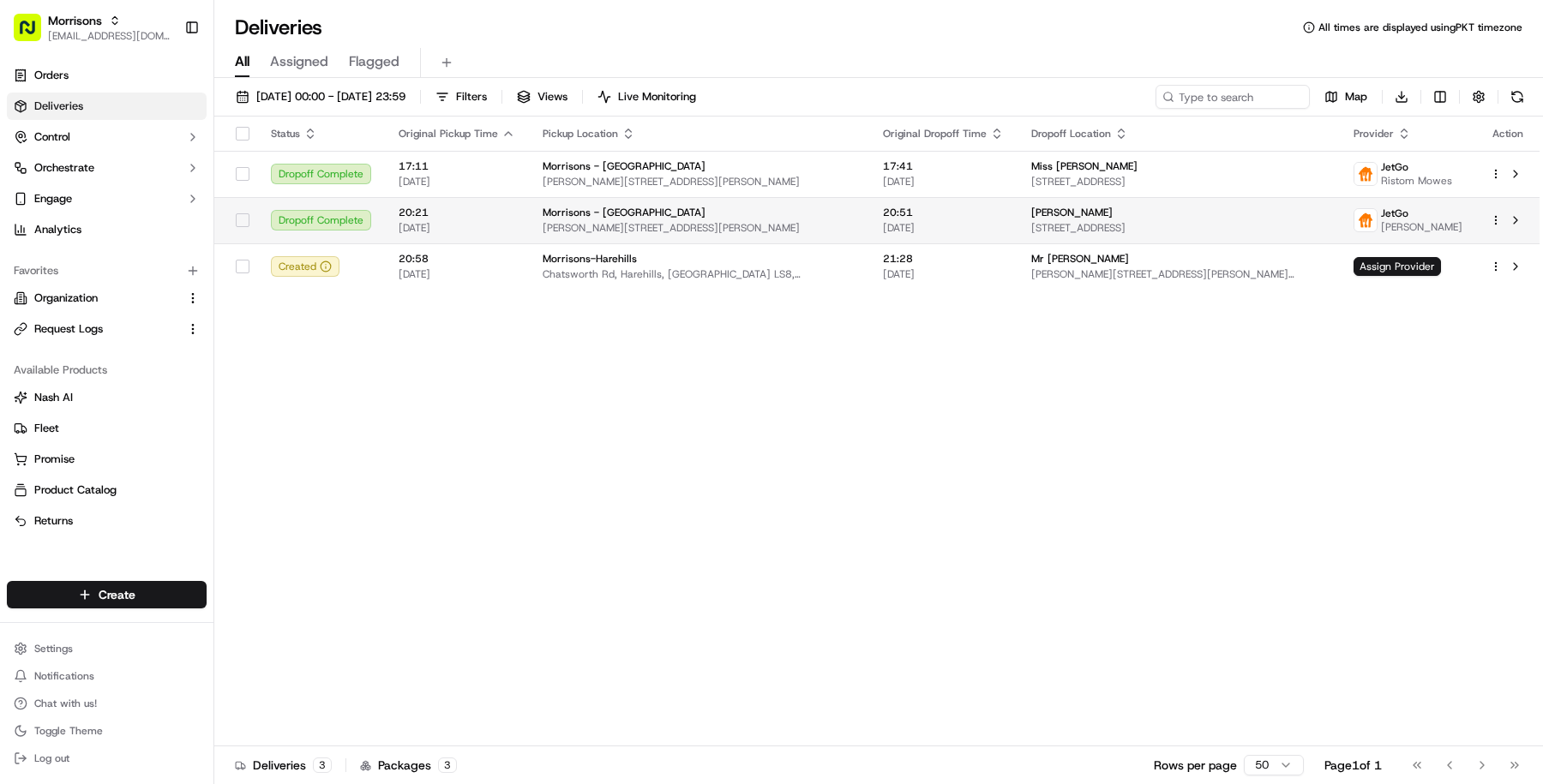
click at [870, 204] on td "20:51 [DATE]" at bounding box center [944, 220] width 148 height 46
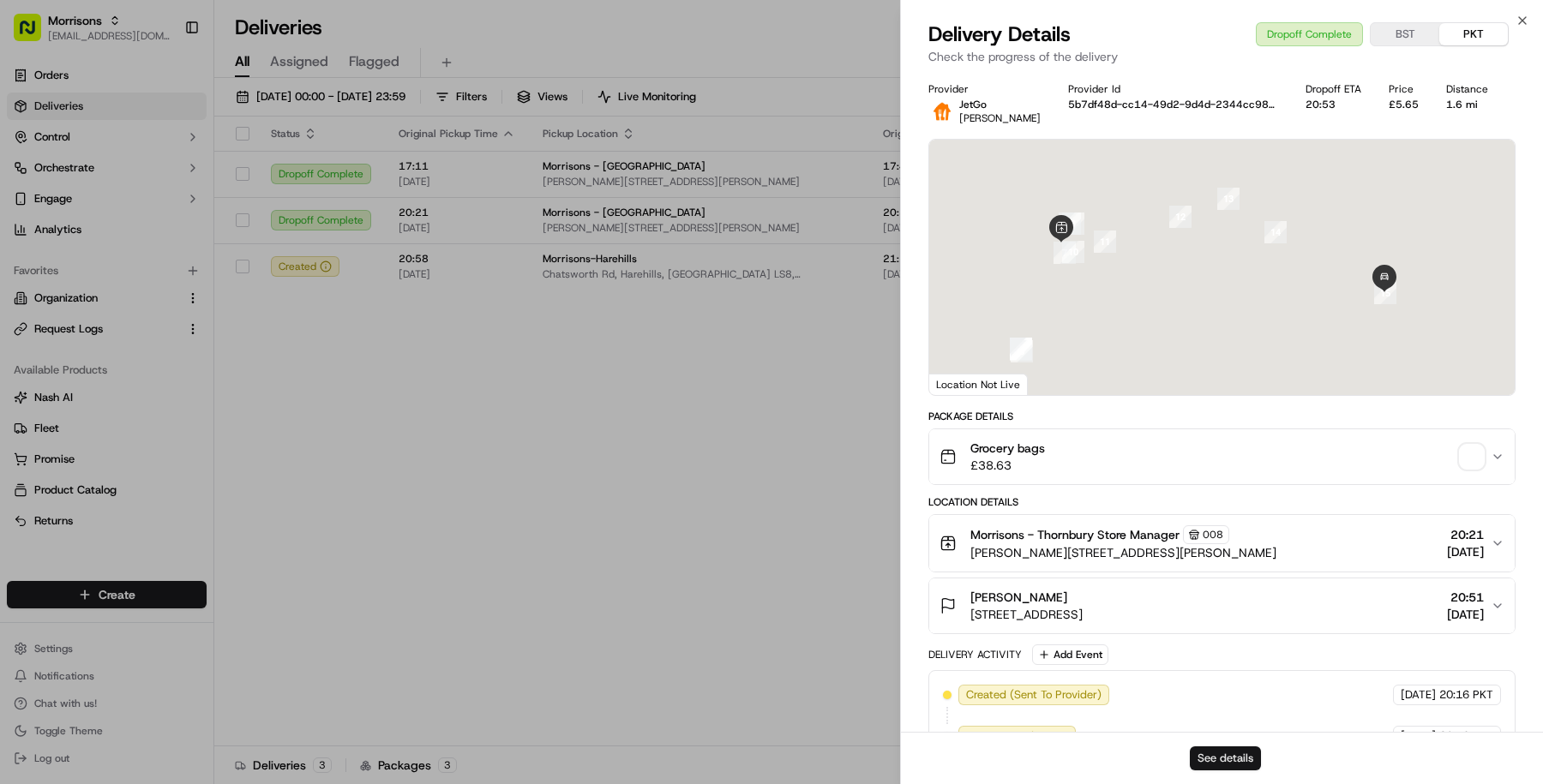
click at [1204, 748] on button "See details" at bounding box center [1226, 759] width 71 height 24
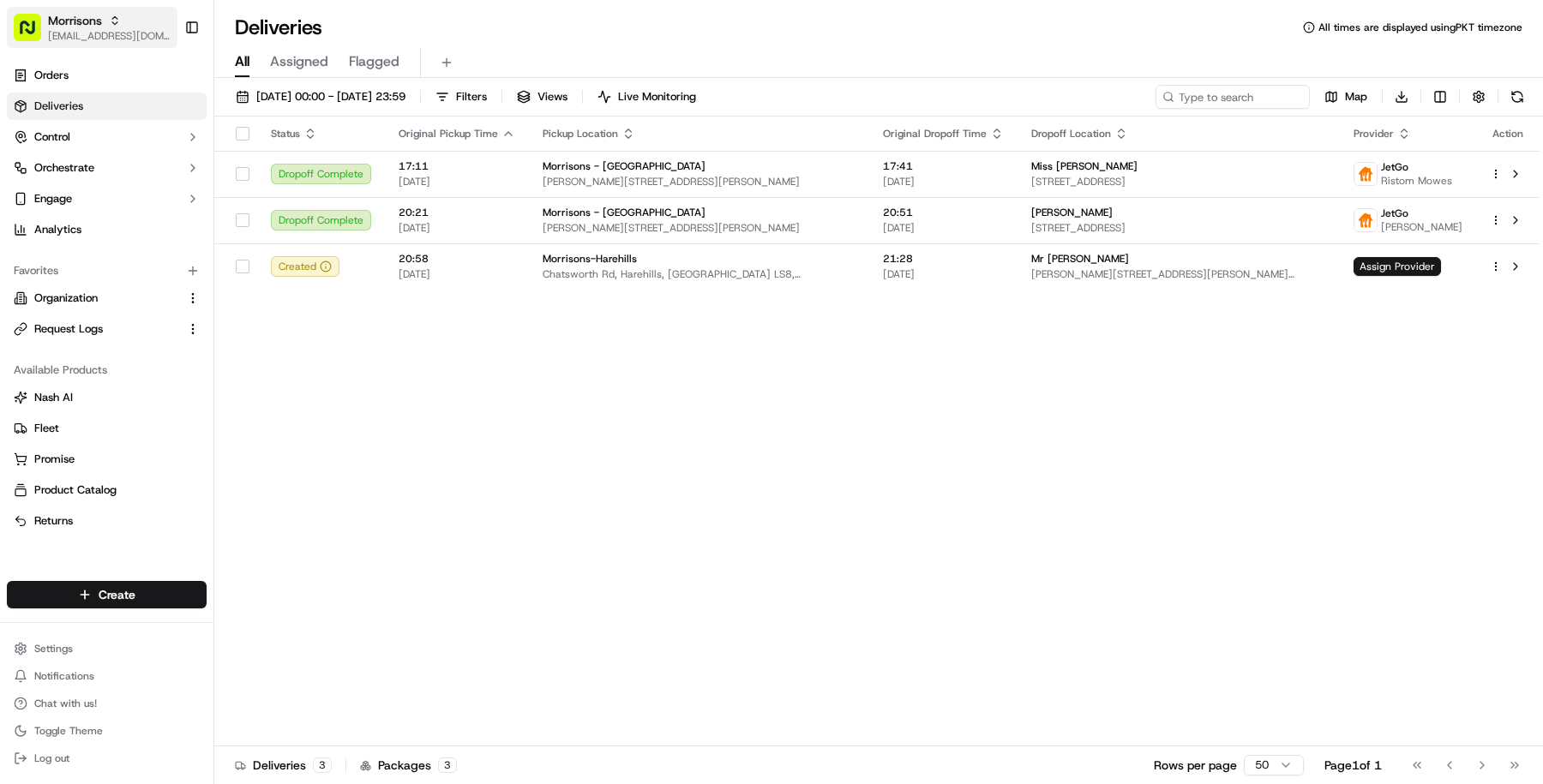
click at [75, 37] on span "[EMAIL_ADDRESS][DOMAIN_NAME]" at bounding box center [109, 36] width 123 height 14
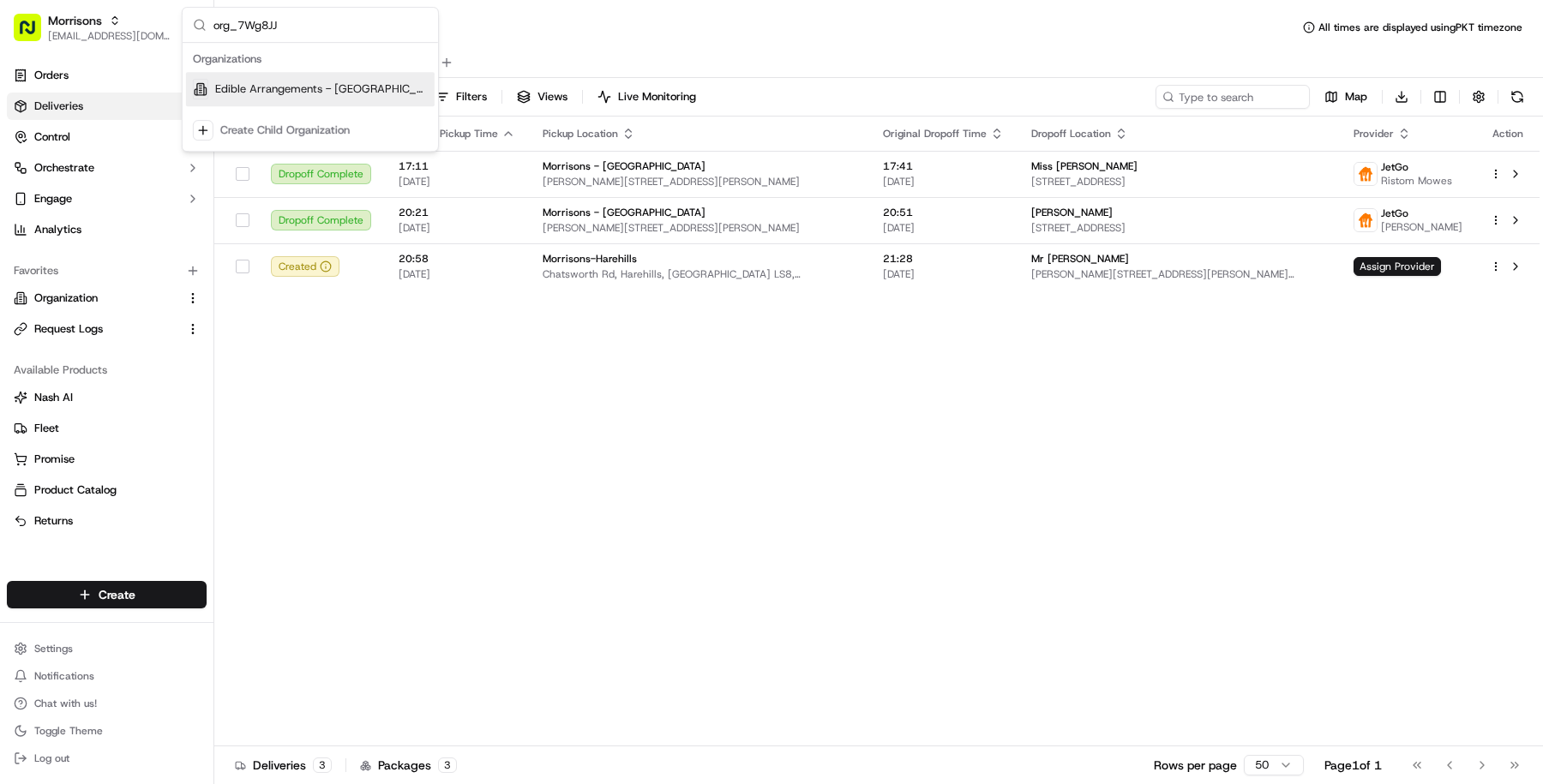
type input "org_7Wg8JJ"
click at [261, 89] on span "Edible Arrangements - Morgantown, WV" at bounding box center [321, 89] width 213 height 16
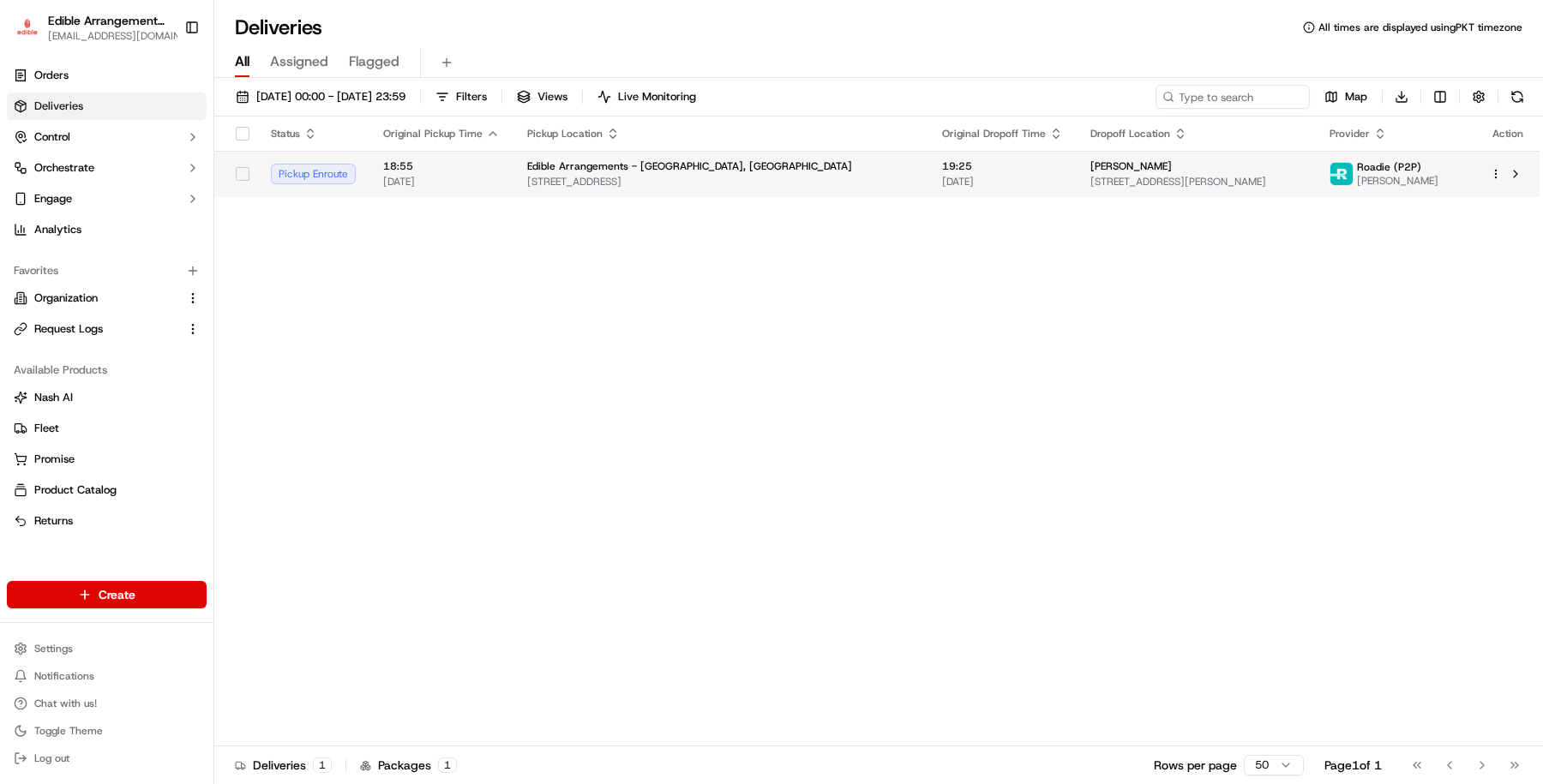
click at [642, 177] on span "869 Venture Dr Suite 400, Morgantown, WV 26508, USA" at bounding box center [721, 182] width 388 height 14
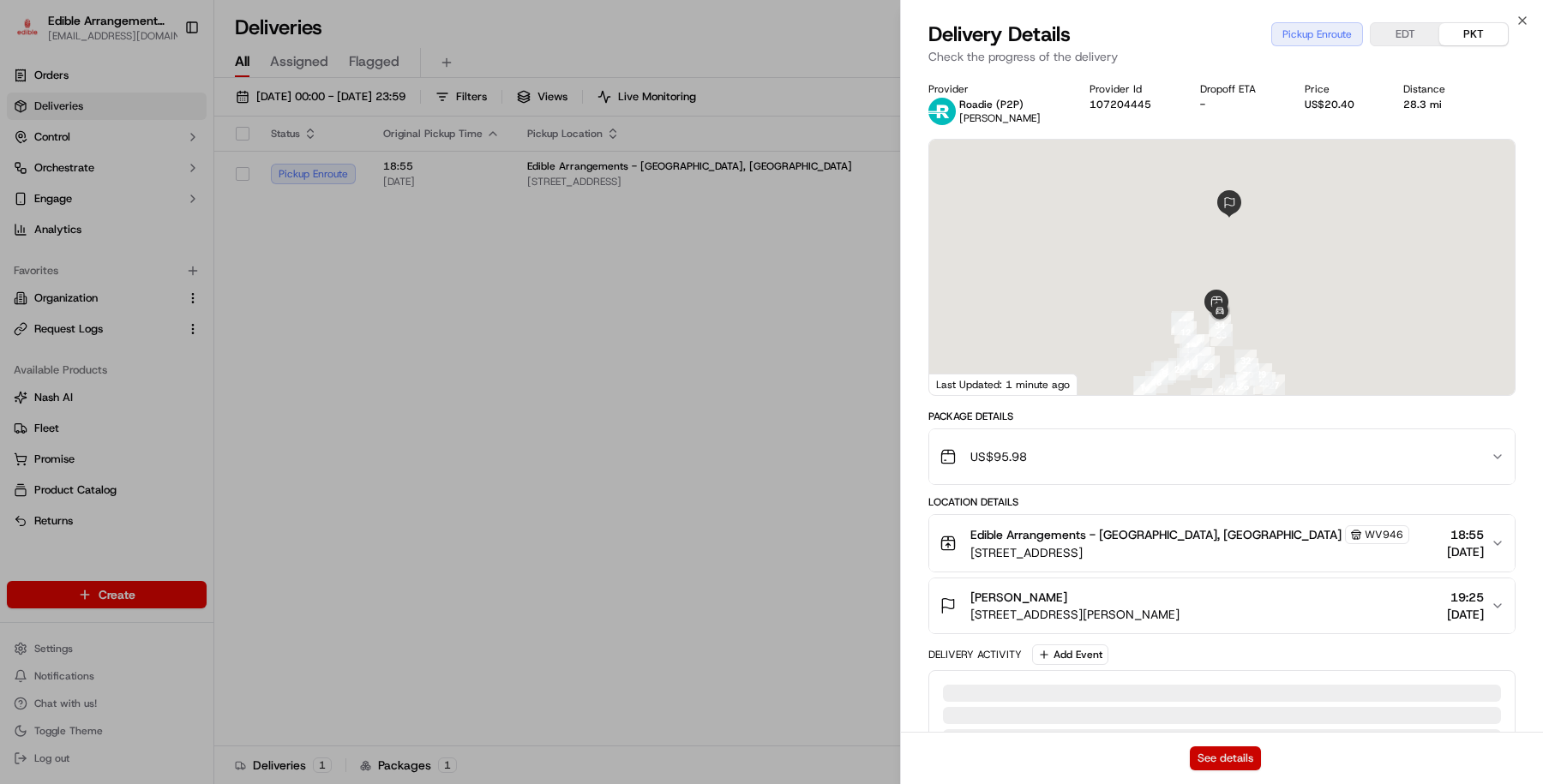
click at [1205, 757] on button "See details" at bounding box center [1226, 759] width 71 height 24
